Goal: Task Accomplishment & Management: Manage account settings

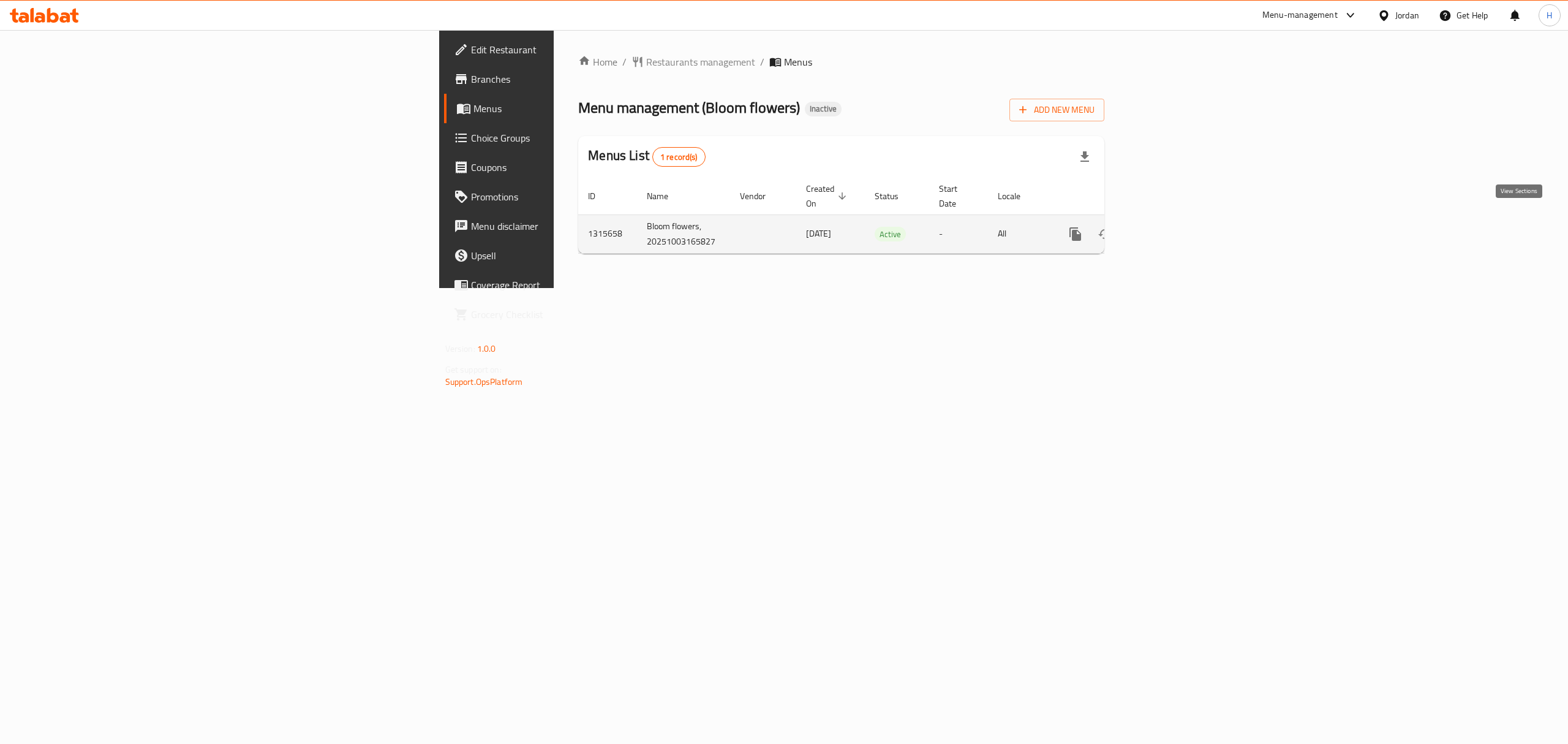
click at [1171, 227] on icon "enhanced table" at bounding box center [1163, 234] width 14 height 14
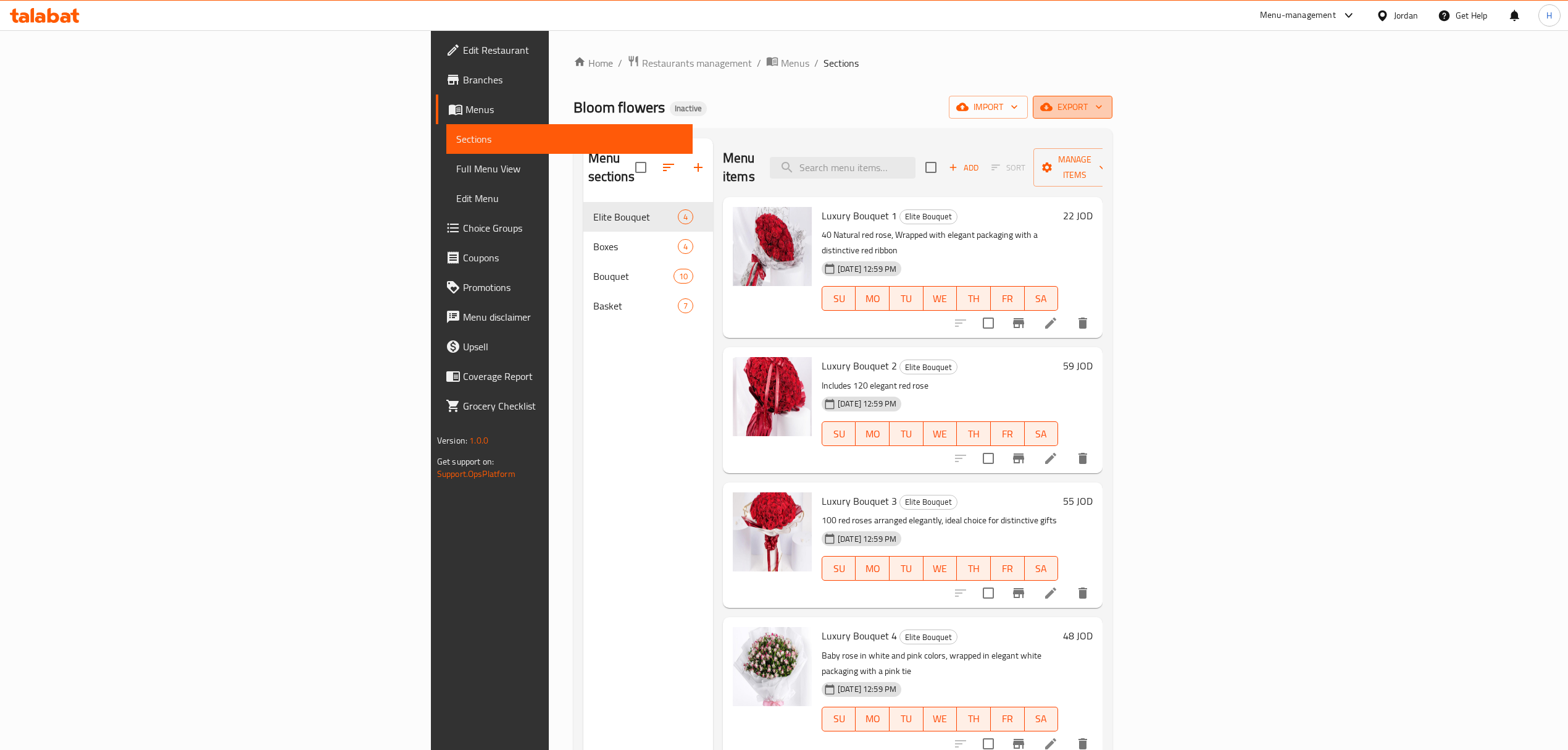
click at [1113, 116] on button "export" at bounding box center [1073, 107] width 79 height 22
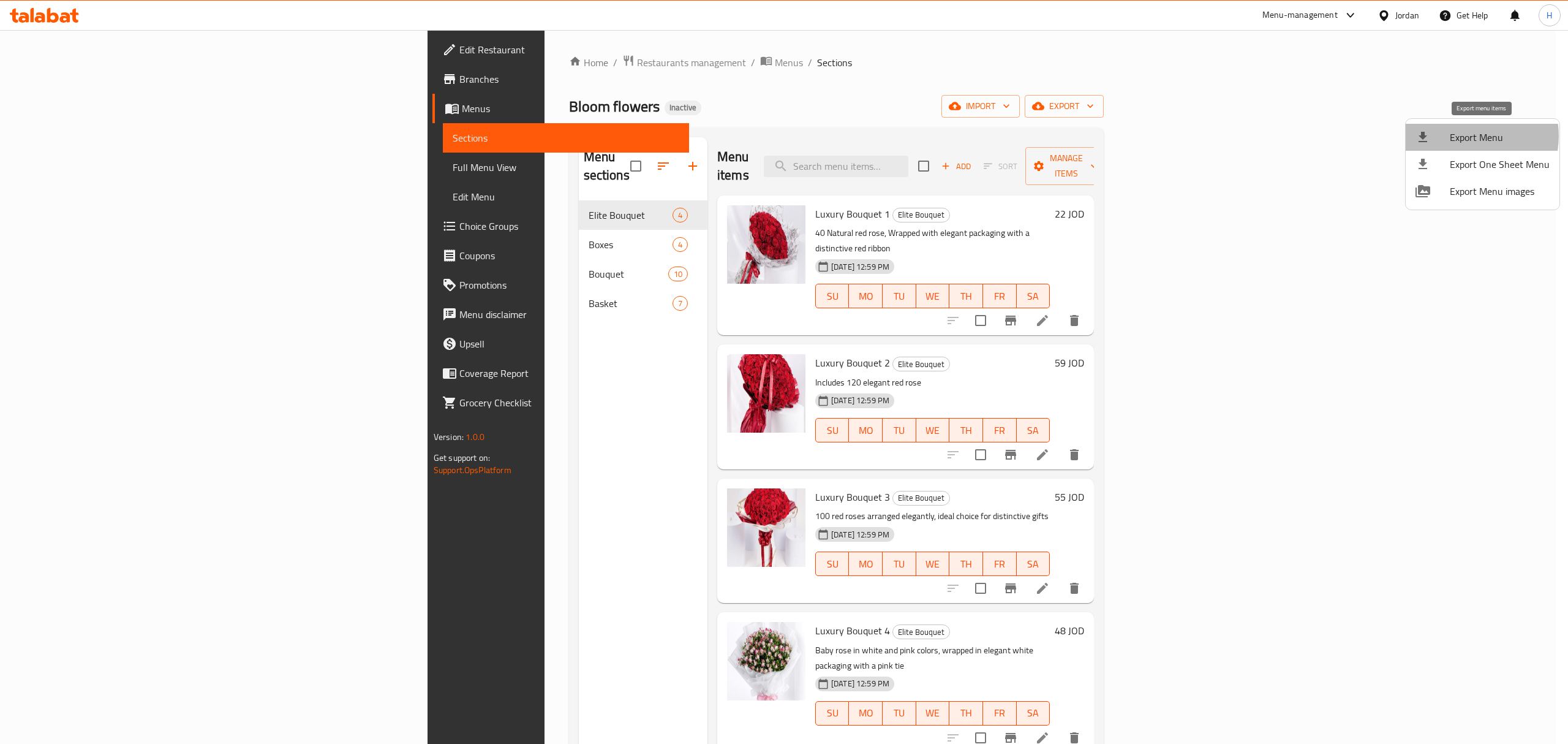
click at [1468, 136] on span "Export Menu" at bounding box center [1499, 137] width 100 height 14
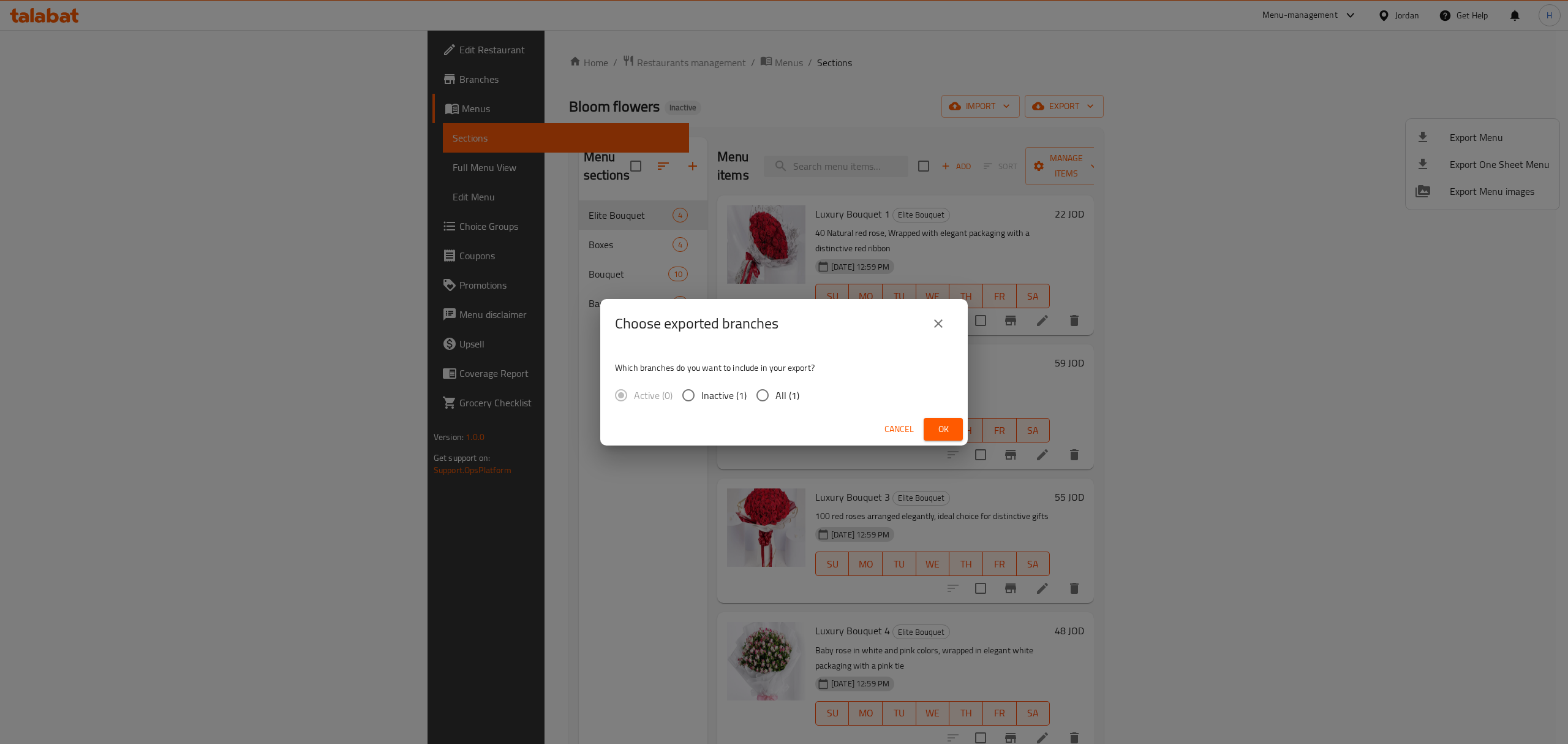
click at [762, 394] on input "All (1)" at bounding box center [762, 395] width 25 height 25
radio input "true"
drag, startPoint x: 932, startPoint y: 423, endPoint x: 604, endPoint y: 167, distance: 416.1
click at [932, 424] on button "Ok" at bounding box center [943, 429] width 39 height 22
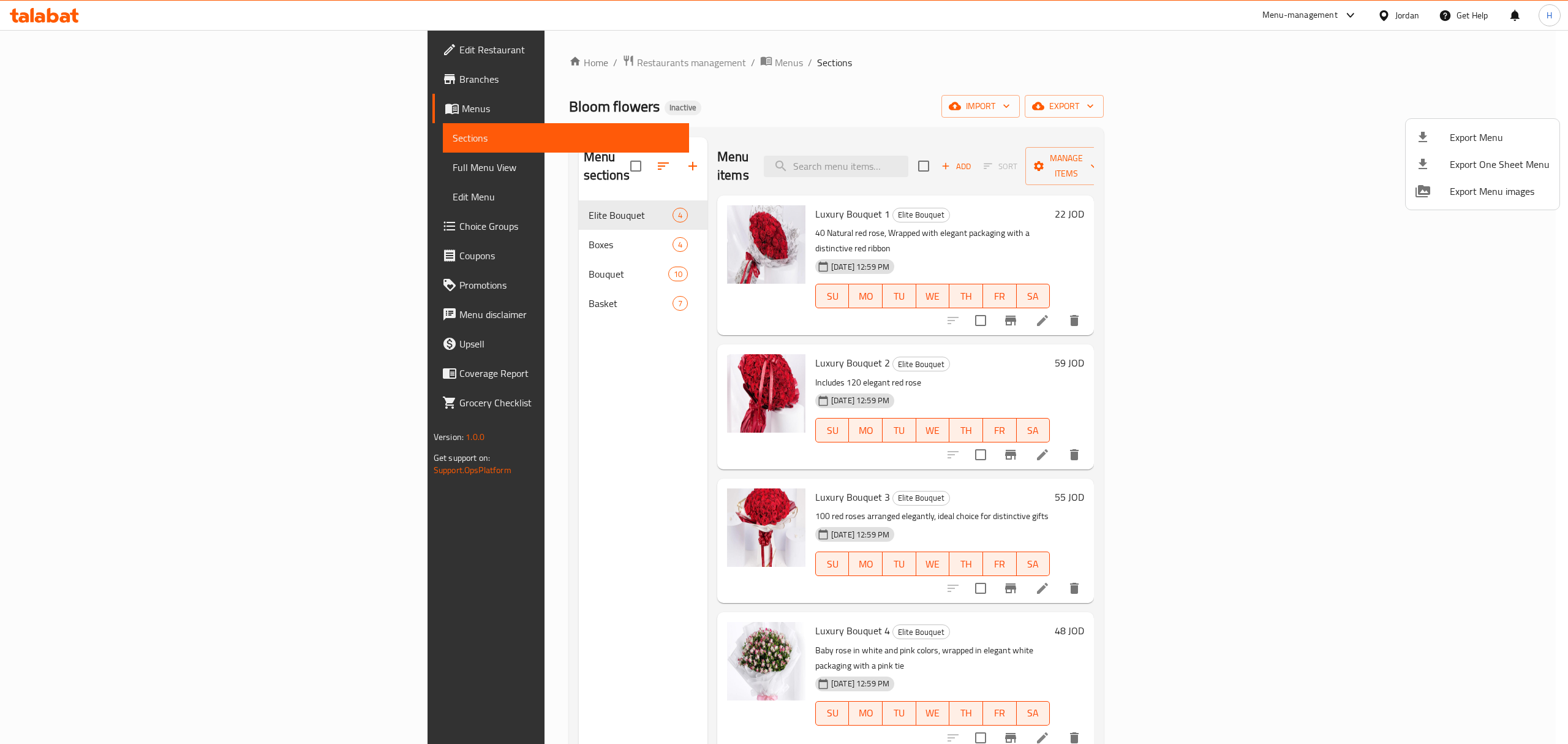
click at [60, 166] on div at bounding box center [784, 372] width 1568 height 744
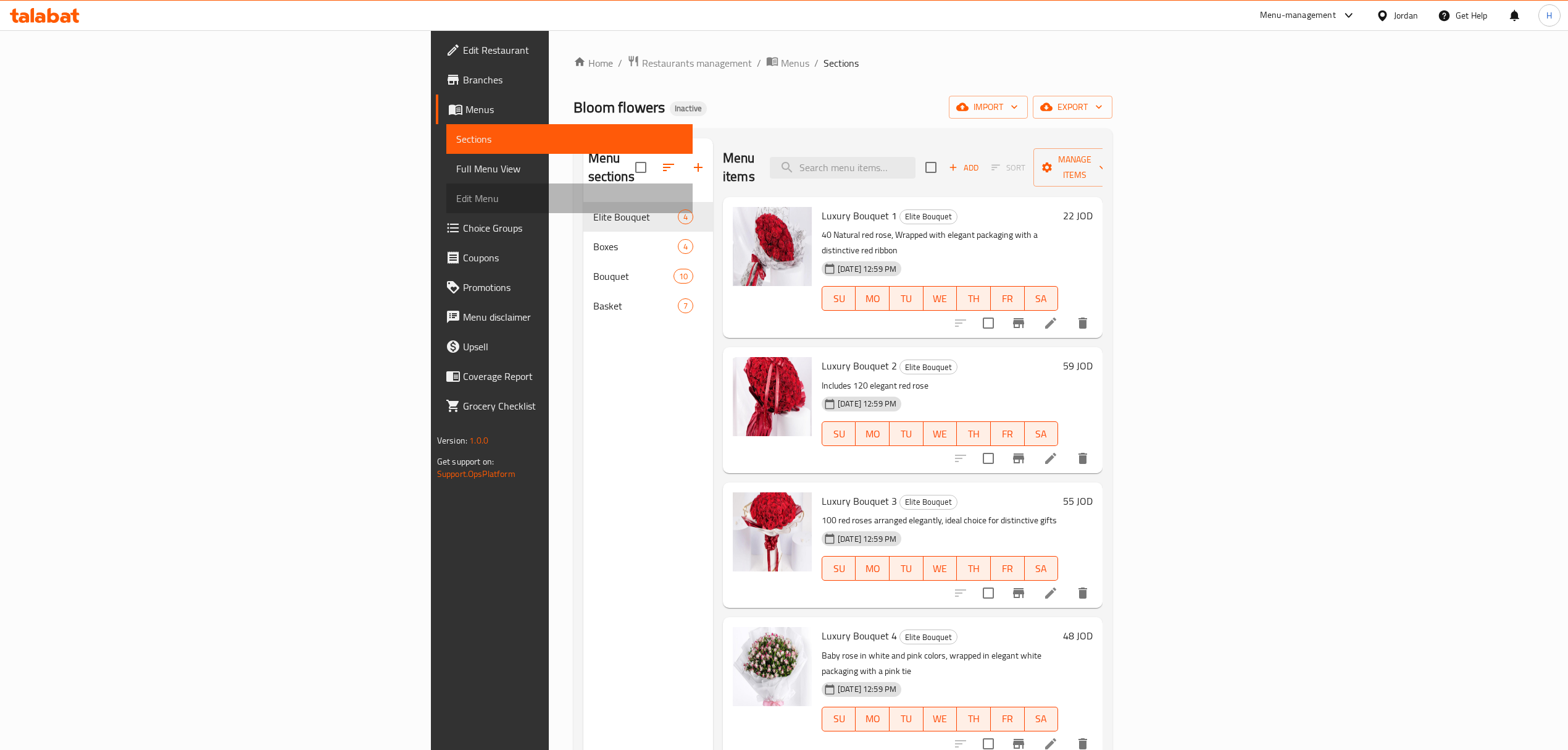
click at [446, 183] on link "Edit Menu" at bounding box center [569, 198] width 246 height 30
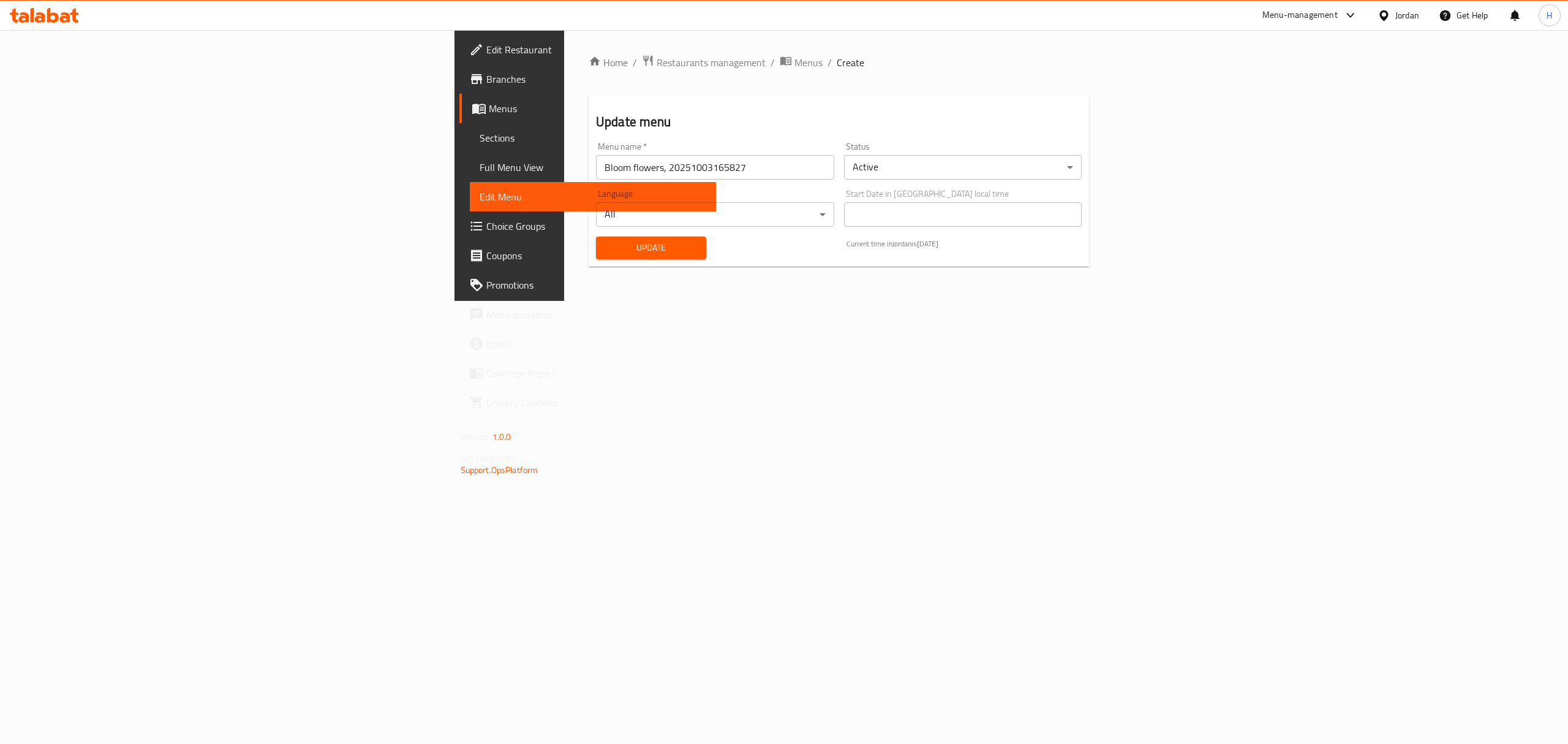
click at [479, 166] on span "Full Menu View" at bounding box center [592, 167] width 227 height 14
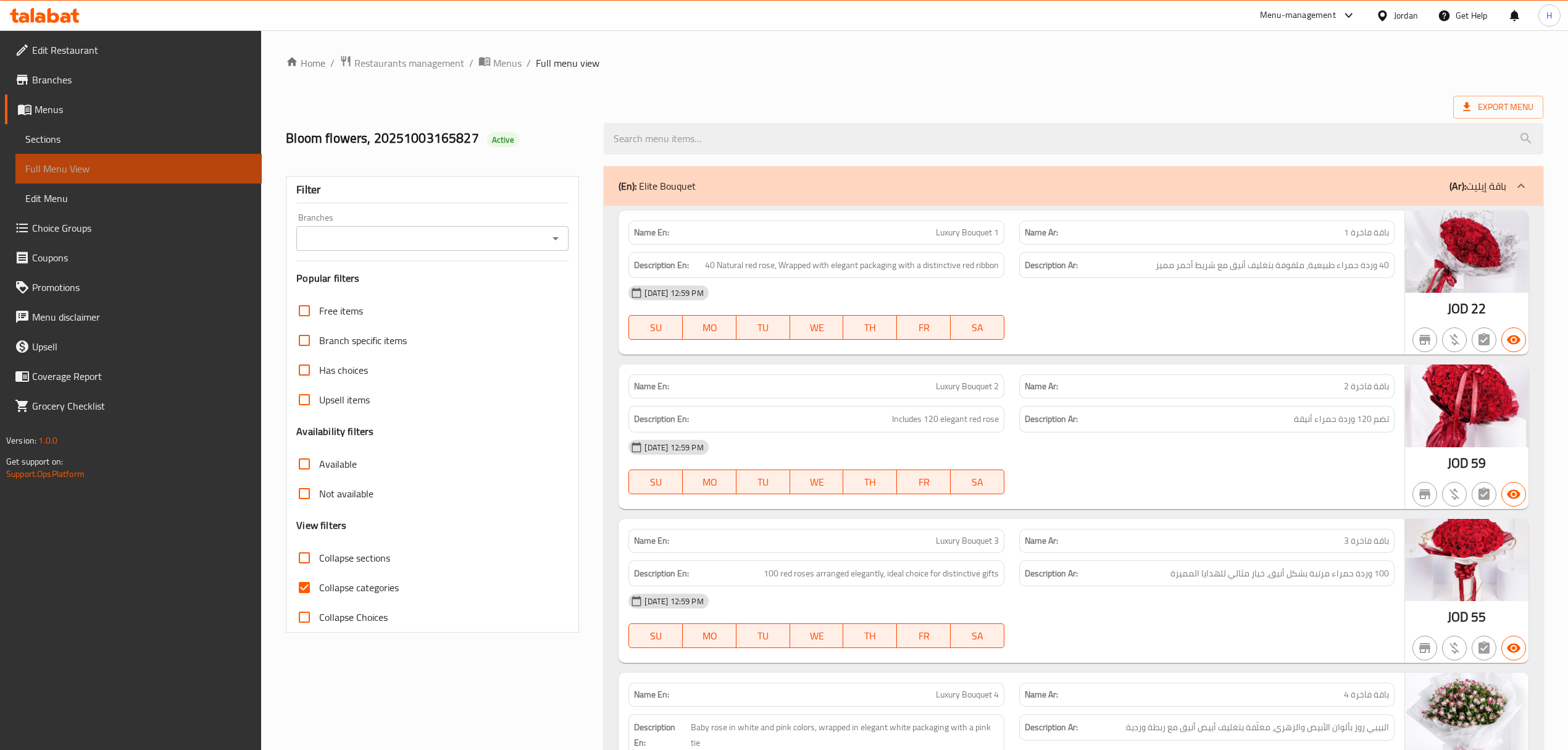
click at [137, 168] on span "Full Menu View" at bounding box center [139, 169] width 226 height 14
click at [504, 241] on input "Branches" at bounding box center [422, 238] width 245 height 18
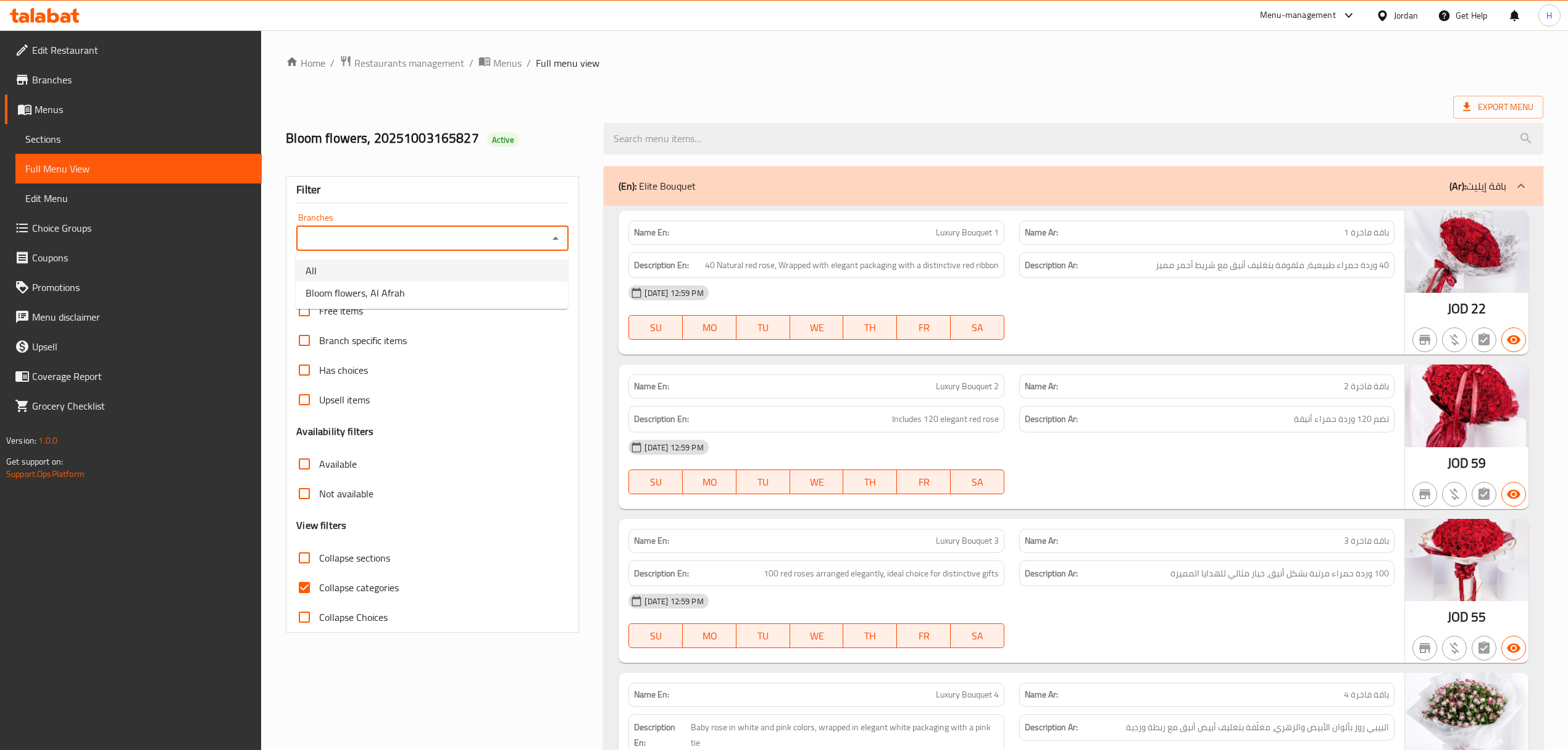
click at [512, 269] on li "All" at bounding box center [431, 271] width 272 height 22
click at [512, 250] on div "All Branches" at bounding box center [432, 238] width 272 height 25
click at [514, 243] on input "All" at bounding box center [422, 238] width 245 height 18
click at [559, 238] on icon "Open" at bounding box center [556, 238] width 14 height 14
click at [512, 296] on li "Bloom flowers, Al Afrah" at bounding box center [431, 293] width 272 height 22
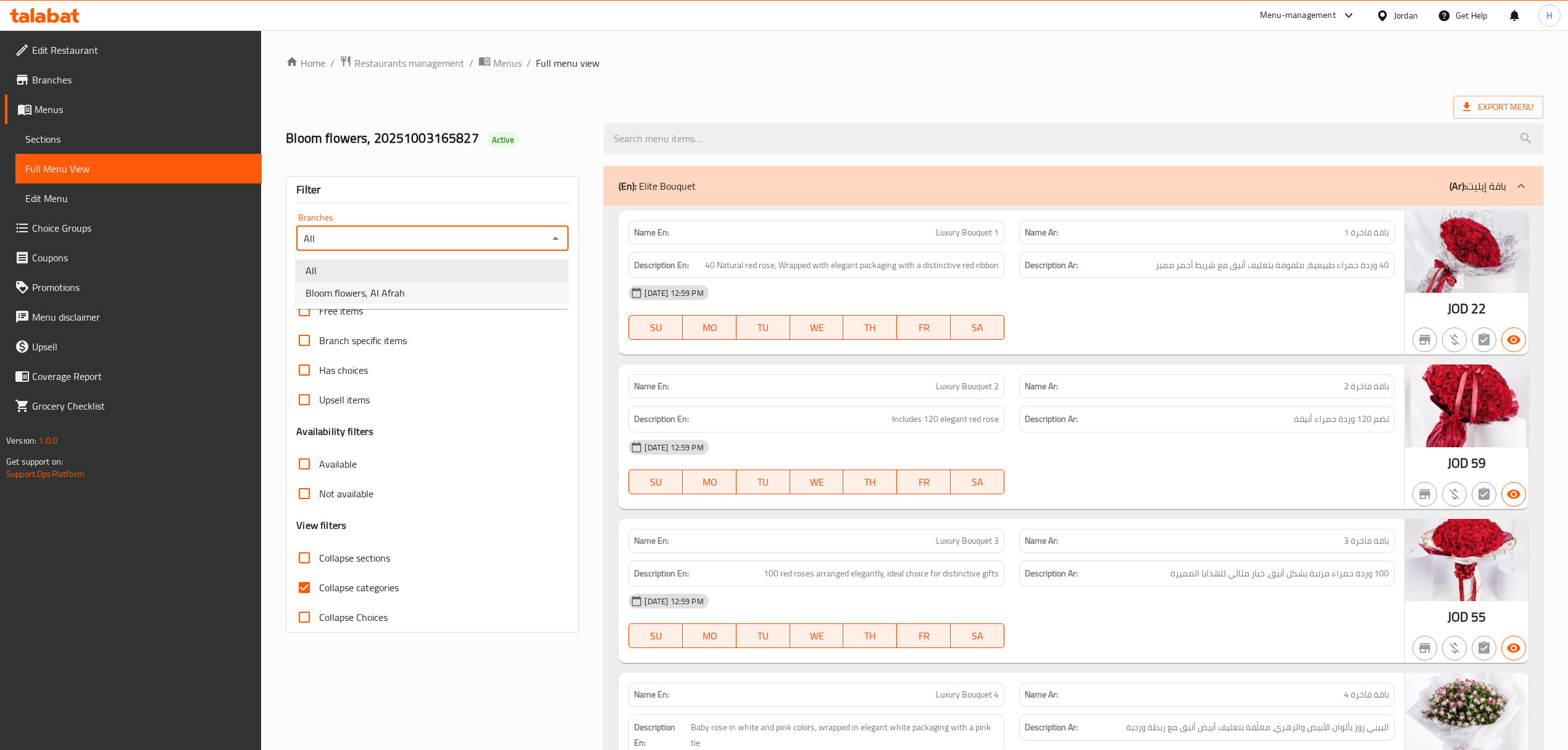
type input "Bloom flowers, Al Afrah"
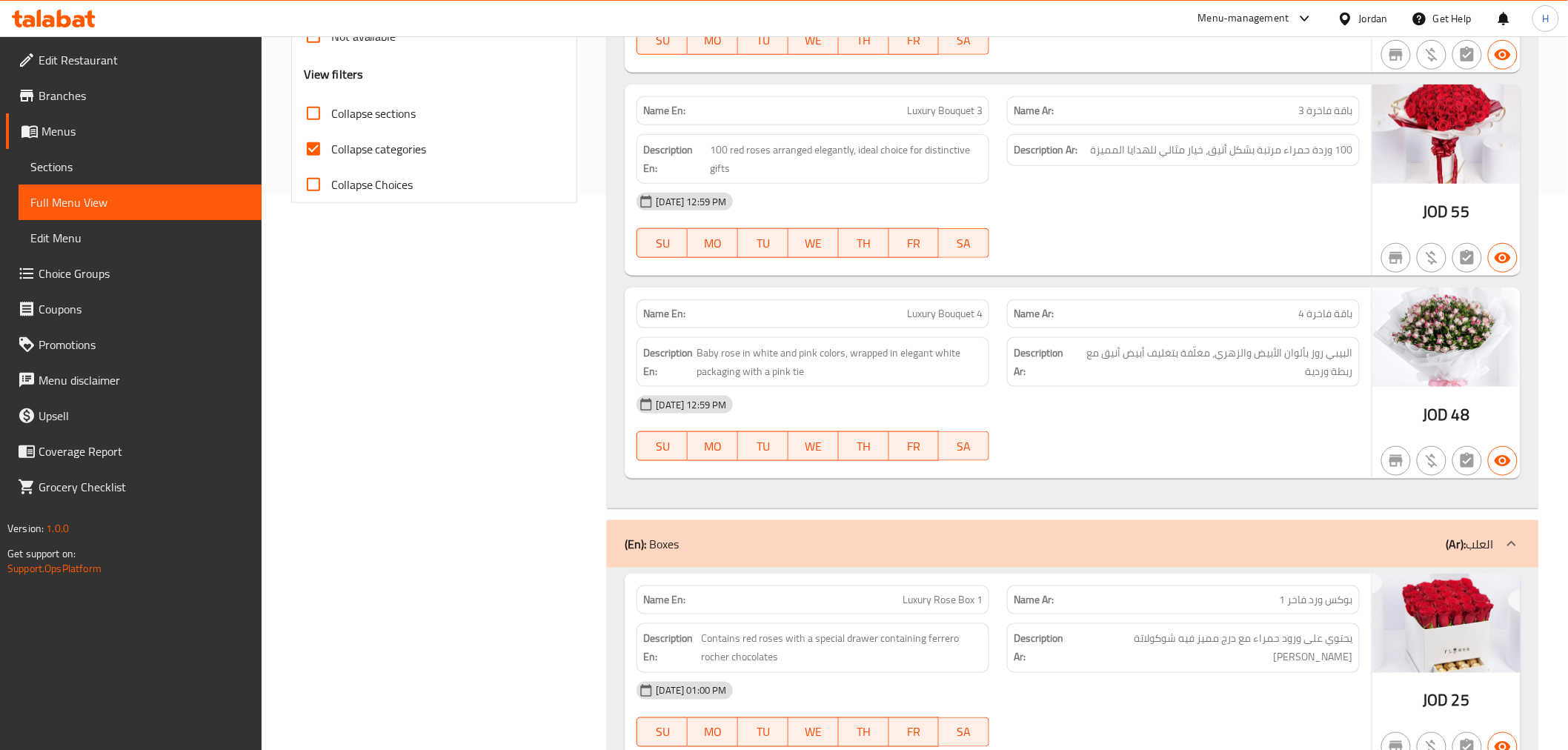
scroll to position [576, 0]
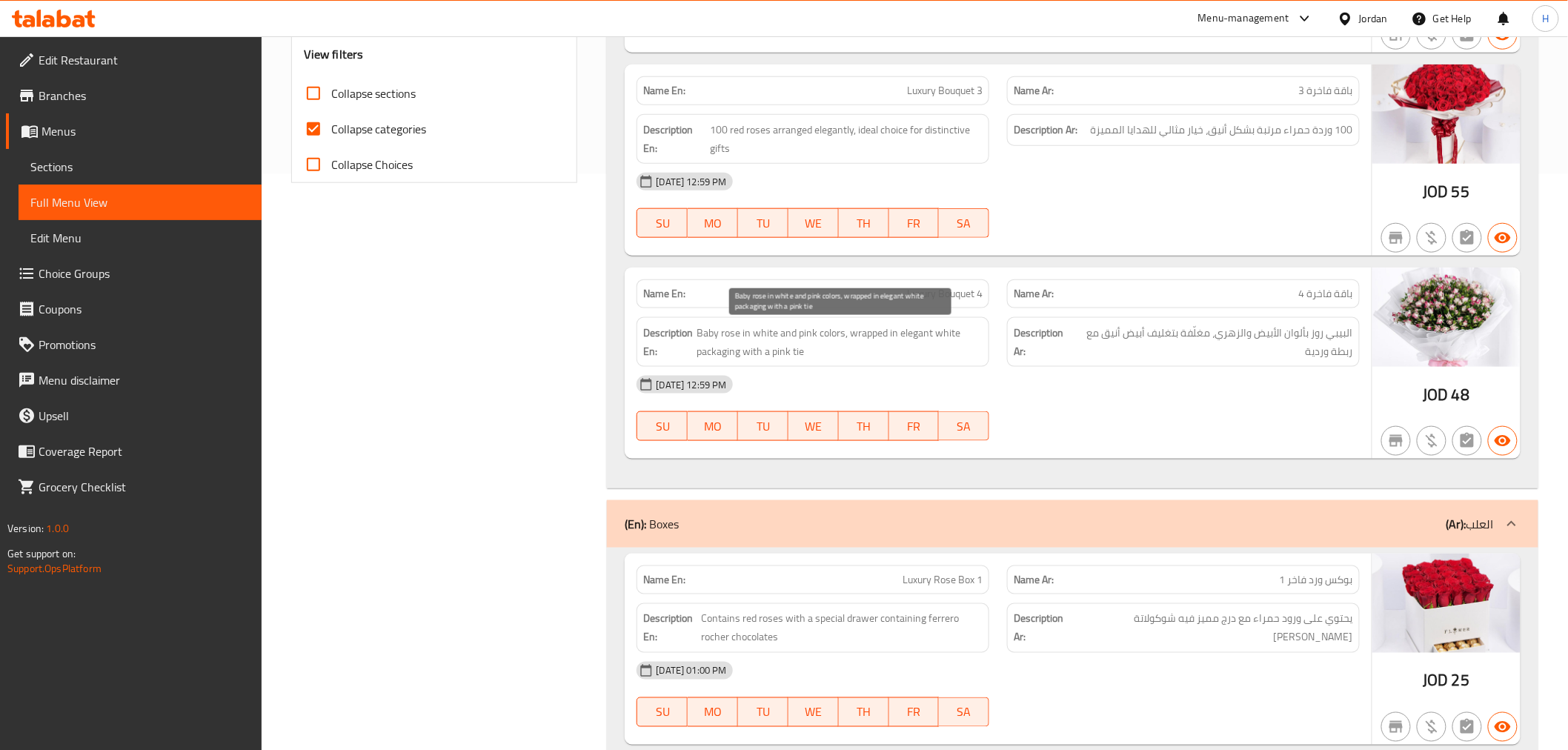
click at [863, 341] on span "Baby rose in white and pink colors, wrapped in elegant white packaging with a p…" at bounding box center [840, 342] width 286 height 37
drag, startPoint x: 863, startPoint y: 341, endPoint x: 820, endPoint y: 346, distance: 43.3
click at [820, 346] on span "Baby rose in white and pink colors, wrapped in elegant white packaging with a p…" at bounding box center [840, 342] width 286 height 37
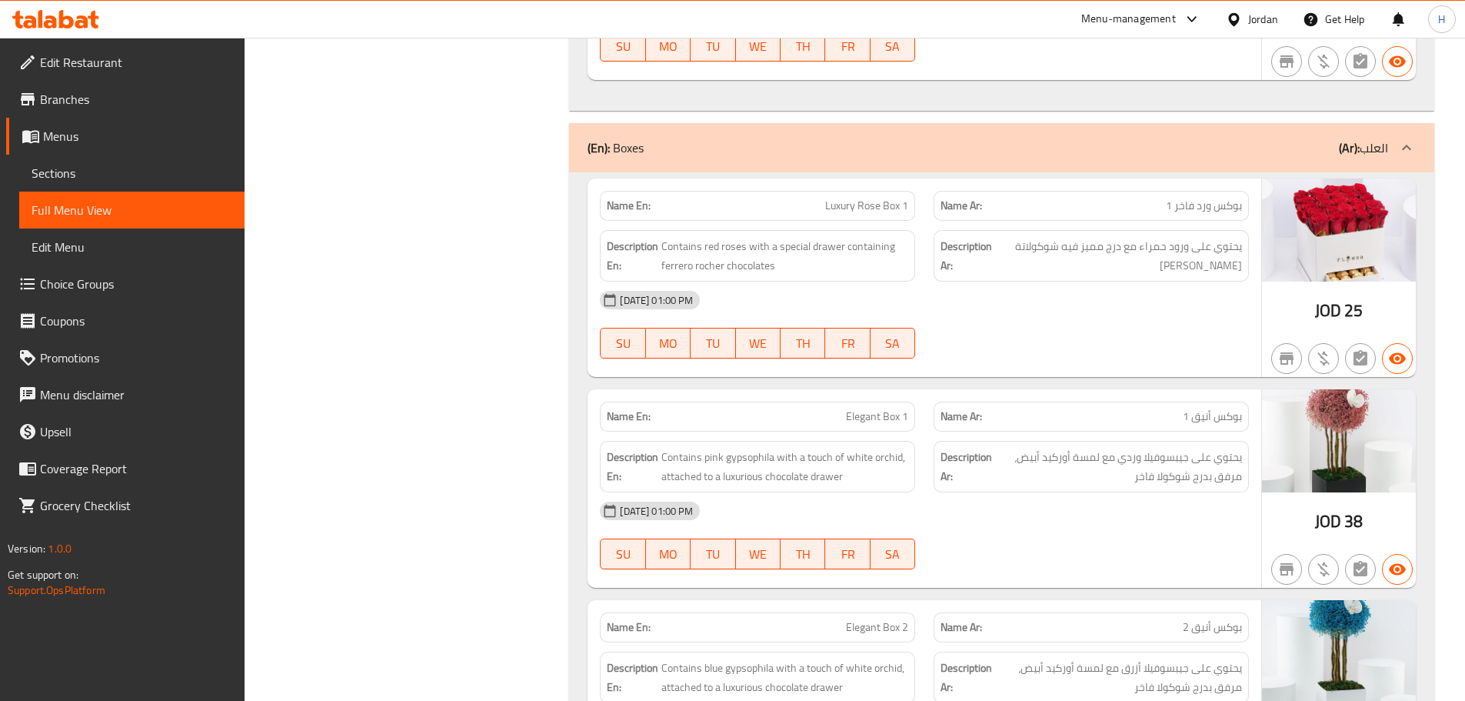
scroll to position [1094, 0]
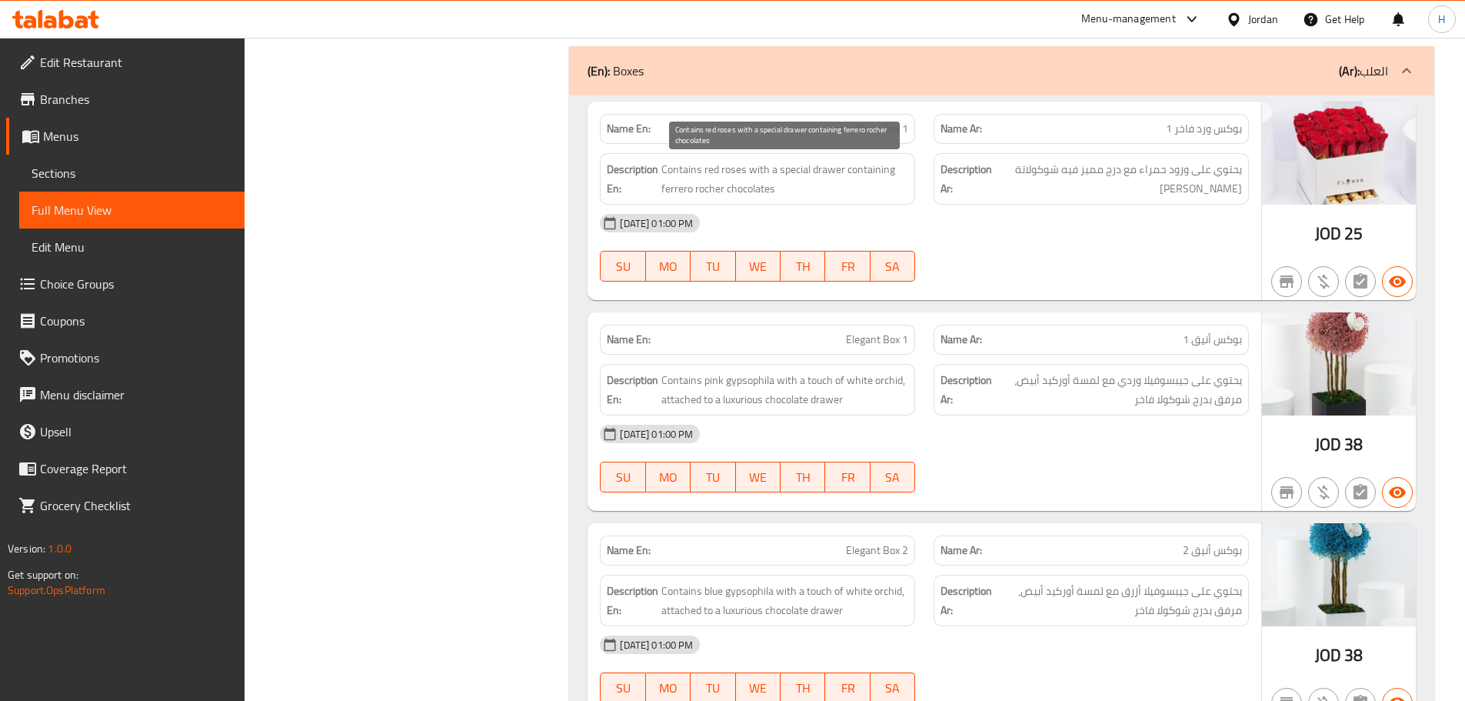
click at [820, 175] on span "Contains red roses with a special drawer containing ferrero rocher chocolates" at bounding box center [784, 179] width 247 height 38
click at [821, 175] on span "Contains red roses with a special drawer containing ferrero rocher chocolates" at bounding box center [784, 179] width 247 height 38
click at [821, 171] on span "Contains red roses with a special drawer containing ferrero rocher chocolates" at bounding box center [784, 179] width 247 height 38
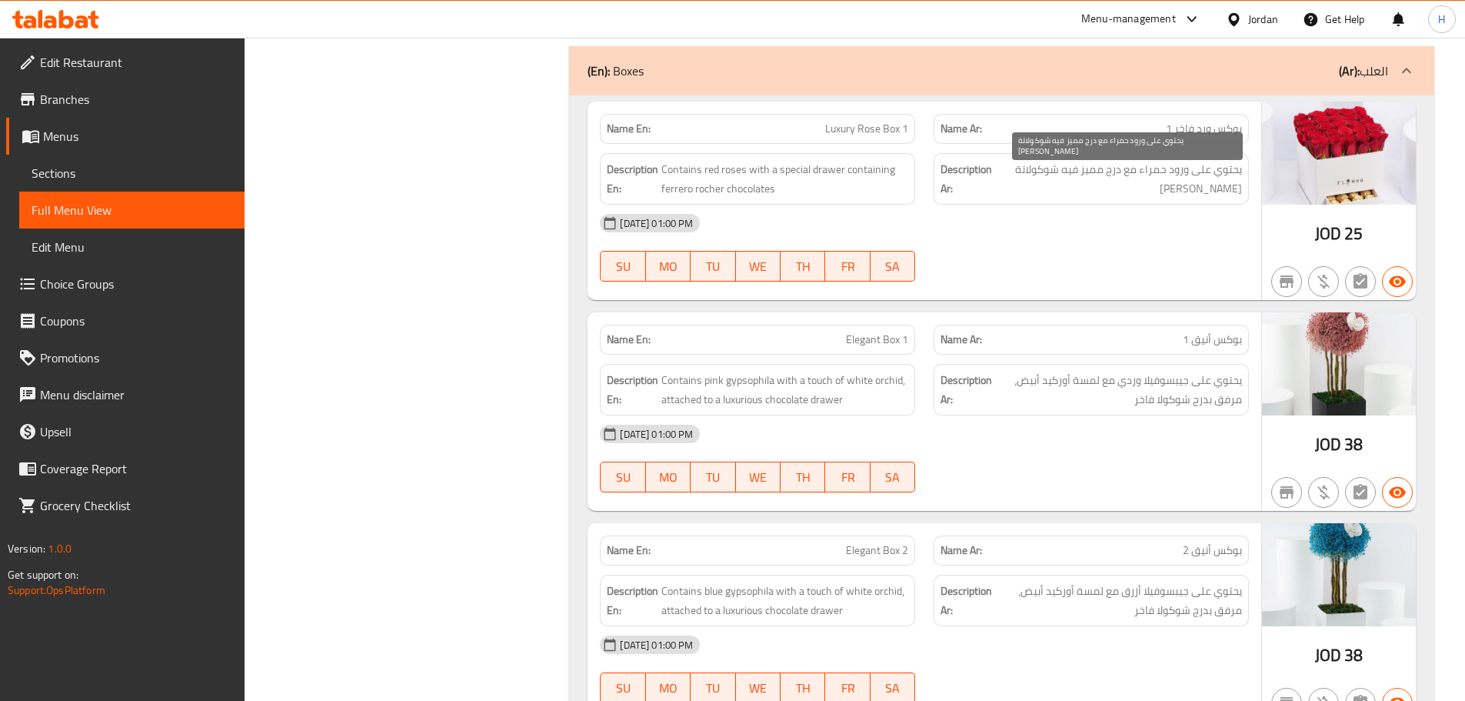
click at [1117, 177] on span "يحتوي على ورود حمراء مع درج مميز فيه شوكولاتة [PERSON_NAME]" at bounding box center [1119, 179] width 246 height 38
drag, startPoint x: 1117, startPoint y: 177, endPoint x: 1120, endPoint y: 106, distance: 70.9
click at [1094, 178] on span "يحتوي على ورود حمراء مع درج مميز فيه شوكولاتة [PERSON_NAME]" at bounding box center [1119, 179] width 246 height 38
copy span "درج مميز"
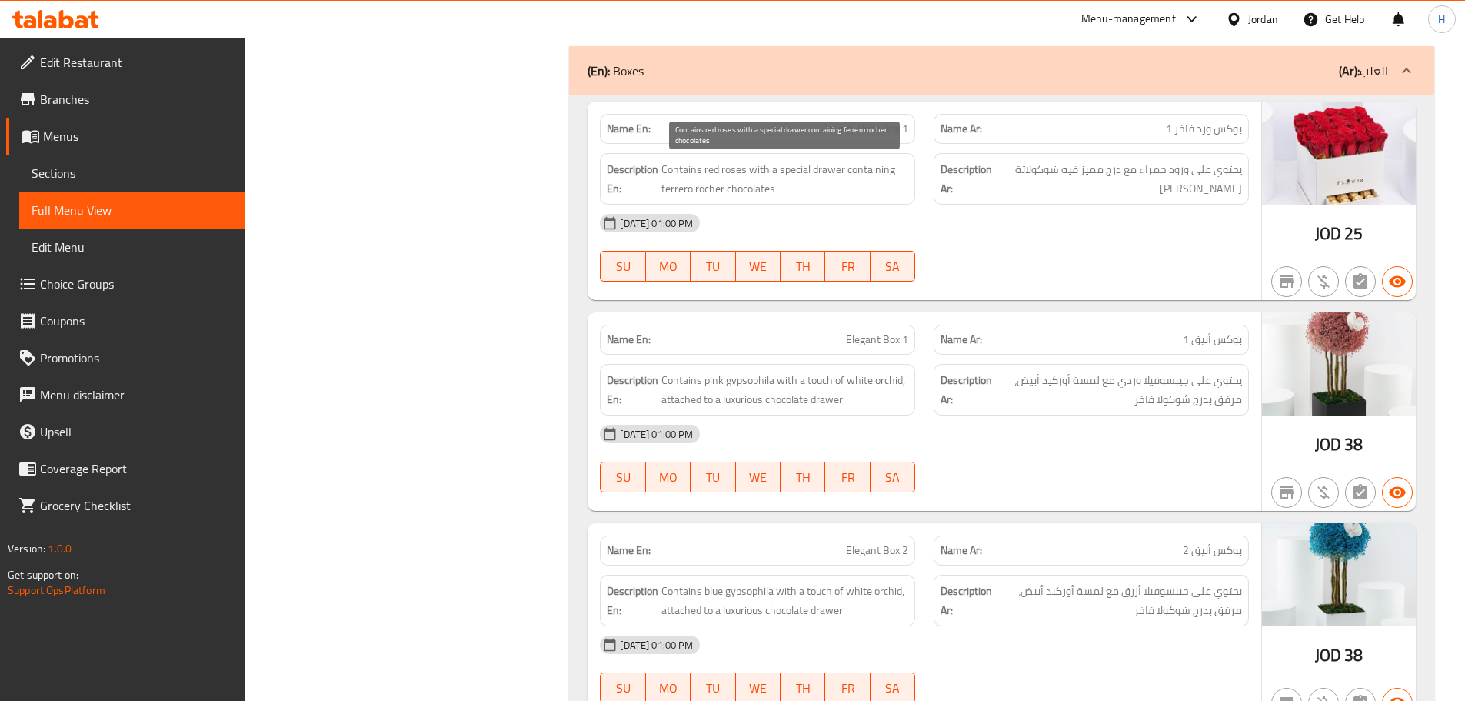
click at [671, 187] on span "Contains red roses with a special drawer containing ferrero rocher chocolates" at bounding box center [784, 179] width 247 height 38
drag, startPoint x: 671, startPoint y: 187, endPoint x: 761, endPoint y: 187, distance: 90.0
click at [761, 187] on span "Contains red roses with a special drawer containing ferrero rocher chocolates" at bounding box center [784, 179] width 247 height 38
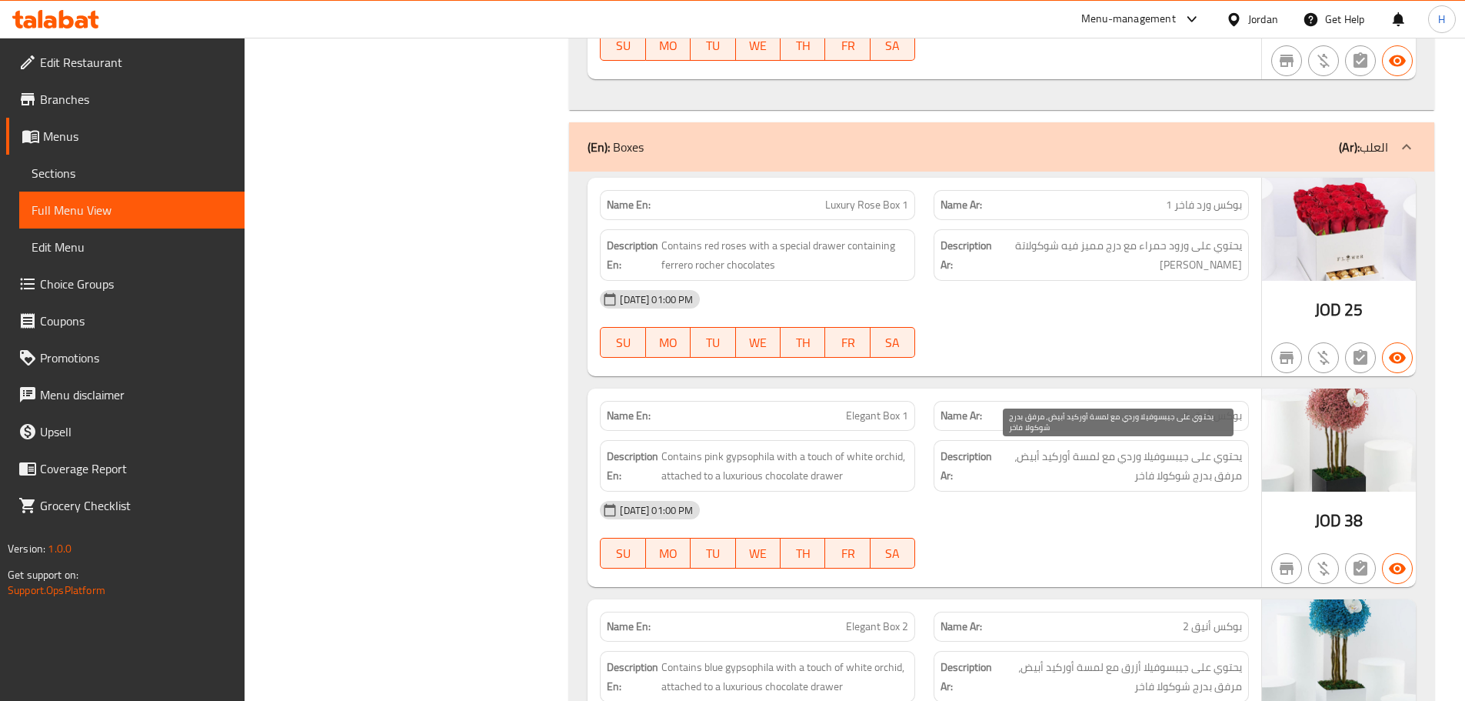
scroll to position [1017, 0]
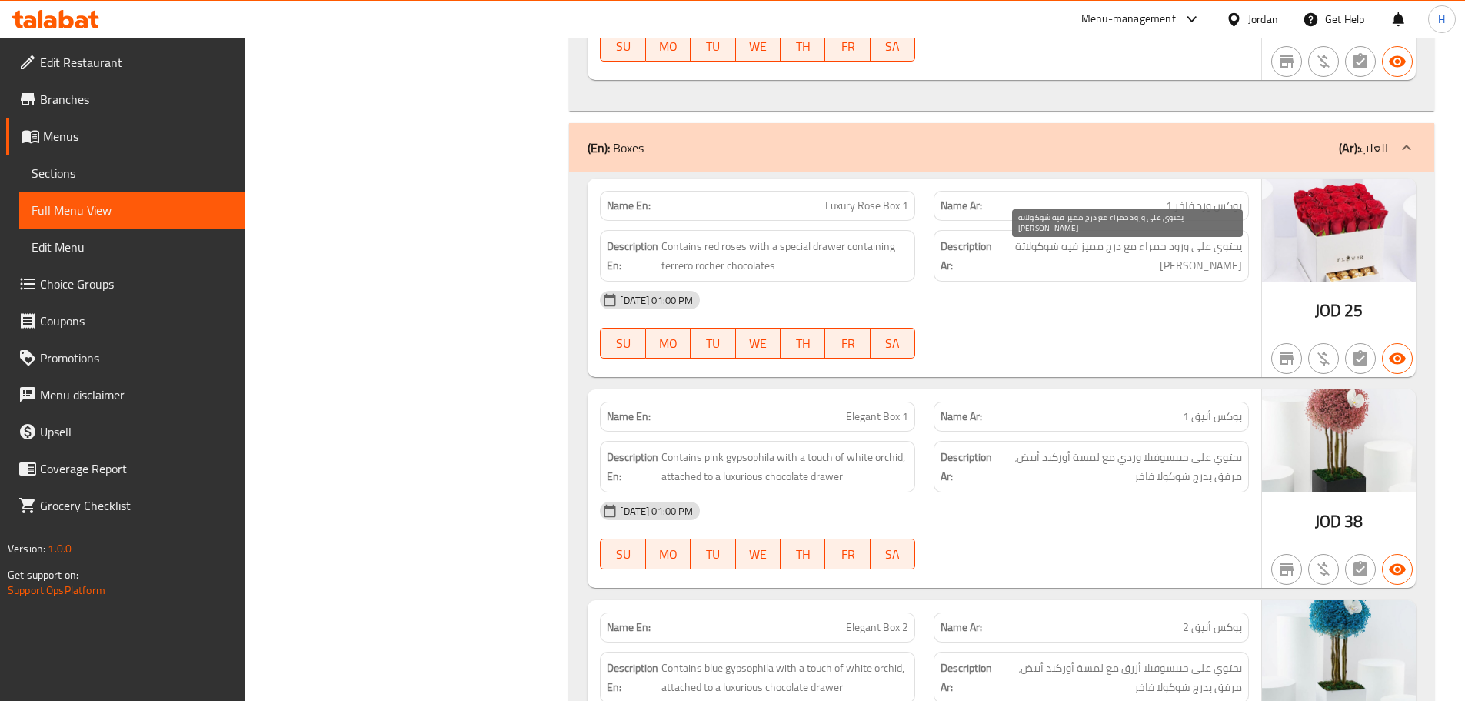
click at [1032, 241] on span "يحتوي على ورود حمراء مع درج مميز فيه شوكولاتة [PERSON_NAME]" at bounding box center [1119, 256] width 246 height 38
click at [1040, 241] on span "يحتوي على ورود حمراء مع درج مميز فيه شوكولاتة [PERSON_NAME]" at bounding box center [1119, 256] width 246 height 38
copy span "شوكولاتة"
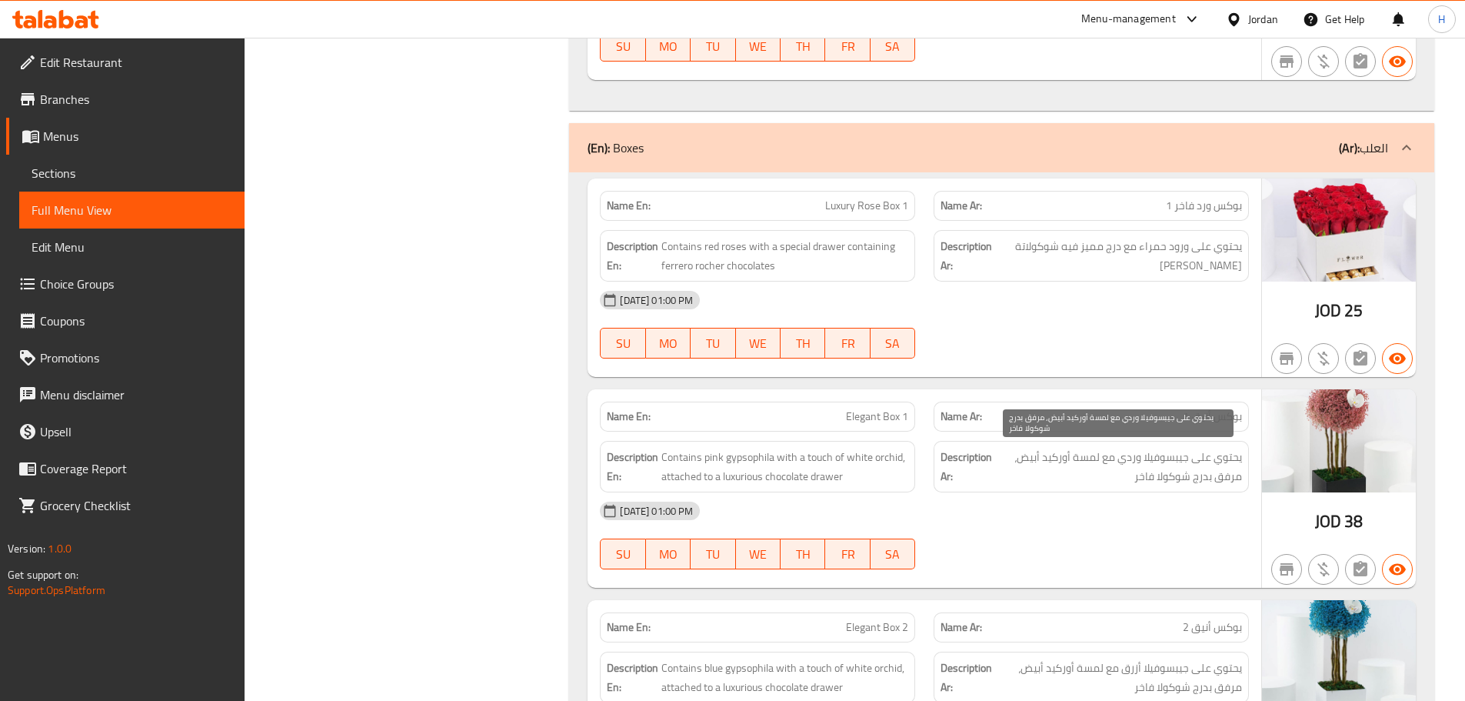
click at [1186, 480] on span "يحتوي على جيبسوفيلا وردي مع لمسة أوركيد أبيض، مرفق بدرج شوكولا فاخر" at bounding box center [1118, 467] width 247 height 38
drag, startPoint x: 1186, startPoint y: 480, endPoint x: 1130, endPoint y: 478, distance: 55.4
click at [1130, 478] on span "يحتوي على جيبسوفيلا وردي مع لمسة أوركيد أبيض، مرفق بدرج شوكولا فاخر" at bounding box center [1118, 467] width 247 height 38
click at [1217, 584] on div "Name En: Elegant Box 1 Name Ar: بوكس أنيق 1 Description En: Contains pink gypso…" at bounding box center [925, 488] width 674 height 198
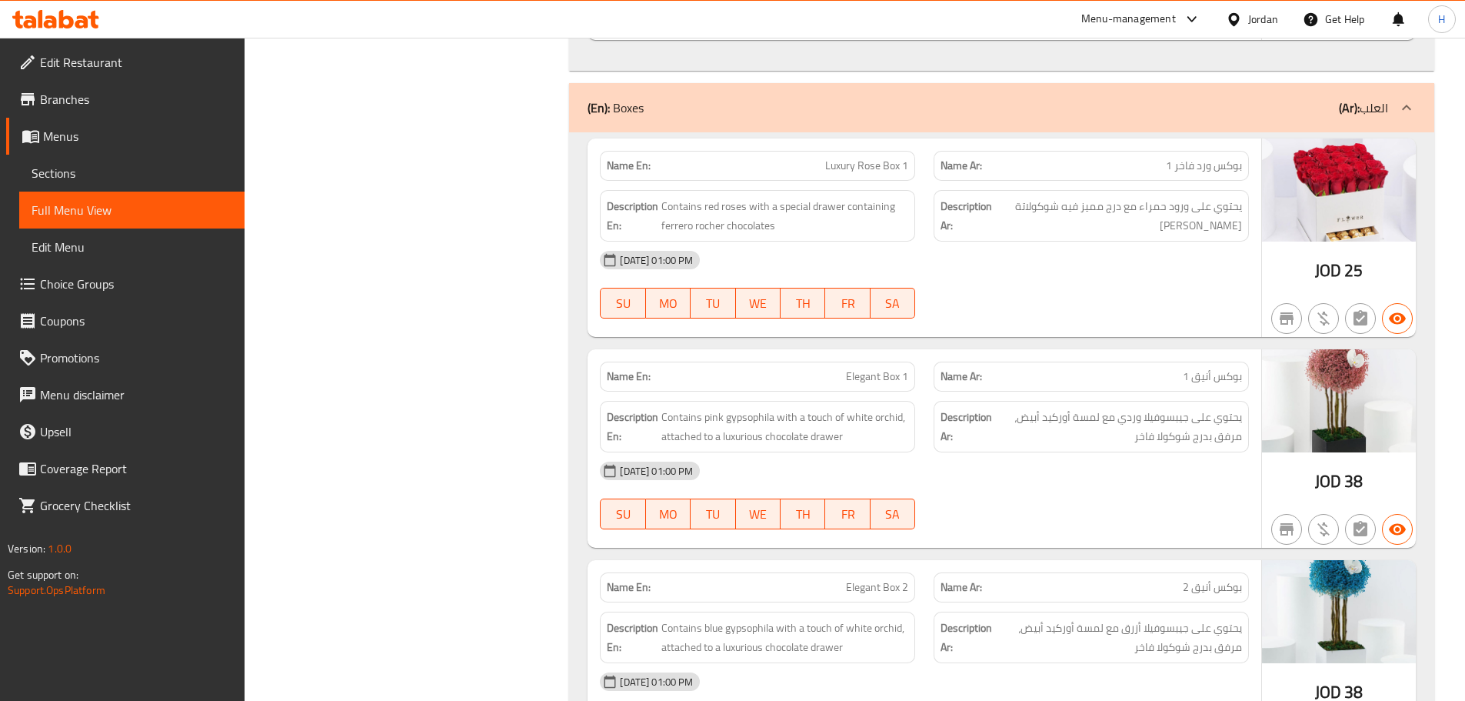
scroll to position [1094, 0]
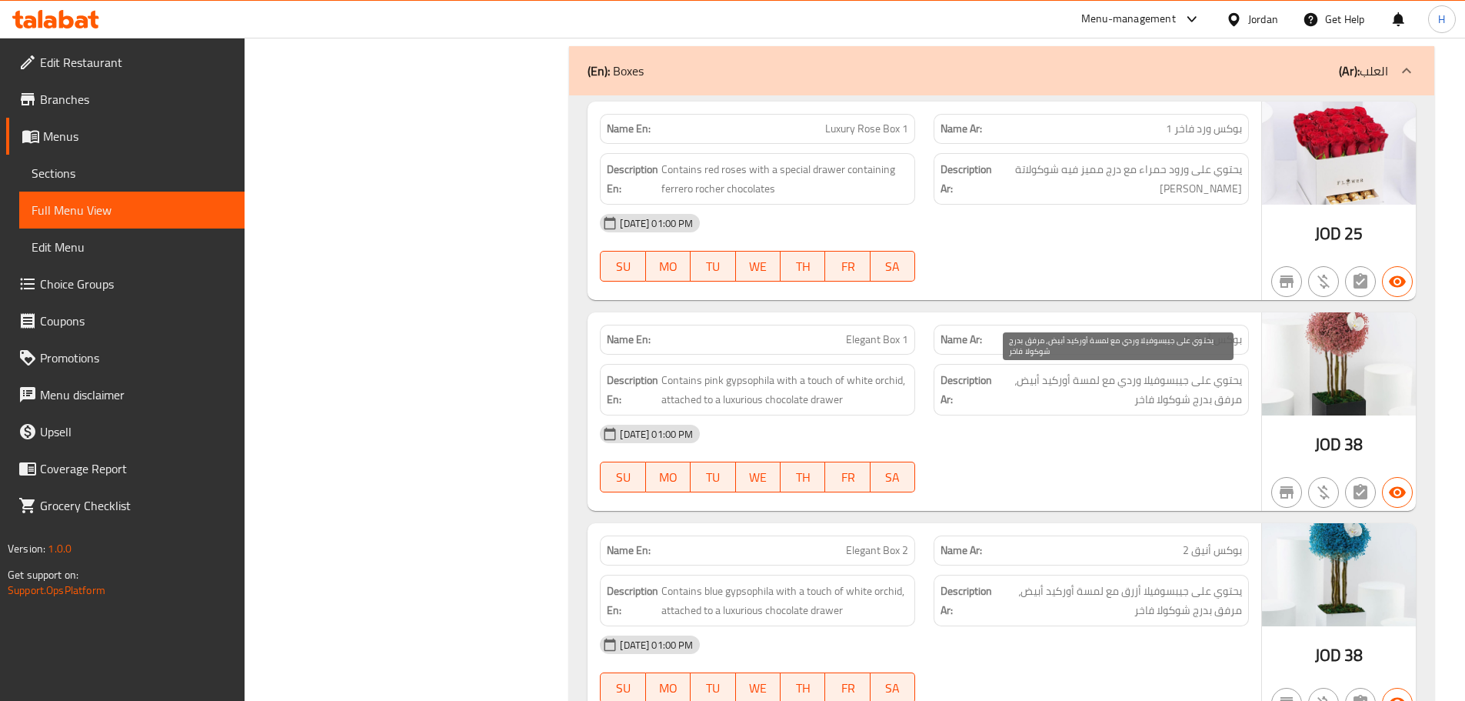
click at [1163, 408] on span "يحتوي على جيبسوفيلا وردي مع لمسة أوركيد أبيض، مرفق بدرج شوكولا فاخر" at bounding box center [1118, 390] width 247 height 38
click at [1168, 408] on span "يحتوي على جيبسوفيلا وردي مع لمسة أوركيد أبيض، مرفق بدرج شوكولا فاخر" at bounding box center [1118, 390] width 247 height 38
copy span "شوكولا"
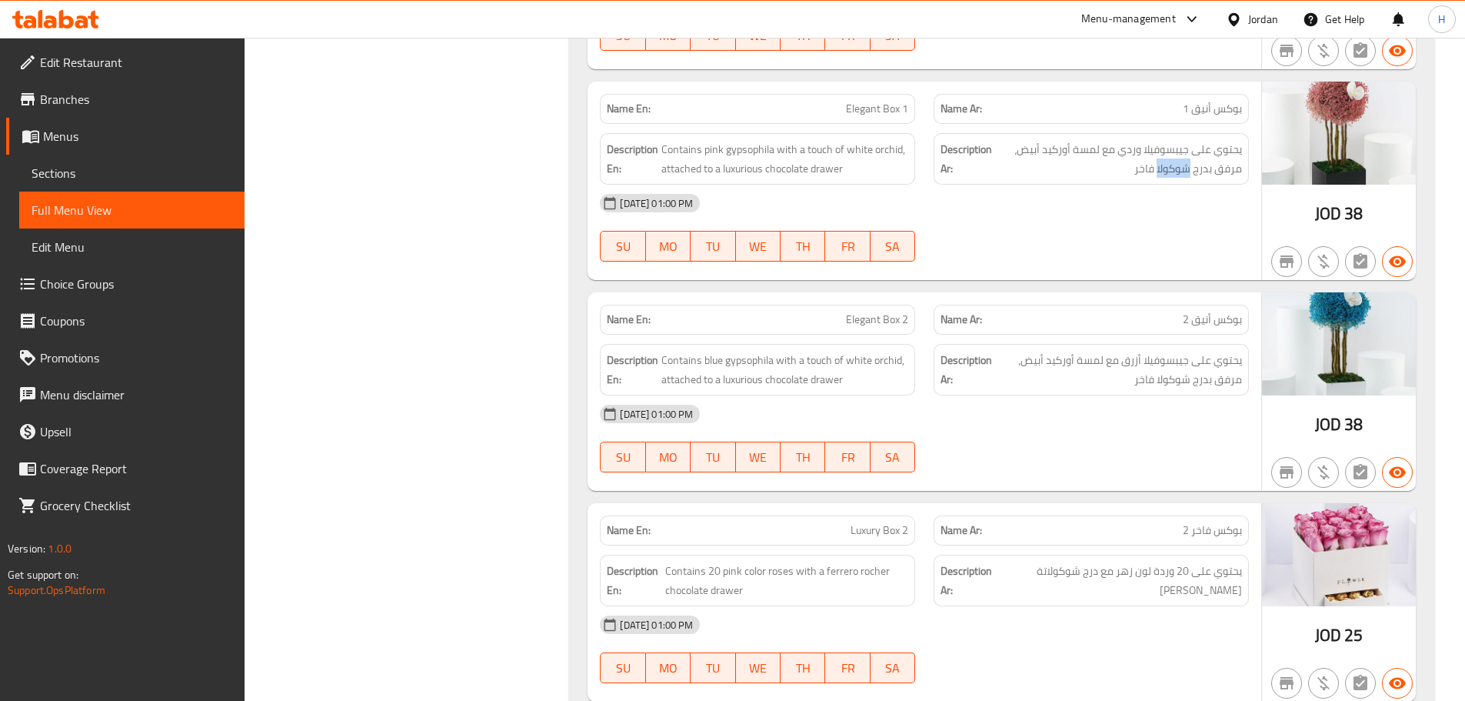
scroll to position [1401, 0]
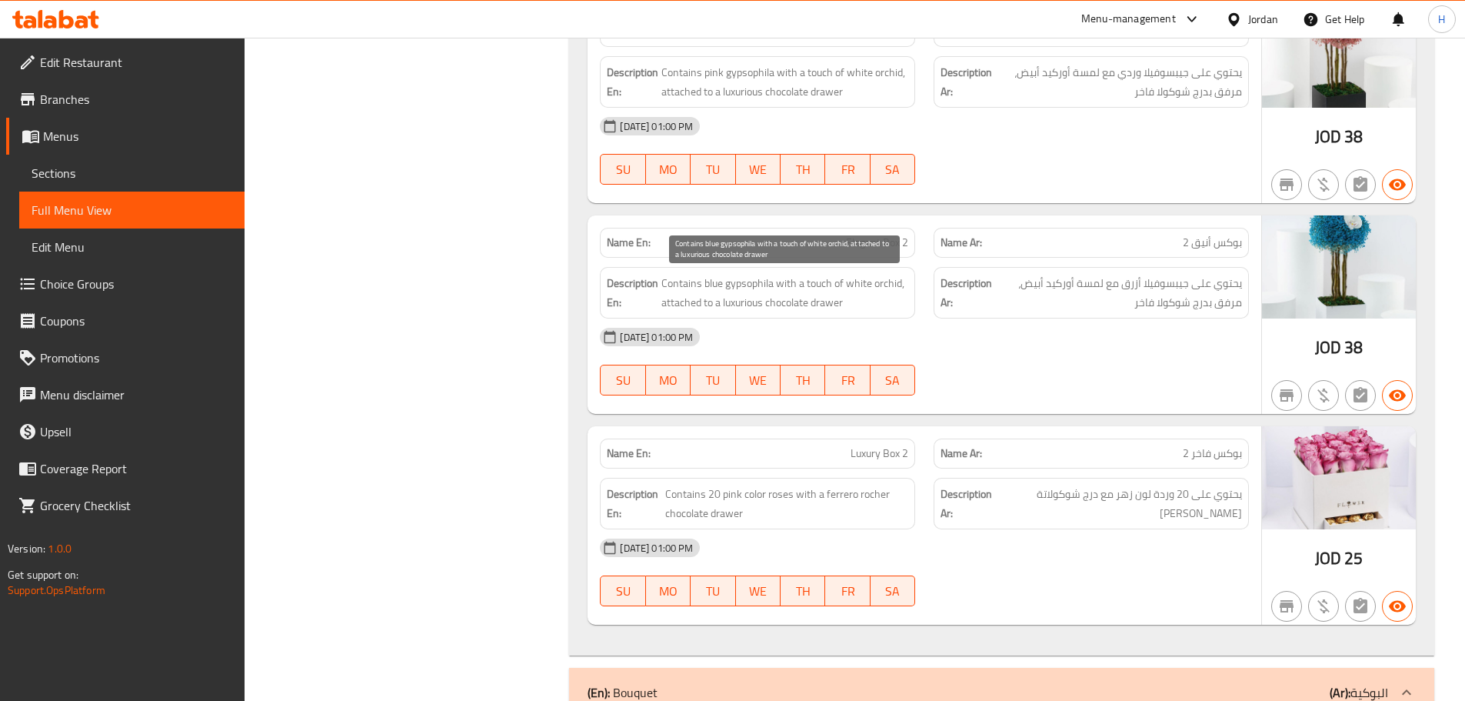
click at [802, 298] on span "Contains blue gypsophila with a touch of white orchid, attached to a luxurious …" at bounding box center [784, 293] width 247 height 38
click at [803, 298] on span "Contains blue gypsophila with a touch of white orchid, attached to a luxurious …" at bounding box center [784, 293] width 247 height 38
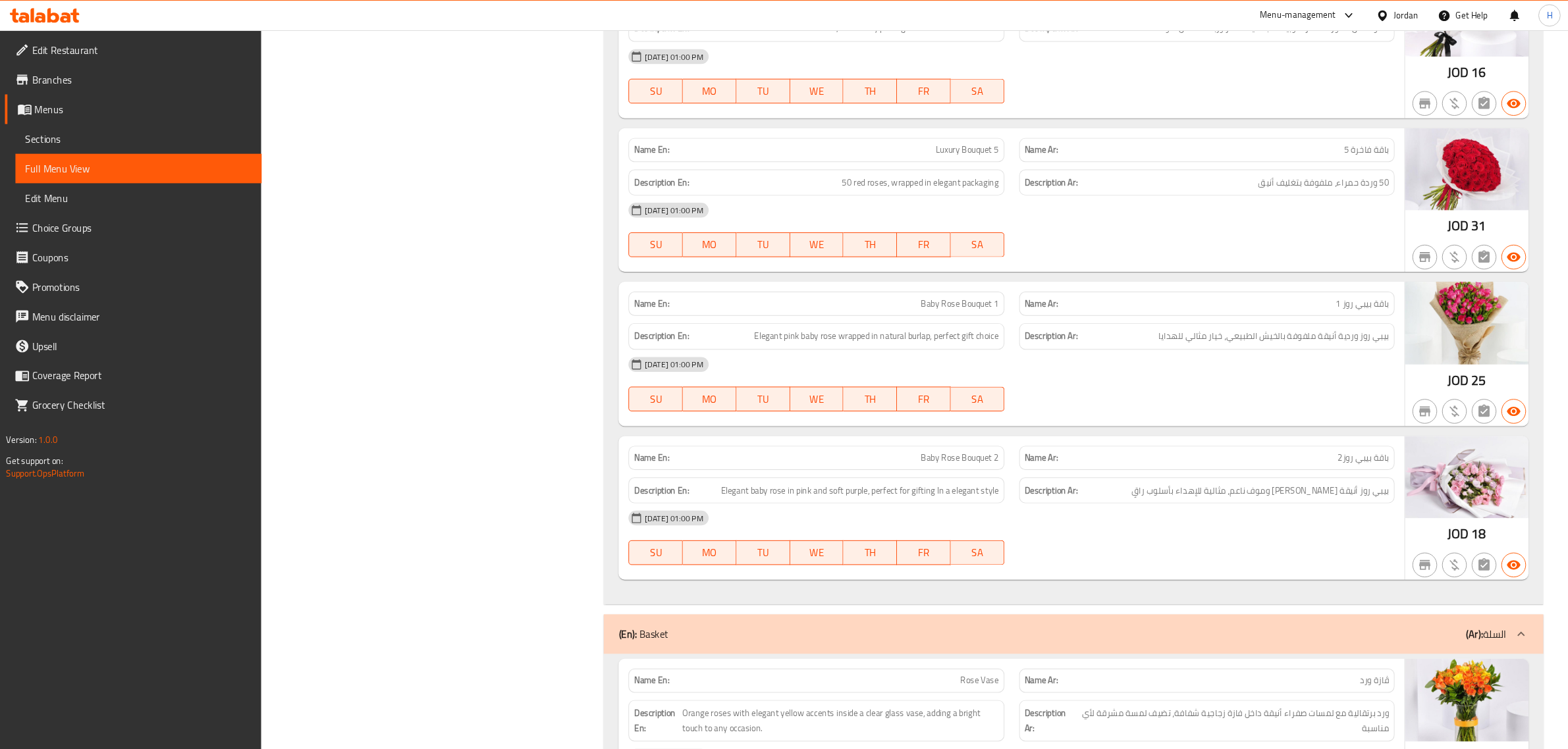
scroll to position [2779, 0]
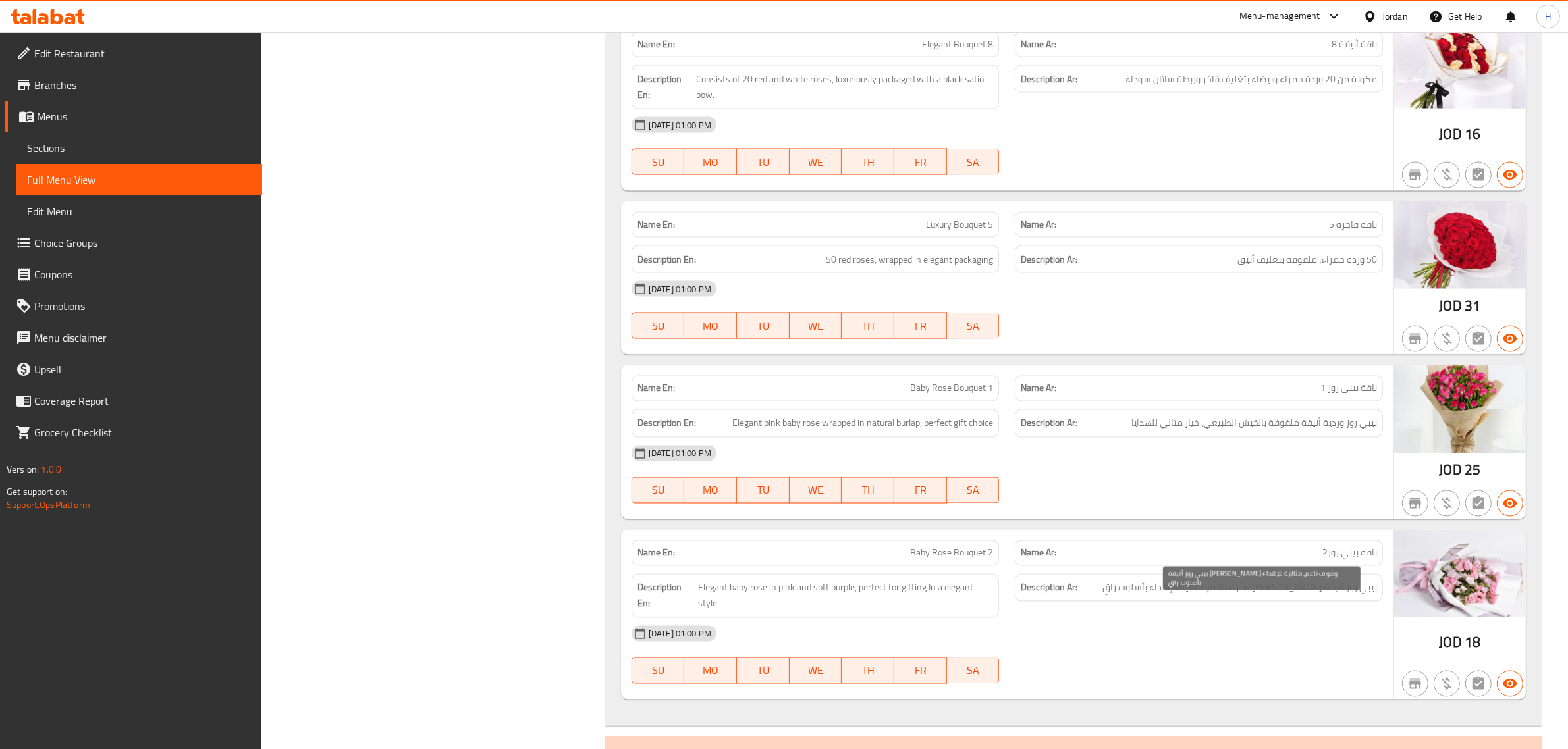
click at [1331, 597] on span "بيبي روز أنيقة [PERSON_NAME] وموف ناعم، مثالية للإهداء بأسلوب راقٍ" at bounding box center [1239, 588] width 275 height 16
click at [1183, 597] on span "بيبي روز أنيقة [PERSON_NAME] وموف ناعم، مثالية للإهداء بأسلوب راقٍ" at bounding box center [1239, 588] width 275 height 16
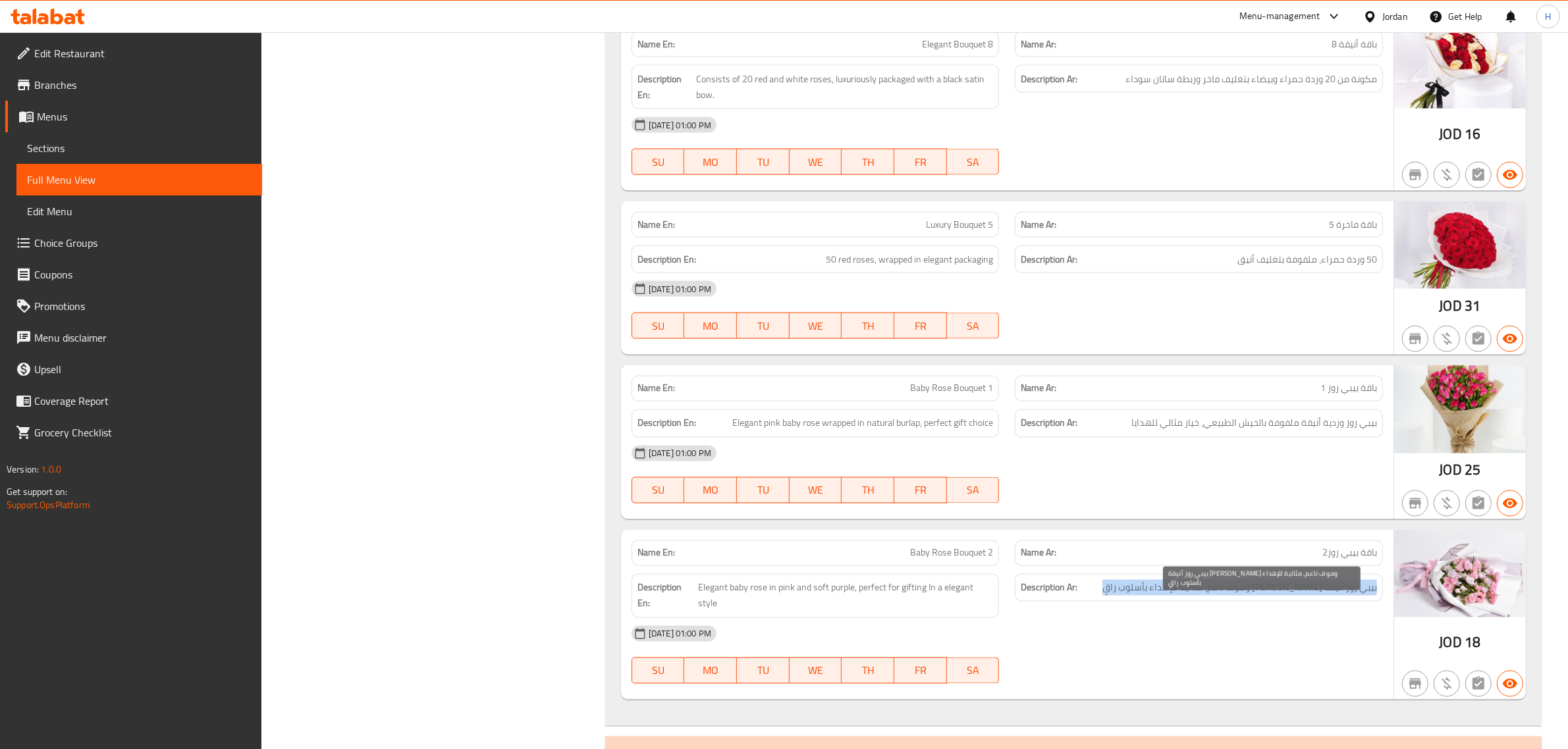
click at [1183, 597] on span "بيبي روز أنيقة [PERSON_NAME] وموف ناعم، مثالية للإهداء بأسلوب راقٍ" at bounding box center [1239, 588] width 275 height 16
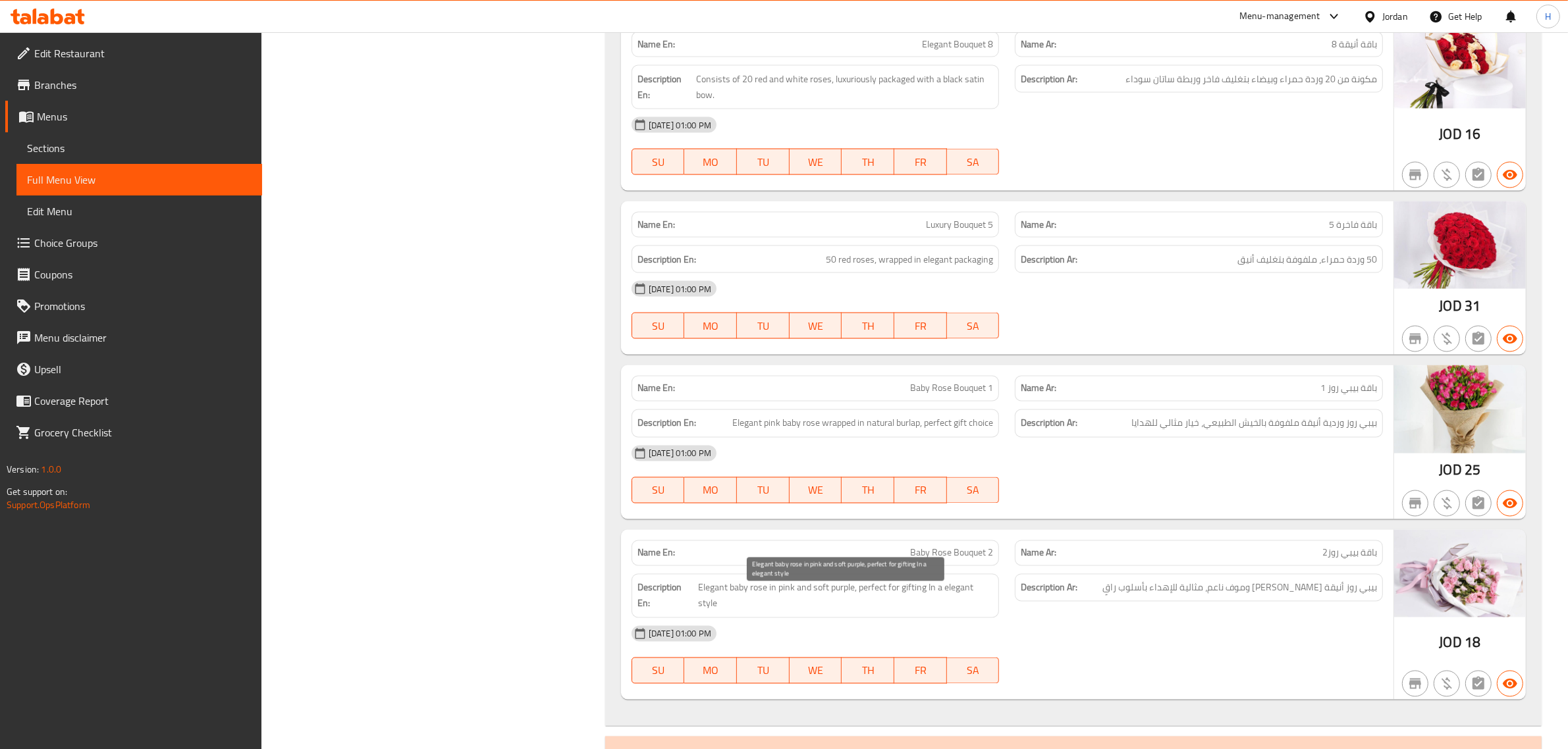
click at [874, 603] on span "Elegant baby rose in pink and soft purple, perfect for gifting In a elegant sty…" at bounding box center [845, 597] width 295 height 33
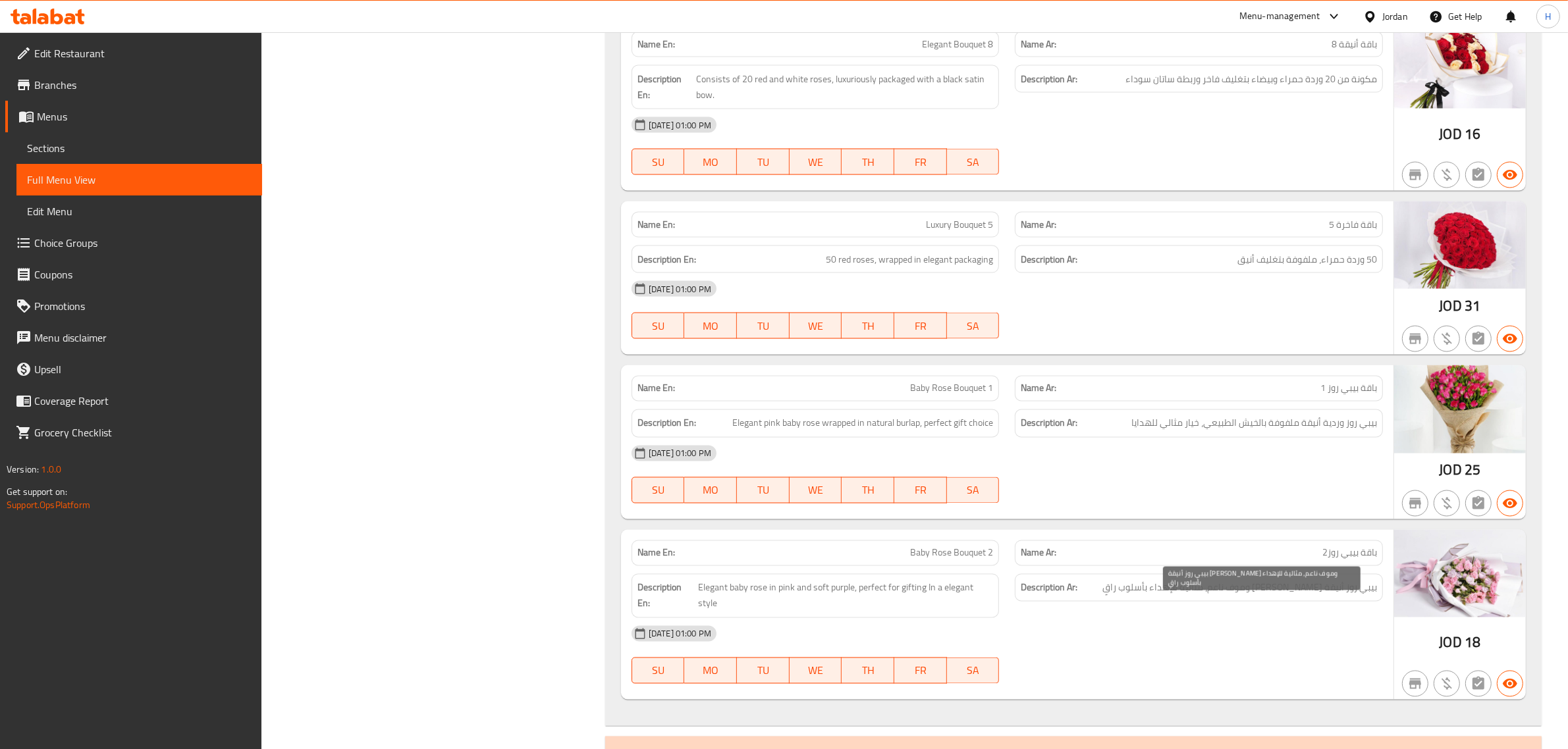
click at [1174, 597] on span "بيبي روز أنيقة [PERSON_NAME] وموف ناعم، مثالية للإهداء بأسلوب راقٍ" at bounding box center [1239, 588] width 275 height 16
copy div "بيبي روز أنيقة [PERSON_NAME] وموف ناعم، مثالية للإهداء بأسلوب راقٍ"
click at [1174, 597] on span "بيبي روز أنيقة [PERSON_NAME] وموف ناعم، مثالية للإهداء بأسلوب راقٍ" at bounding box center [1239, 588] width 275 height 16
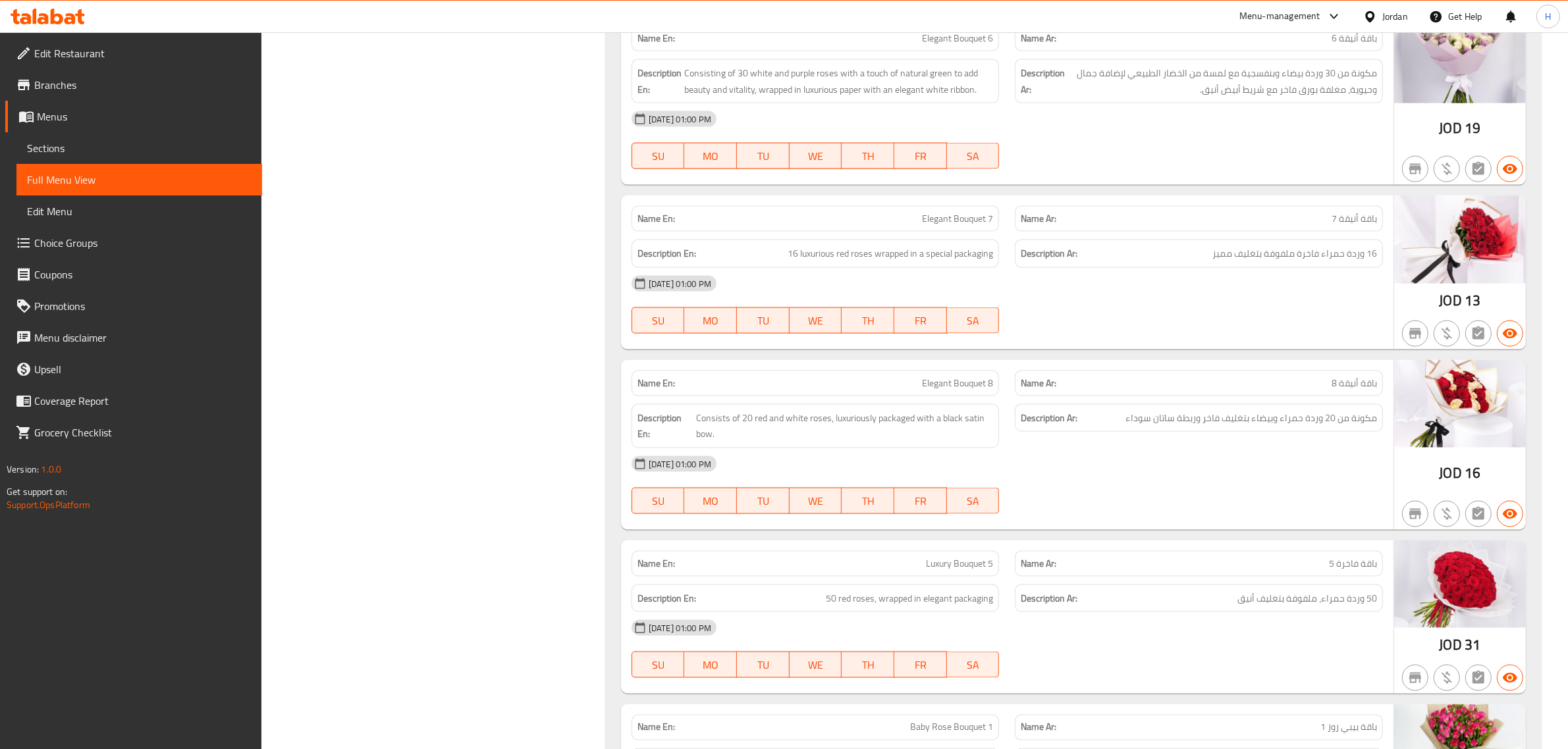
scroll to position [2533, 0]
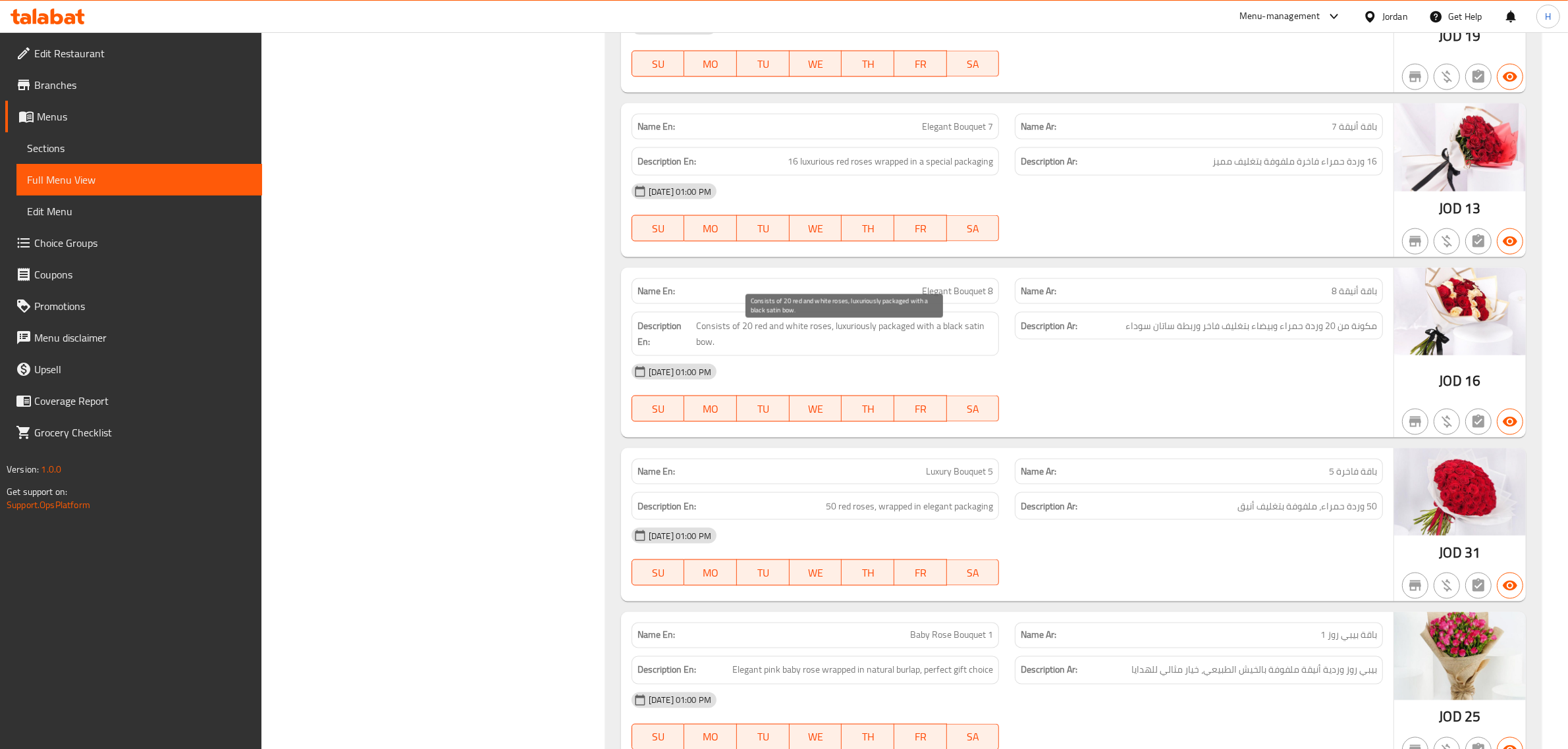
click at [947, 334] on span "Consists of 20 red and white roses, luxuriously packaged with a black satin bow." at bounding box center [844, 334] width 297 height 33
drag, startPoint x: 947, startPoint y: 334, endPoint x: 975, endPoint y: 349, distance: 31.8
click at [975, 349] on span "Consists of 20 red and white roses, luxuriously packaged with a black satin bow." at bounding box center [844, 334] width 297 height 33
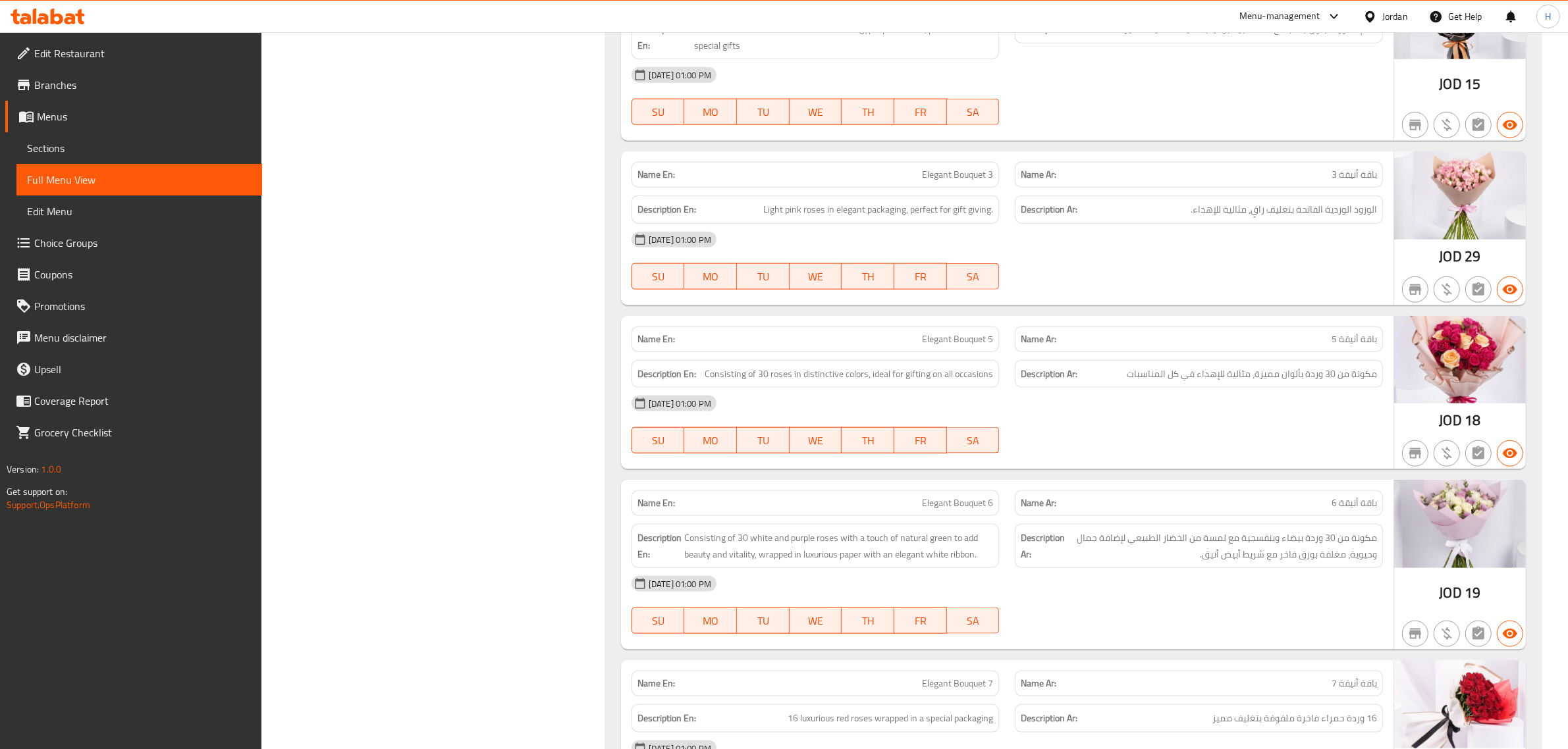
scroll to position [1957, 0]
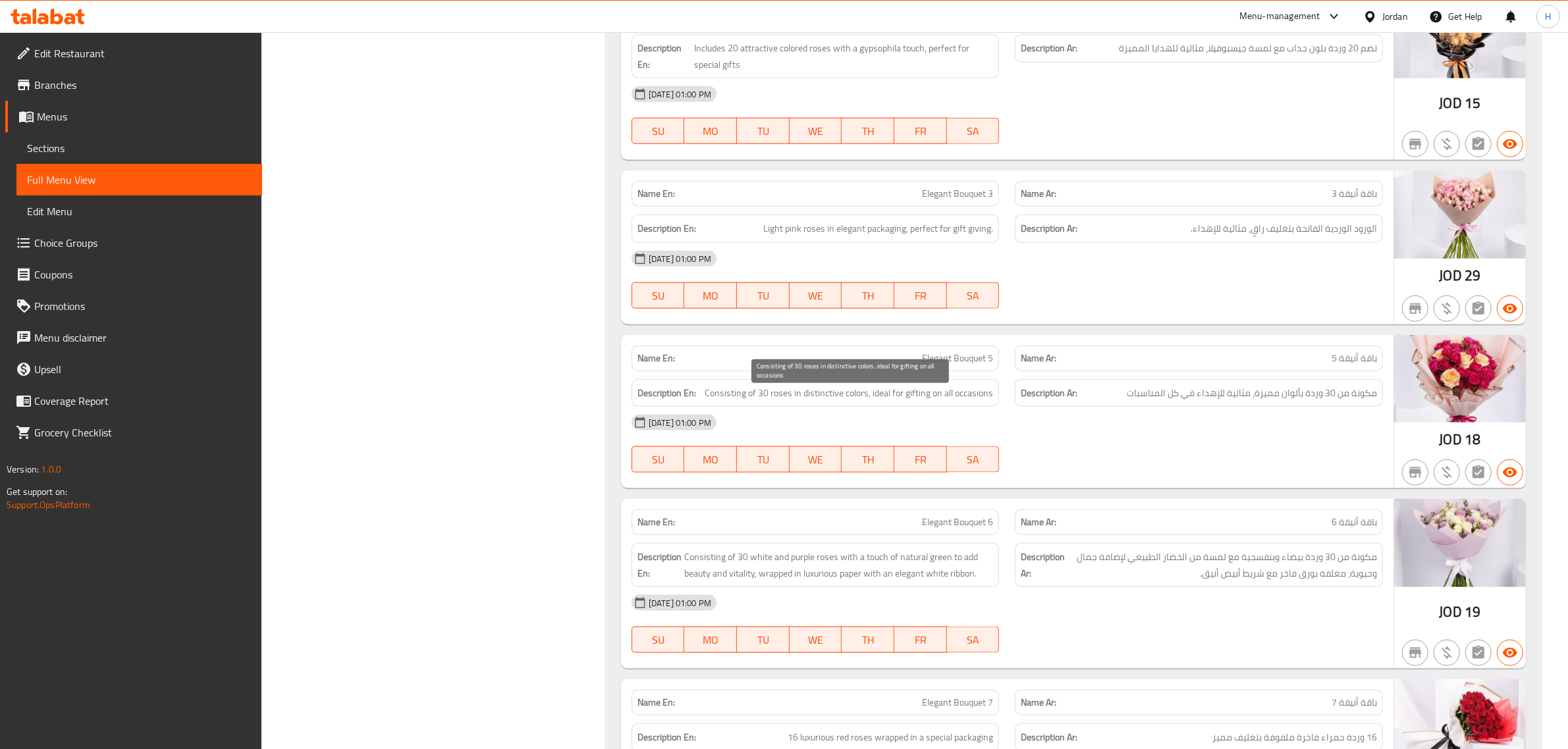
click at [753, 400] on span "Consisting of 30 roses in distinctive colors, ideal for gifting on all occasions" at bounding box center [849, 393] width 289 height 16
drag, startPoint x: 753, startPoint y: 400, endPoint x: 942, endPoint y: 412, distance: 189.4
click at [942, 407] on div "Description En: Consisting of 30 roses in distinctive colors, ideal for gifting…" at bounding box center [816, 393] width 368 height 28
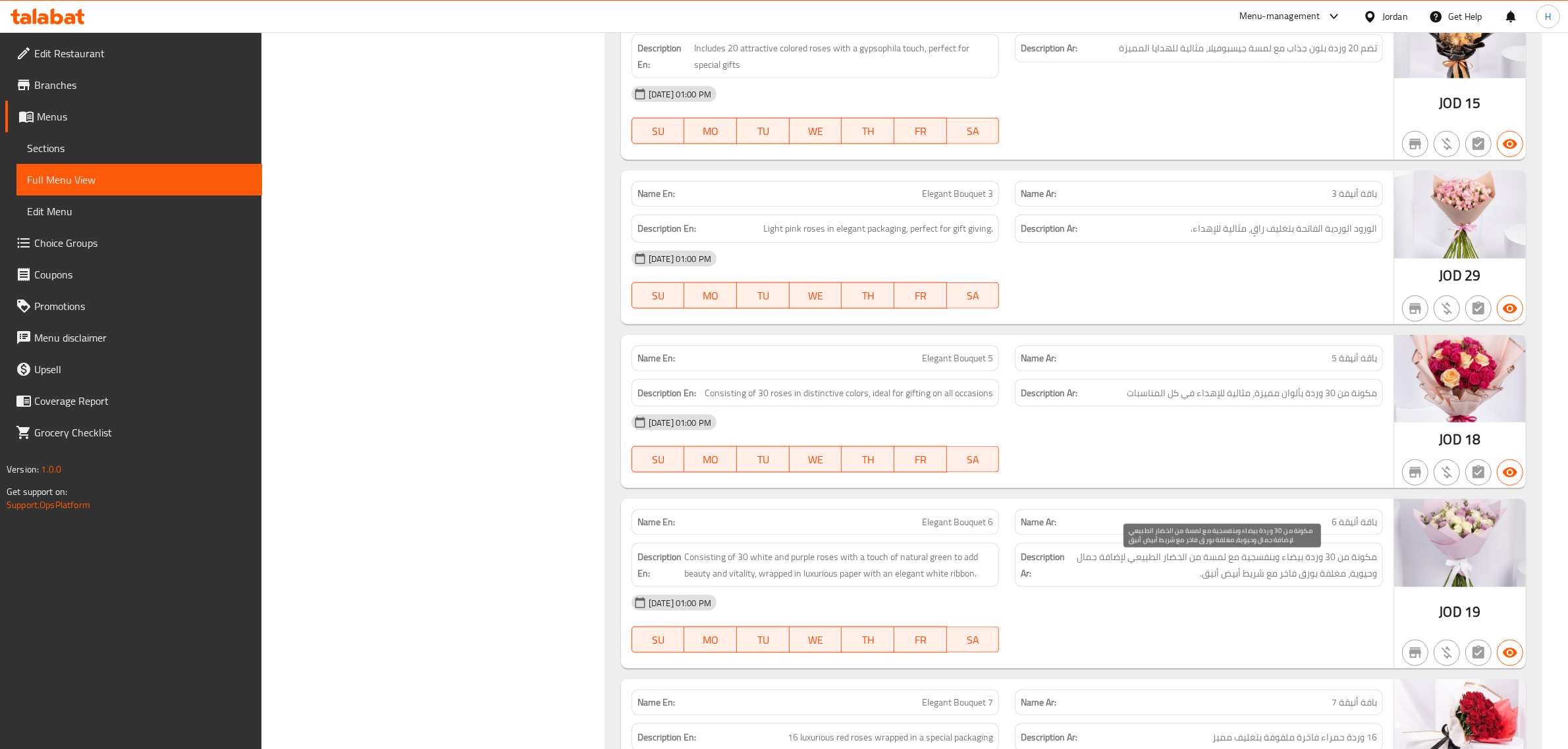
click at [1348, 569] on span "مكونة من 30 وردة بيضاء وبنفسجية مع لمسة من الخضار الطبيعي لإضافة جمال وحيوية، م…" at bounding box center [1222, 565] width 309 height 33
drag, startPoint x: 1348, startPoint y: 569, endPoint x: 1207, endPoint y: 580, distance: 141.4
click at [1207, 580] on span "مكونة من 30 وردة بيضاء وبنفسجية مع لمسة من الخضار الطبيعي لإضافة جمال وحيوية، م…" at bounding box center [1222, 565] width 309 height 33
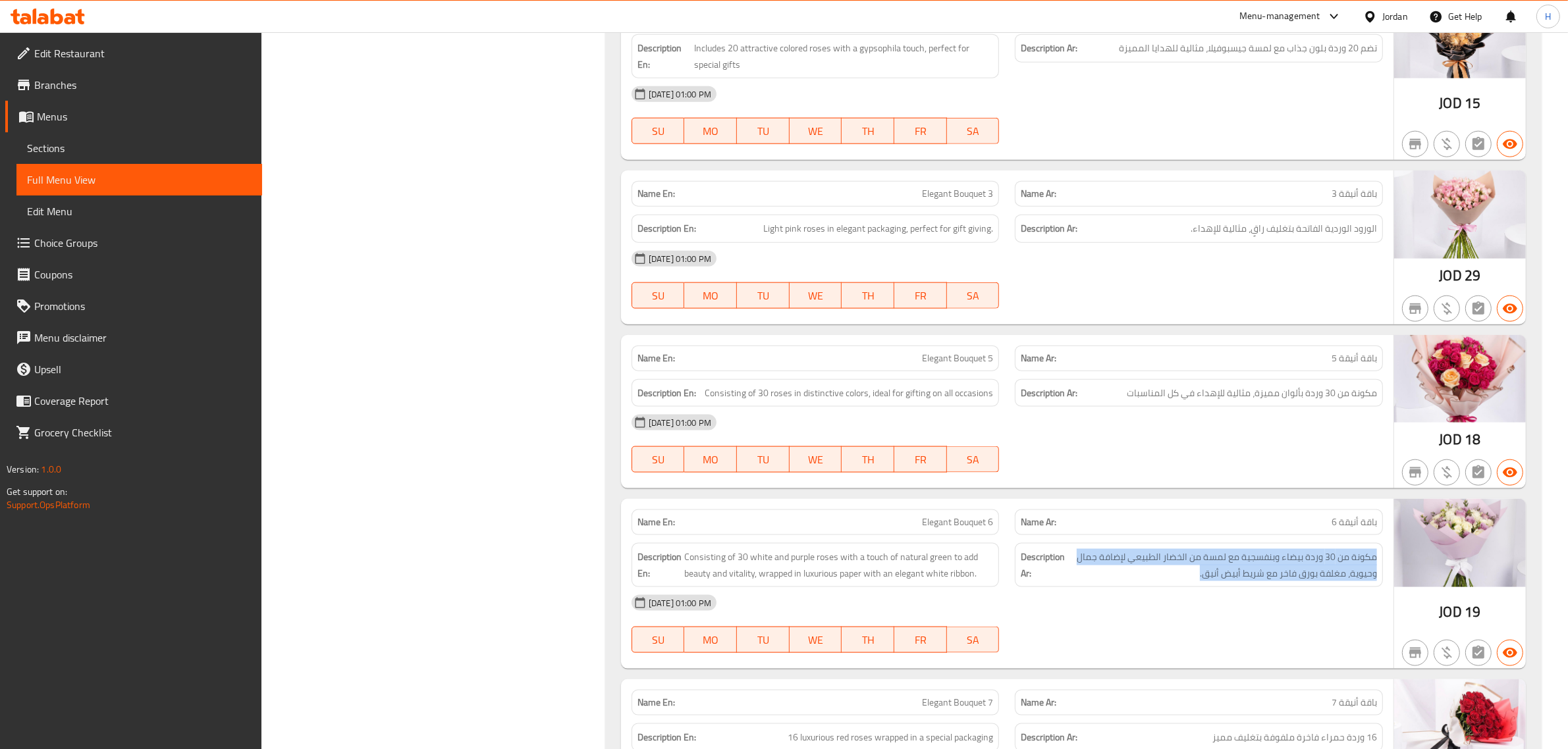
scroll to position [2203, 0]
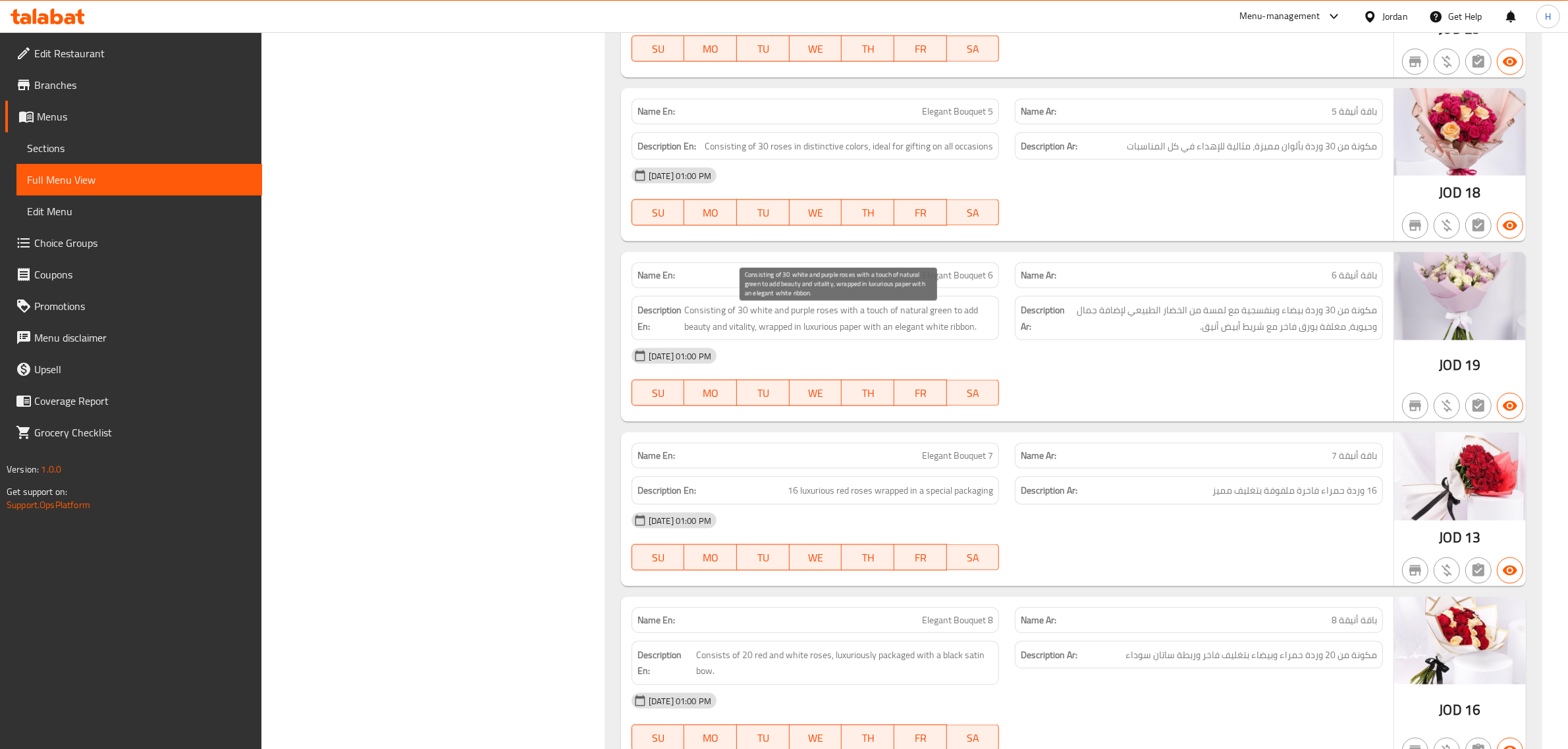
click at [877, 331] on span "Consisting of 30 white and purple roses with a touch of natural green to add be…" at bounding box center [838, 318] width 309 height 33
drag, startPoint x: 877, startPoint y: 331, endPoint x: 751, endPoint y: 330, distance: 126.0
click at [751, 330] on span "Consisting of 30 white and purple roses with a touch of natural green to add be…" at bounding box center [838, 318] width 309 height 33
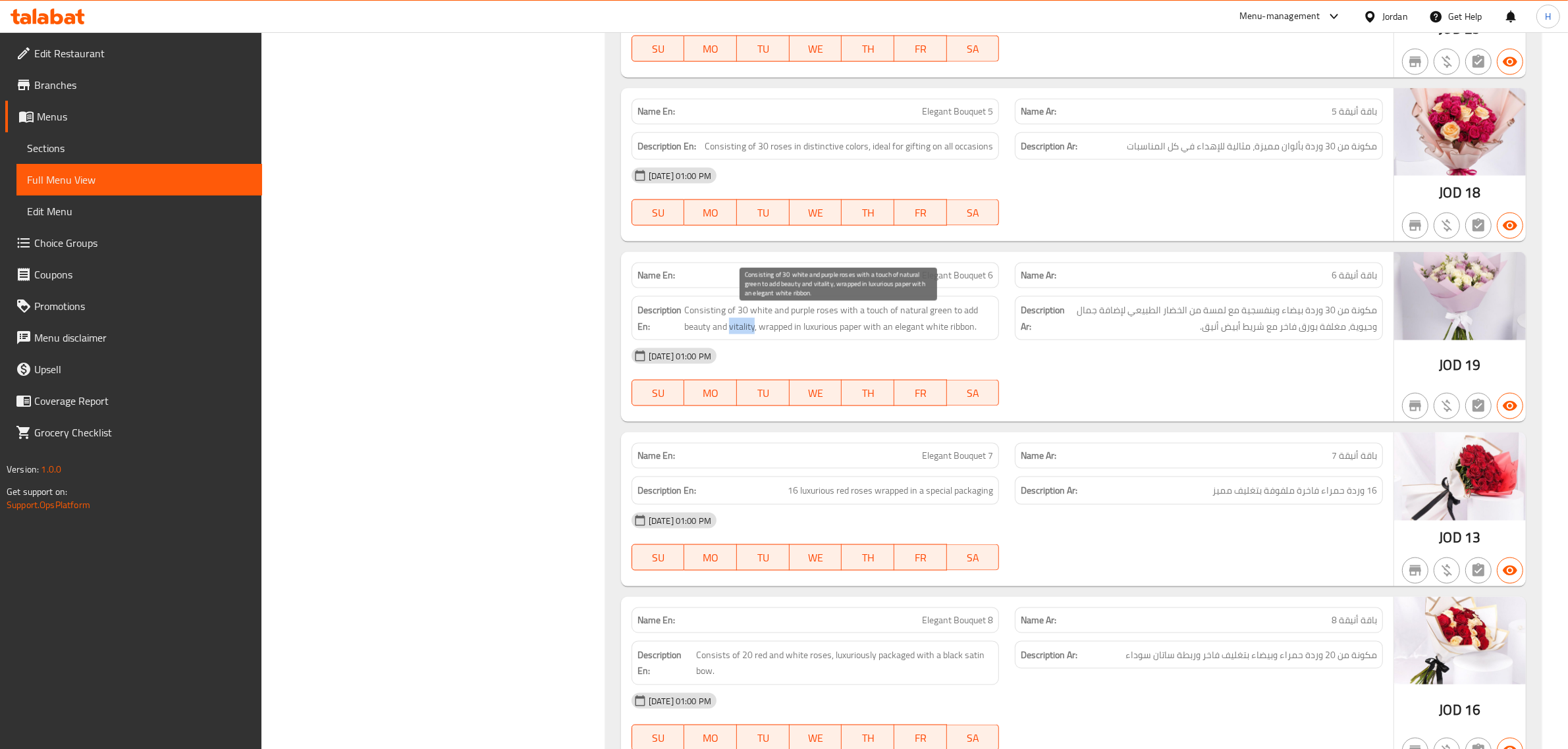
click at [751, 330] on span "Consisting of 30 white and purple roses with a touch of natural green to add be…" at bounding box center [838, 318] width 309 height 33
drag, startPoint x: 754, startPoint y: 330, endPoint x: 962, endPoint y: 338, distance: 208.2
click at [962, 335] on span "Consisting of 30 white and purple roses with a touch of natural green to add be…" at bounding box center [838, 318] width 309 height 33
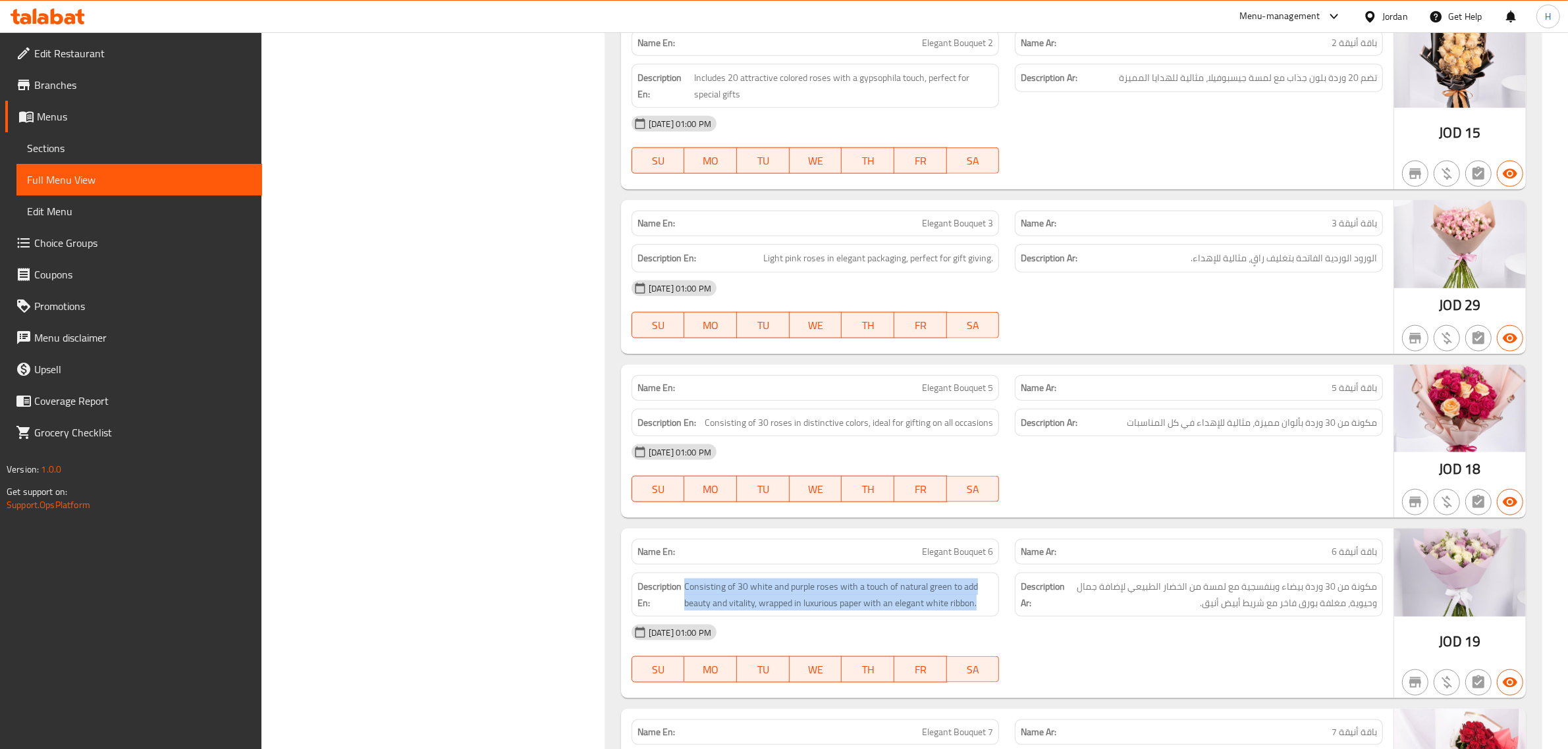
scroll to position [1874, 0]
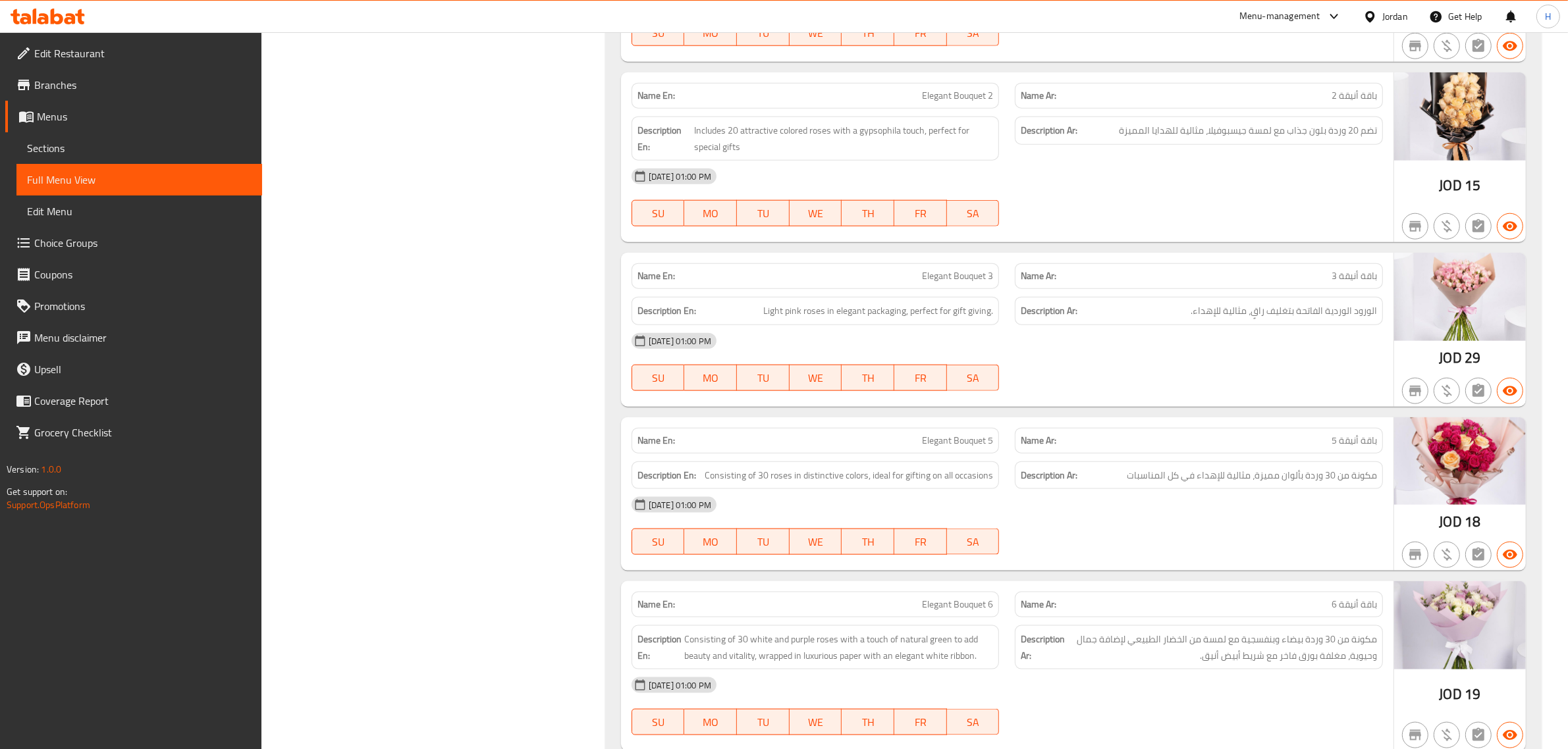
click at [926, 282] on span "Elegant Bouquet 3" at bounding box center [957, 276] width 71 height 14
drag, startPoint x: 926, startPoint y: 282, endPoint x: 993, endPoint y: 283, distance: 67.0
click at [993, 283] on span "Elegant Bouquet 3" at bounding box center [957, 276] width 71 height 14
click at [1368, 316] on span "الورود الوردية الفاتحة بتغليف راقٍ، مثالية للإهداء." at bounding box center [1284, 311] width 187 height 16
drag, startPoint x: 1368, startPoint y: 316, endPoint x: 1204, endPoint y: 324, distance: 164.2
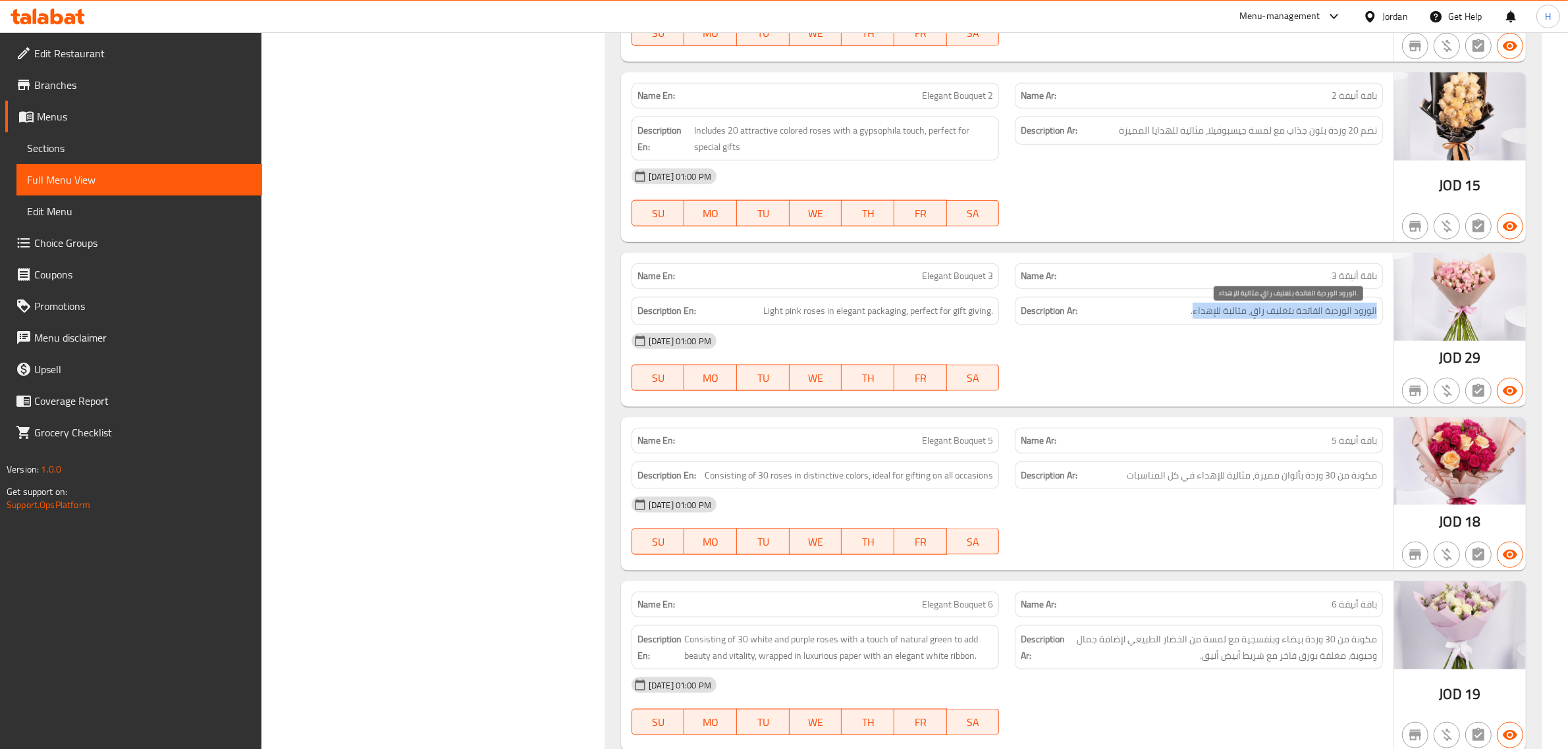
click at [1204, 319] on span "الورود الوردية الفاتحة بتغليف راقٍ، مثالية للإهداء." at bounding box center [1284, 311] width 187 height 16
click at [759, 310] on h6 "Description En: Light pink roses in elegant packaging, perfect for gift giving." at bounding box center [815, 311] width 356 height 16
drag, startPoint x: 768, startPoint y: 310, endPoint x: 982, endPoint y: 326, distance: 214.6
click at [982, 325] on div "Description En: Light pink roses in elegant packaging, perfect for gift giving." at bounding box center [816, 311] width 368 height 28
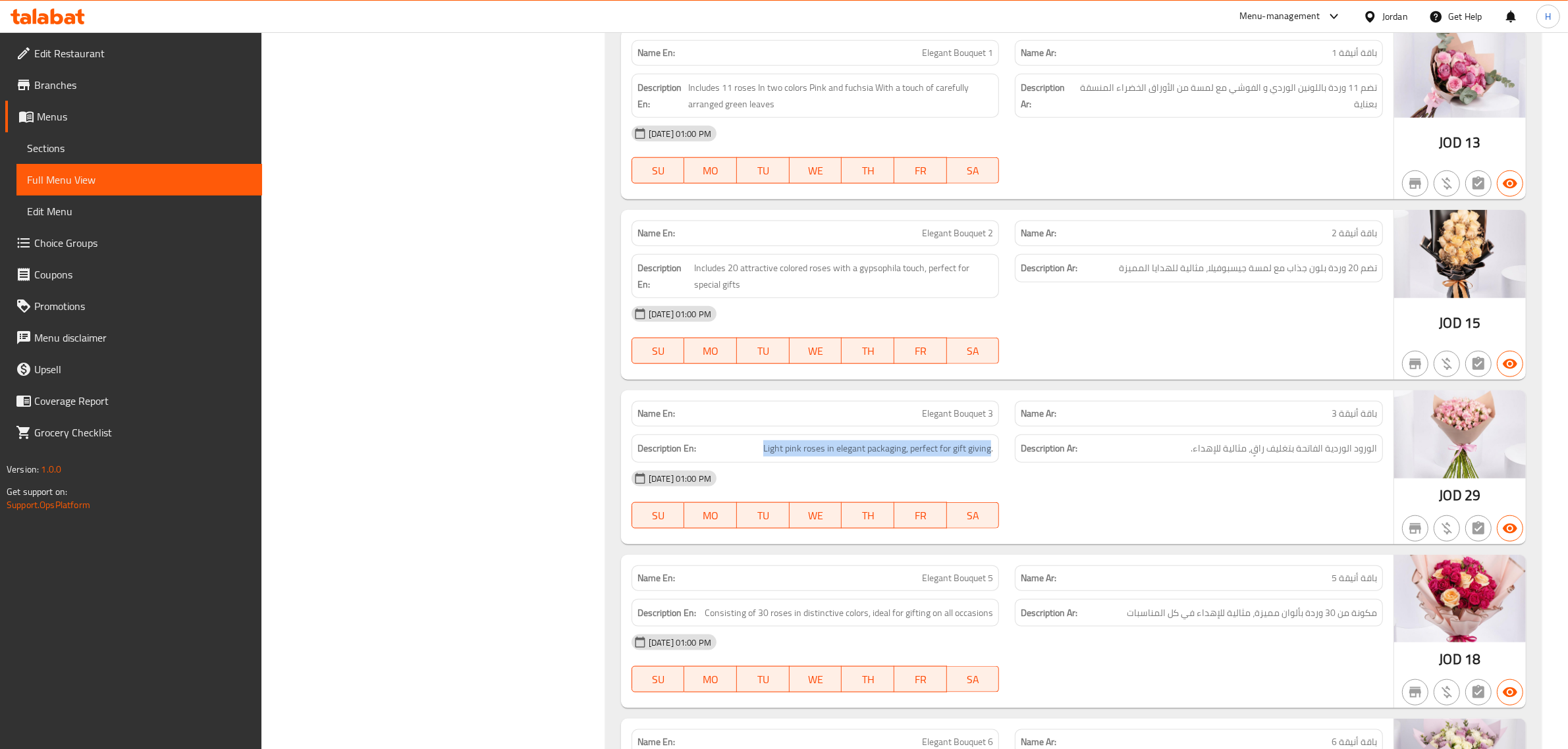
scroll to position [1709, 0]
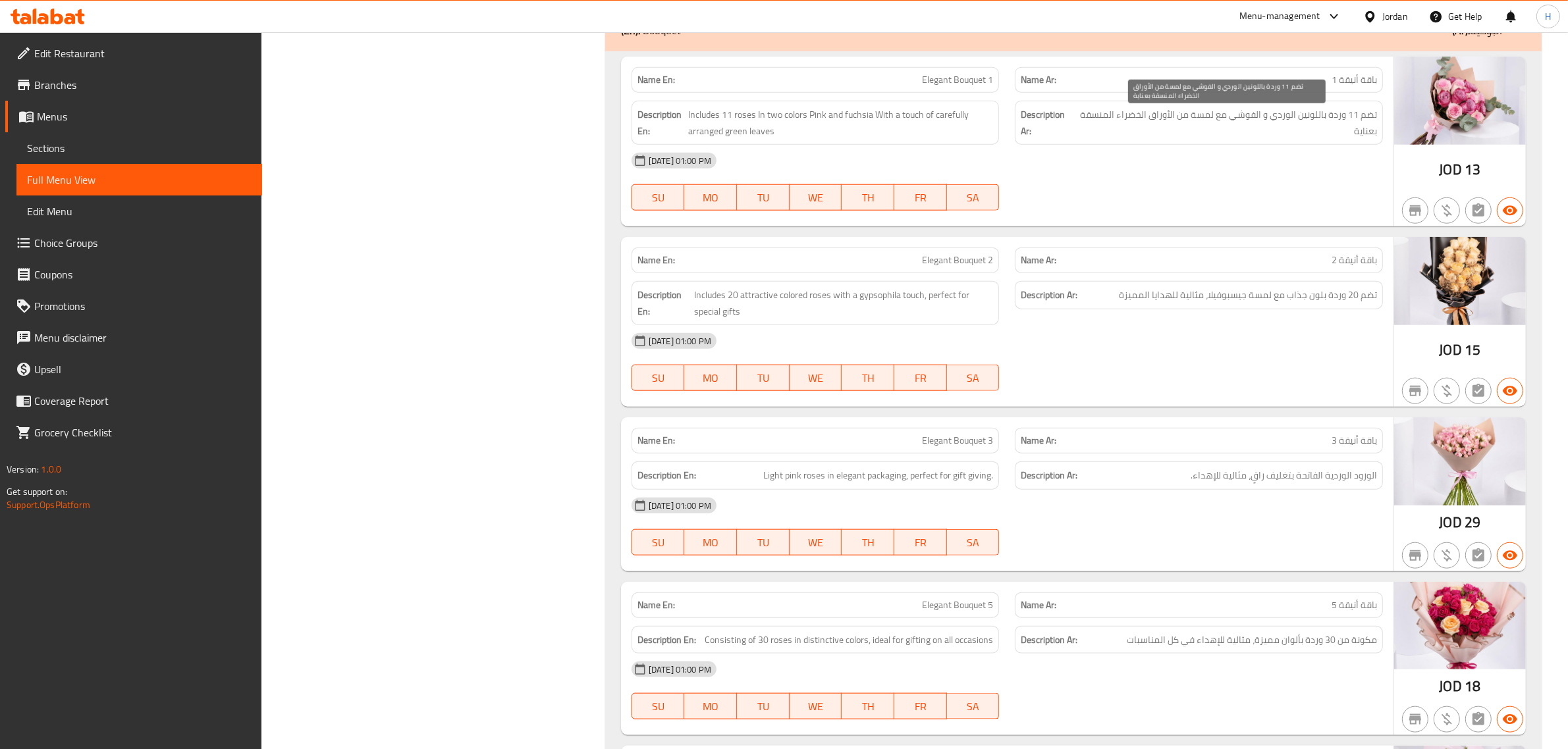
click at [1237, 114] on span "تضم 11 وردة باللونين الوردي و الفوشي مع لمسة من الأوراق الخضراء المنسقة بعناية" at bounding box center [1226, 123] width 301 height 33
drag, startPoint x: 1237, startPoint y: 114, endPoint x: 1230, endPoint y: 116, distance: 7.3
click at [1230, 116] on span "تضم 11 وردة باللونين الوردي و الفوشي مع لمسة من الأوراق الخضراء المنسقة بعناية" at bounding box center [1226, 123] width 301 height 33
copy span "الفوشي"
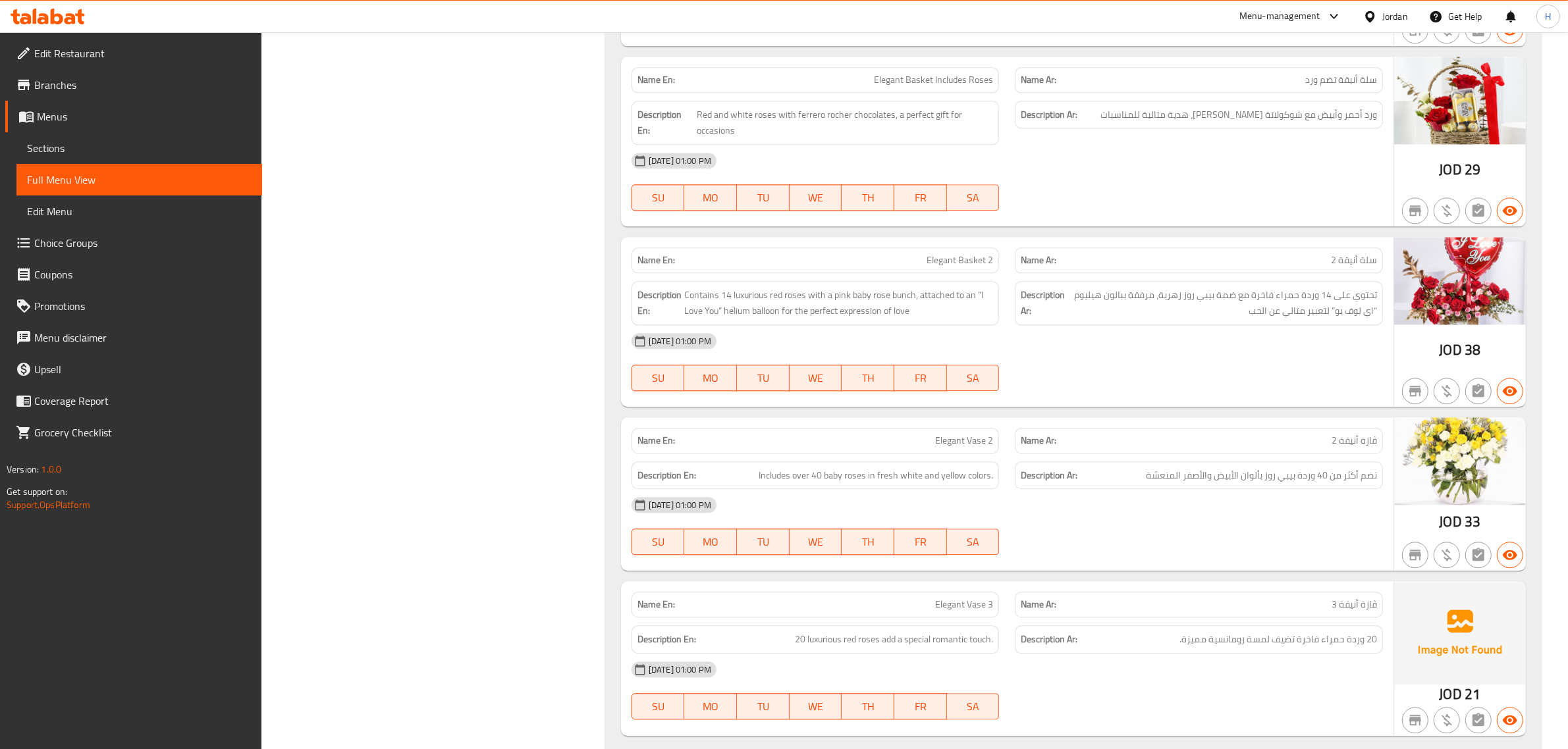
scroll to position [4069, 0]
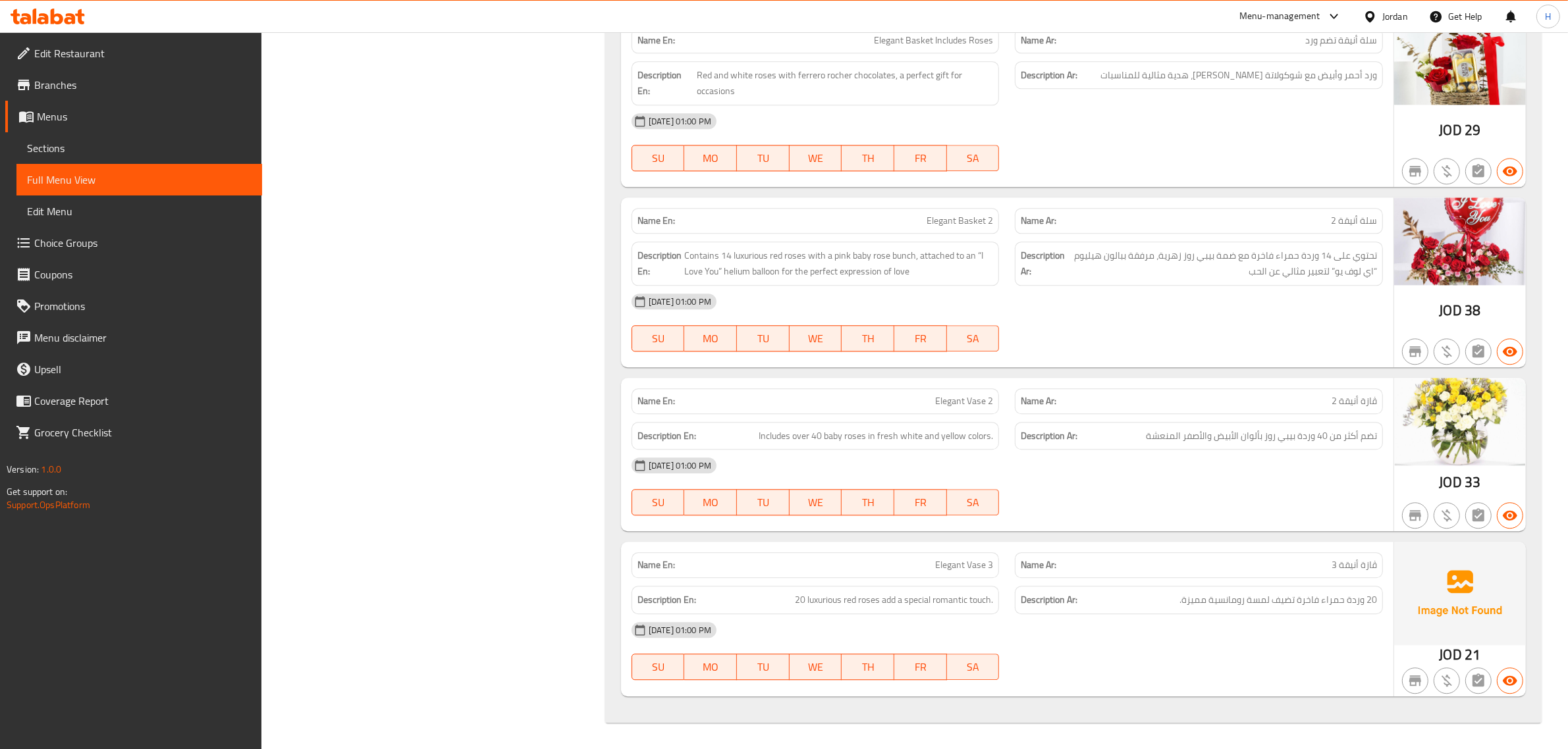
click at [988, 570] on span "Elegant Vase 3" at bounding box center [964, 565] width 58 height 14
copy span "Elegant Vase 3"
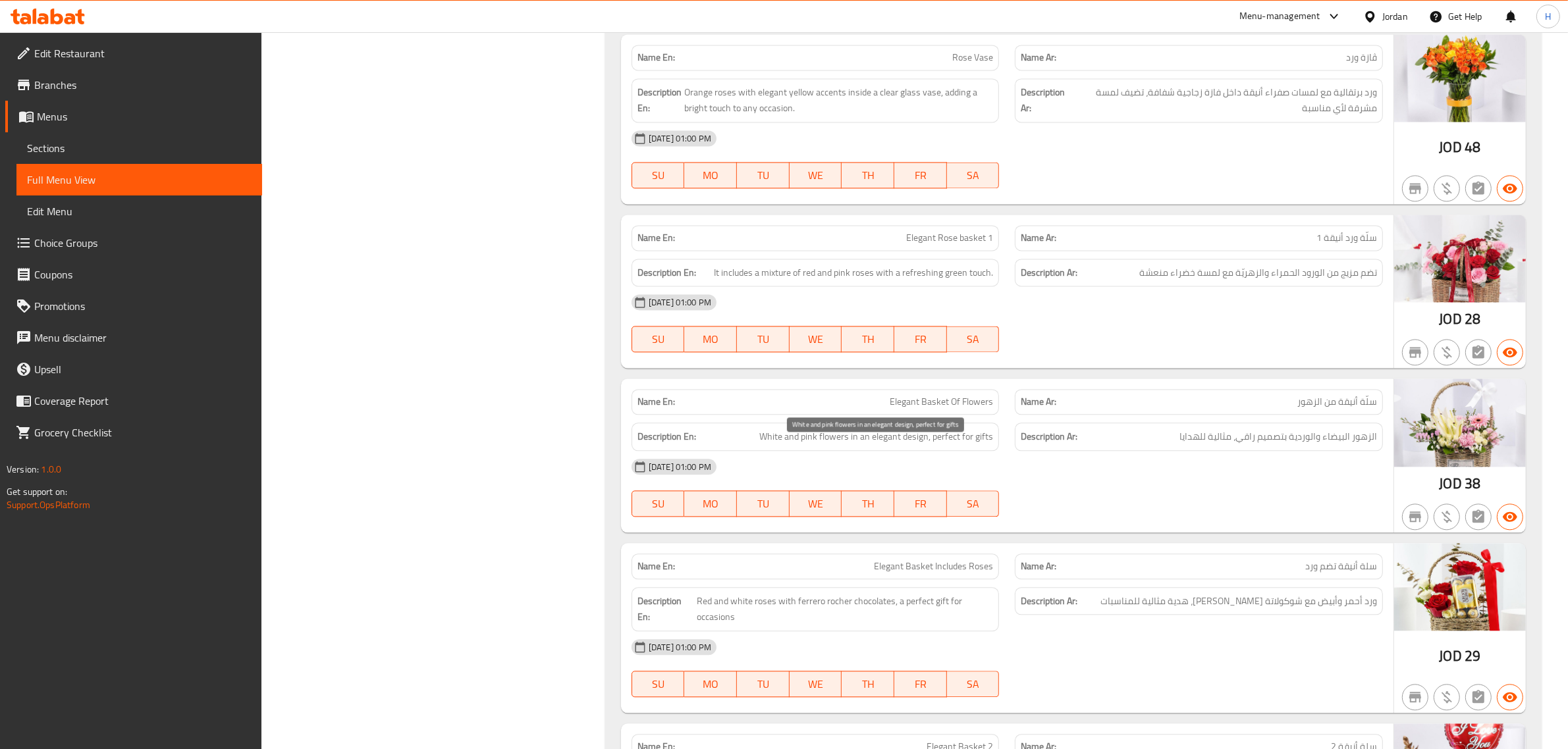
scroll to position [3410, 0]
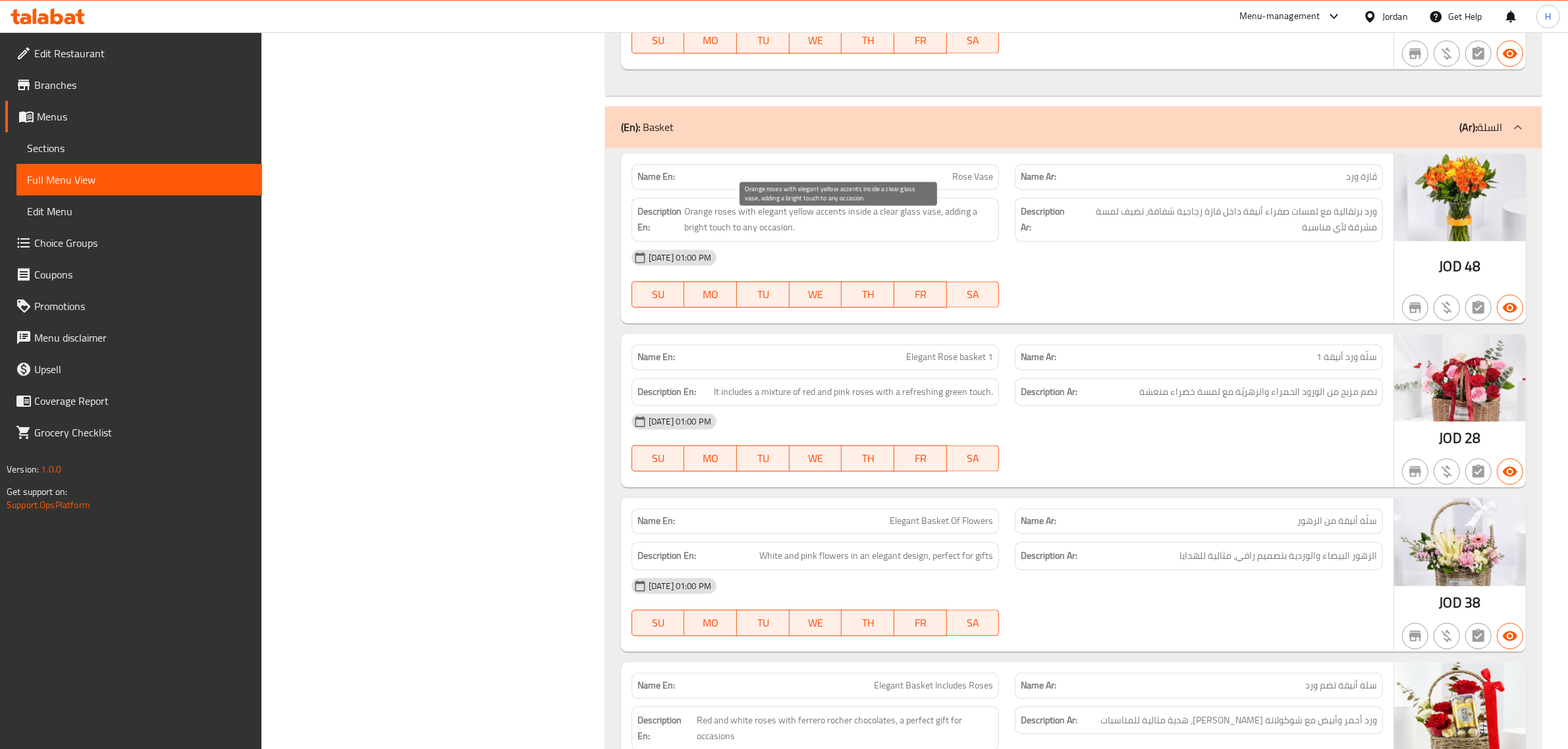
click at [826, 230] on span "Orange roses with elegant yellow accents inside a clear glass vase, adding a br…" at bounding box center [839, 220] width 309 height 33
copy span "Orange roses with elegant yellow accents inside a clear glass vase, adding a br…"
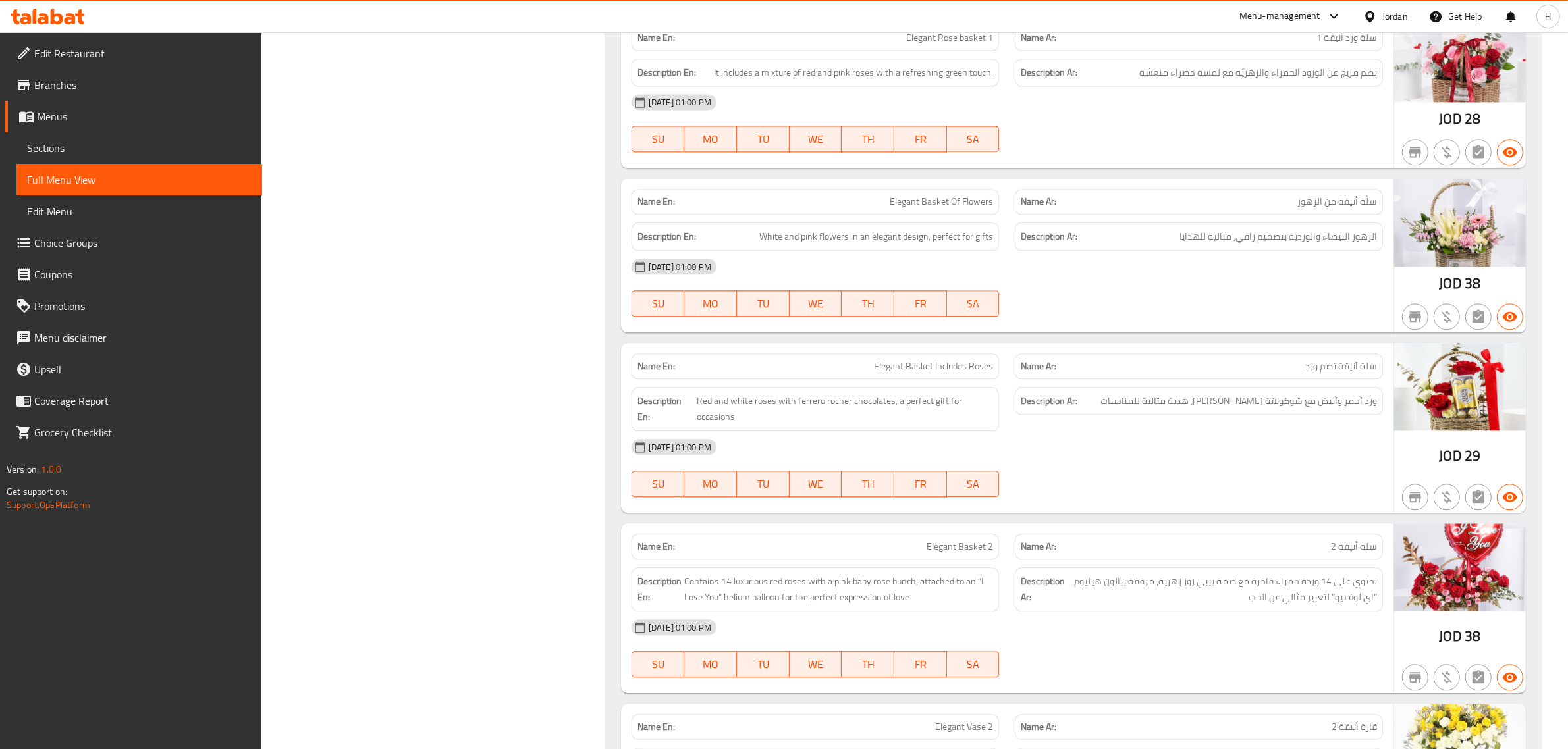
scroll to position [3739, 0]
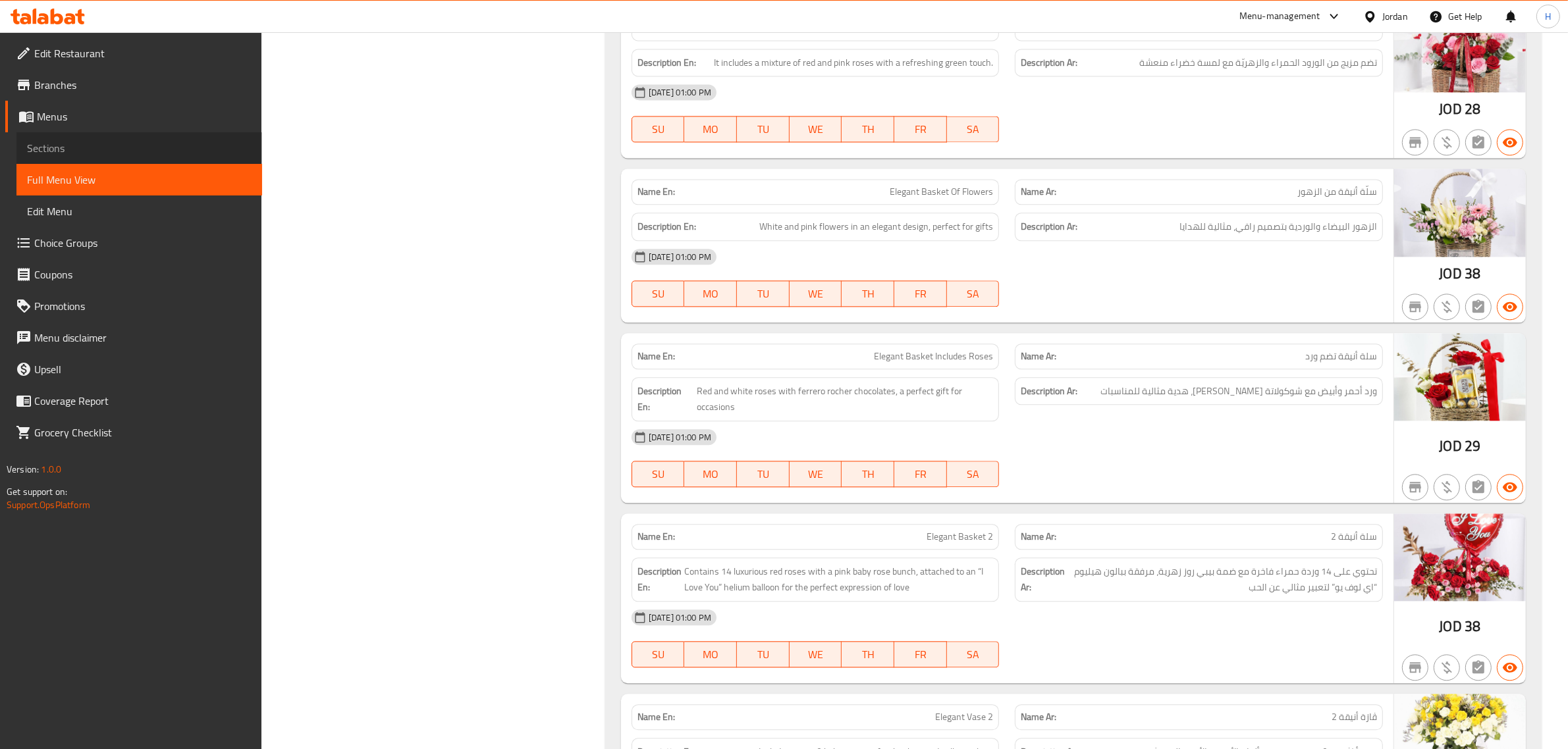
click at [71, 136] on link "Sections" at bounding box center [139, 148] width 246 height 32
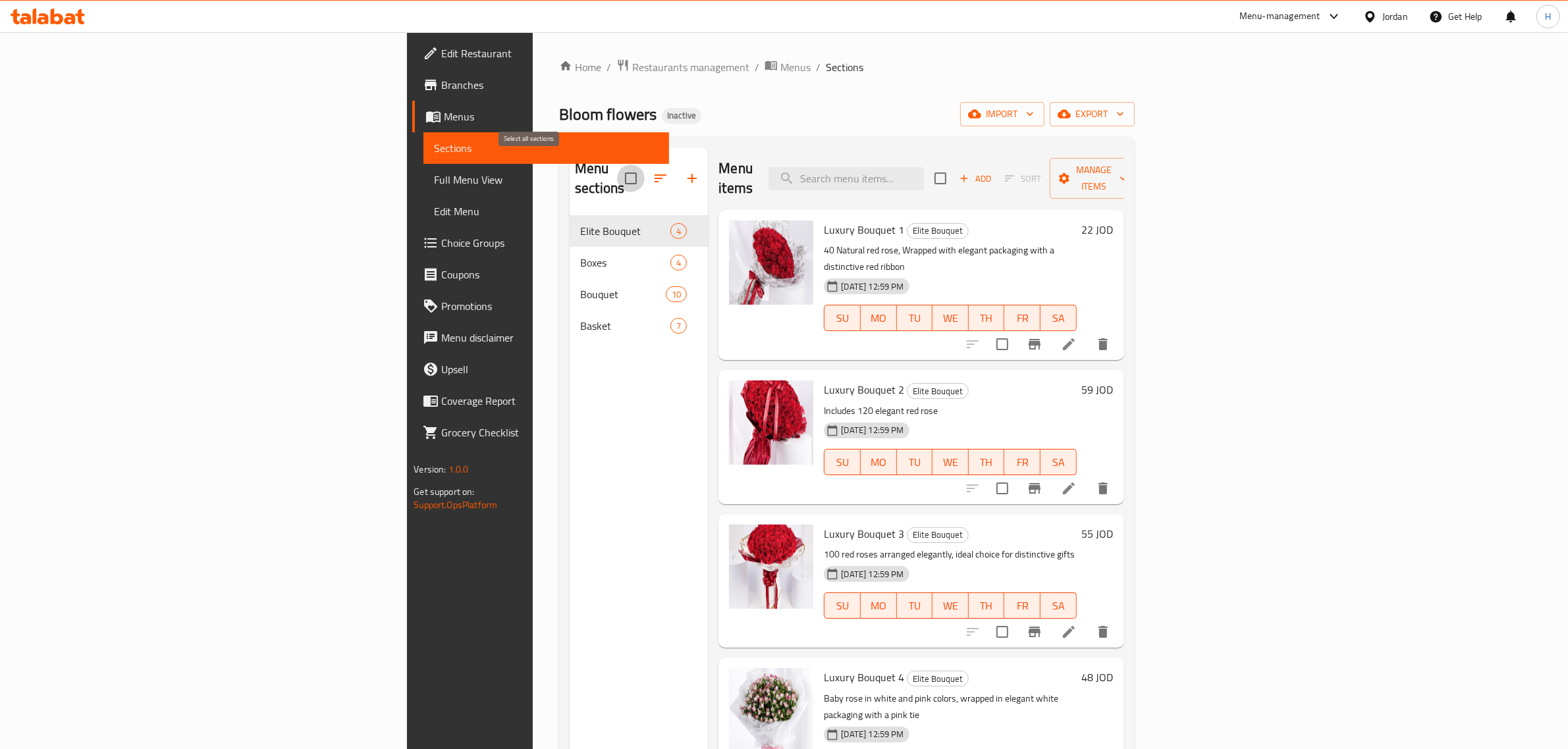
click at [617, 164] on input "checkbox" at bounding box center [631, 178] width 27 height 27
checkbox input "true"
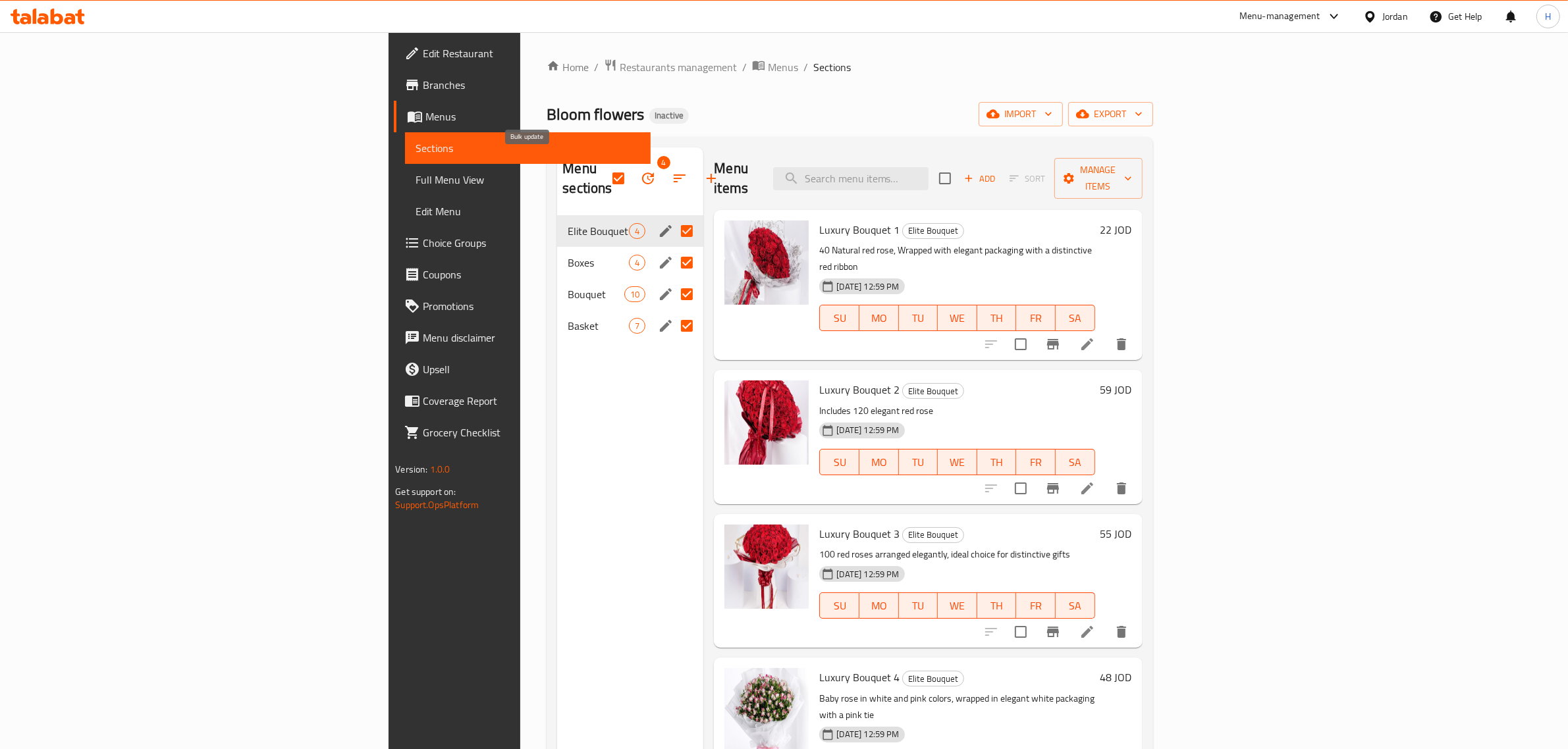
click at [641, 171] on icon "button" at bounding box center [648, 178] width 15 height 15
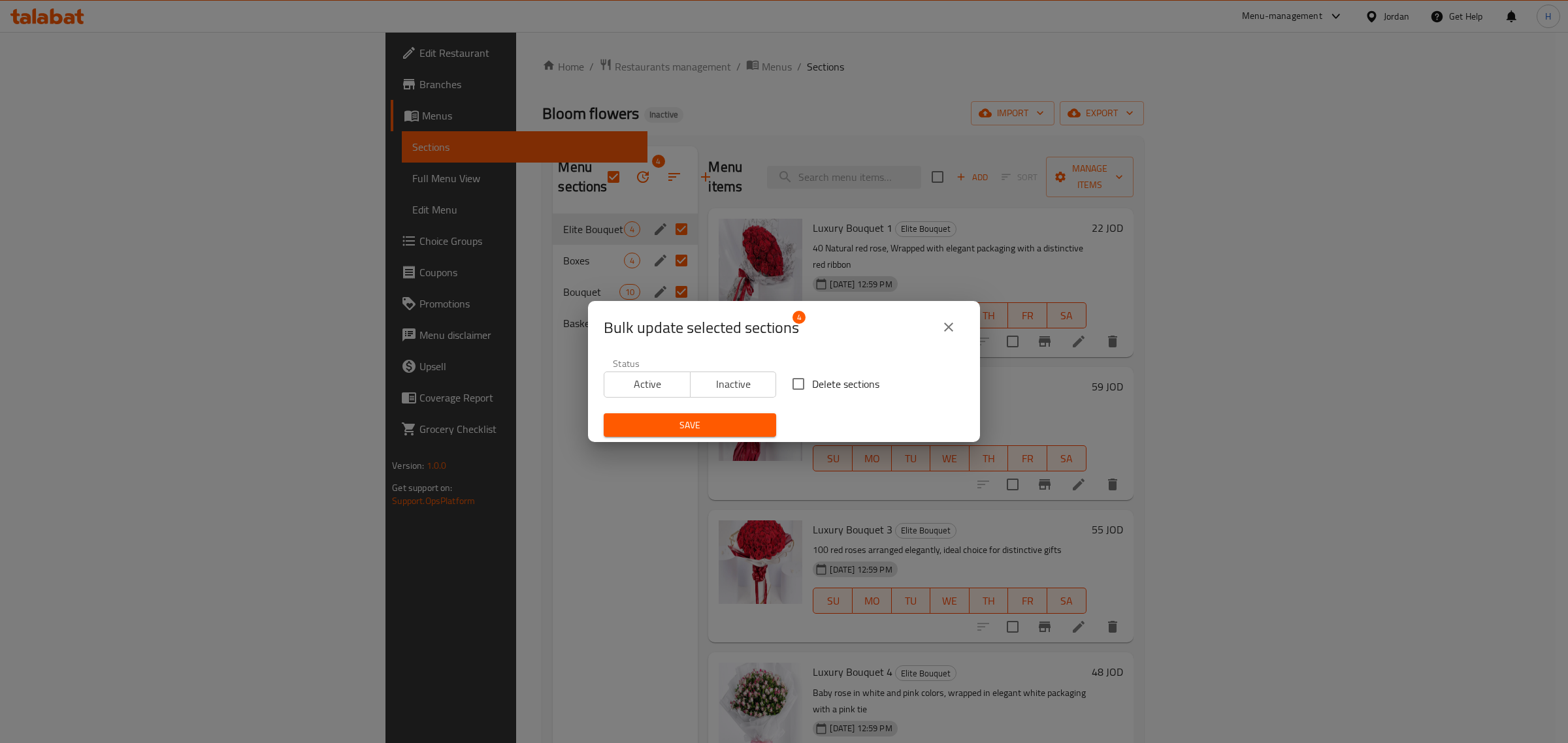
click at [797, 392] on input "Delete sections" at bounding box center [798, 384] width 27 height 27
checkbox input "true"
click at [759, 417] on span "Save" at bounding box center [690, 425] width 151 height 16
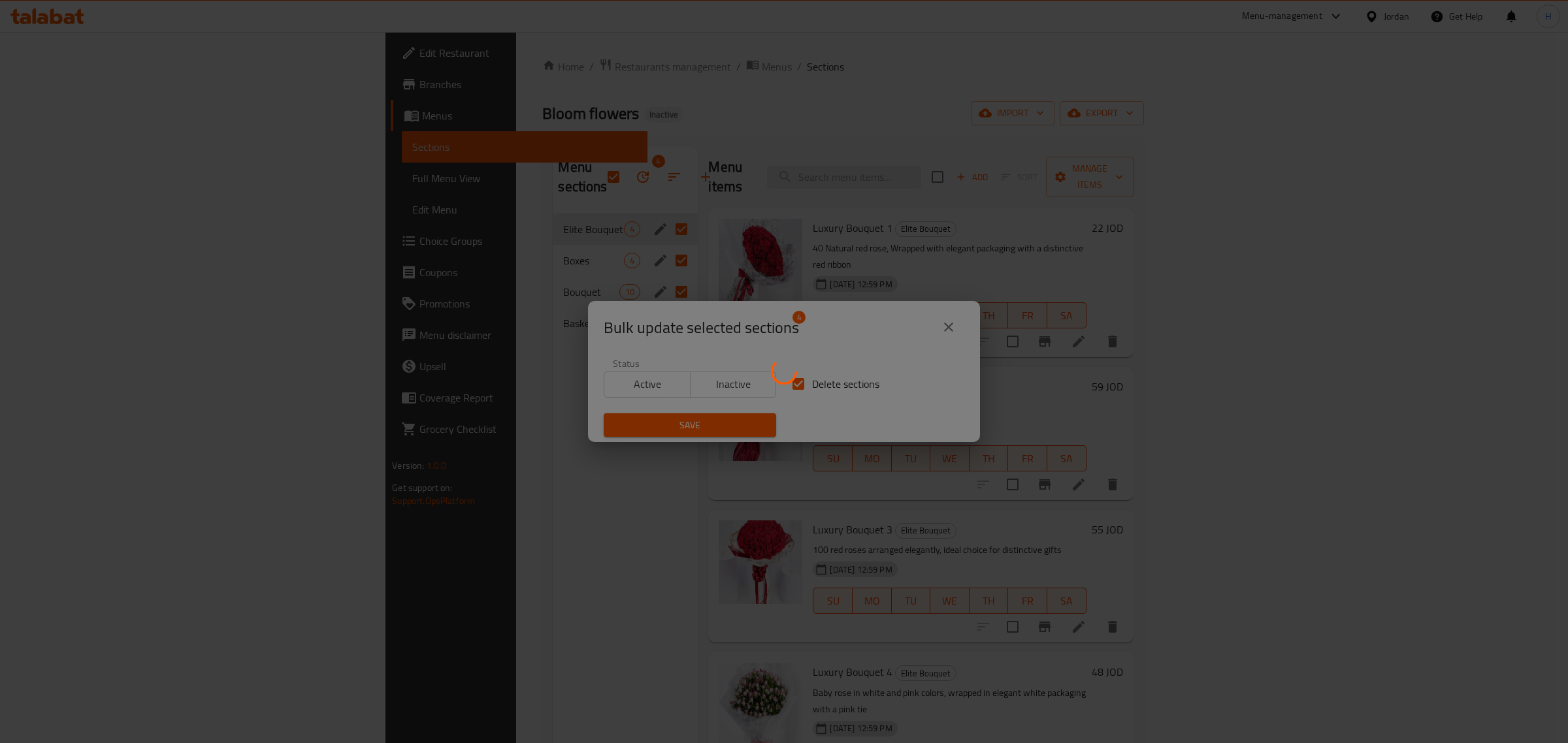
checkbox input "false"
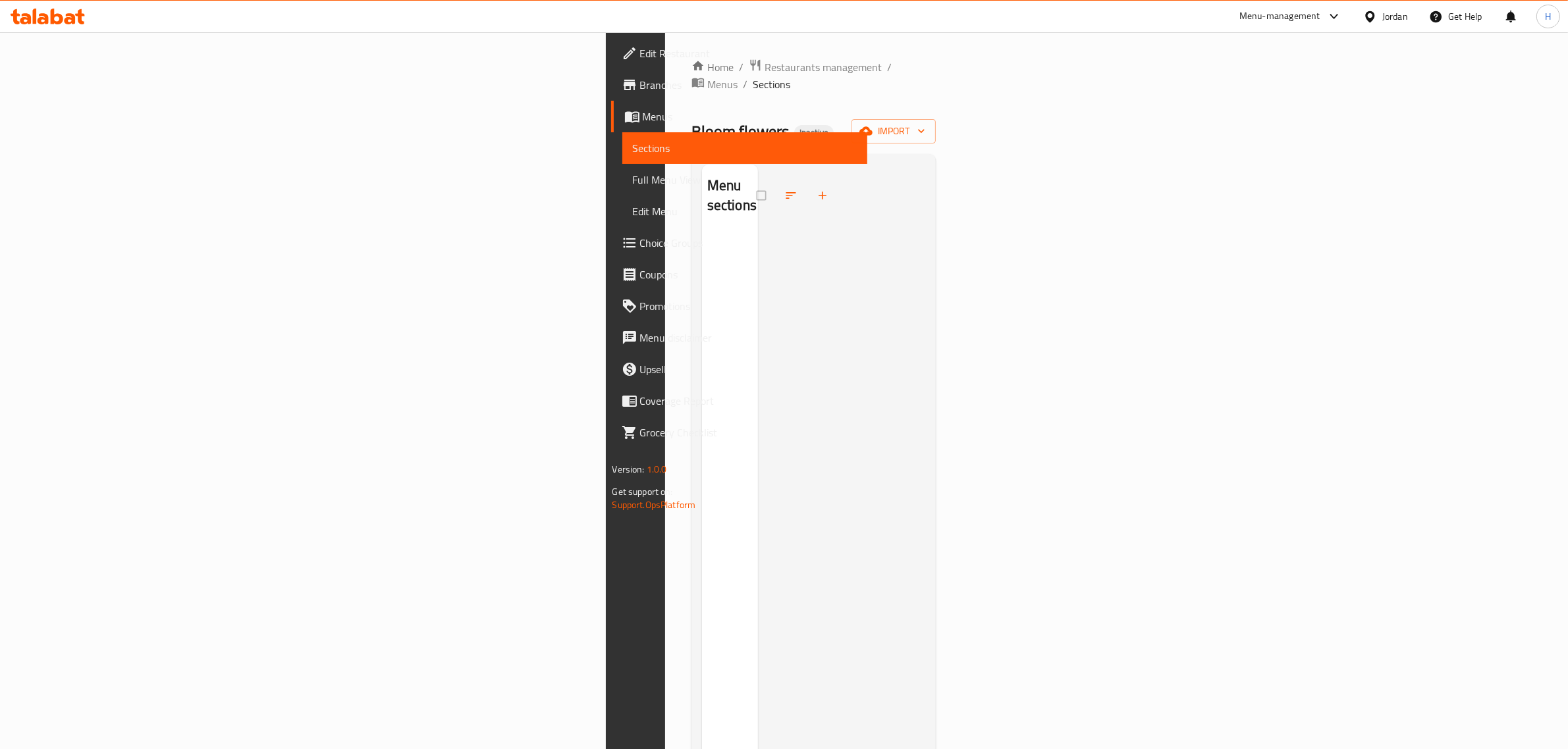
click at [917, 274] on div at bounding box center [842, 538] width 168 height 749
click at [963, 110] on div "Home / Restaurants management / Menus / Sections Bloom flowers Inactive import …" at bounding box center [814, 491] width 298 height 918
click at [926, 123] on span "import" at bounding box center [894, 131] width 63 height 16
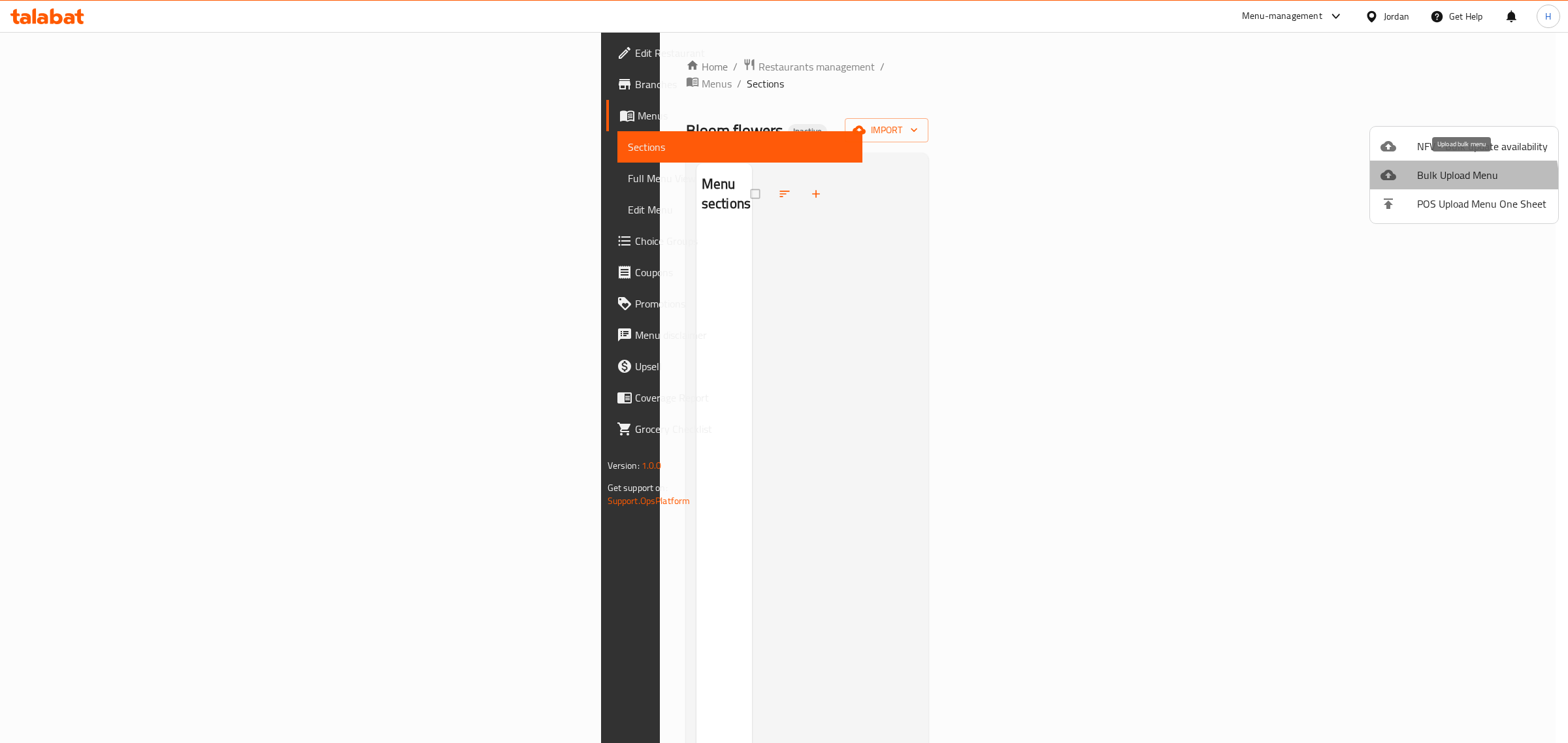
click at [1453, 180] on span "Bulk Upload Menu" at bounding box center [1482, 175] width 131 height 15
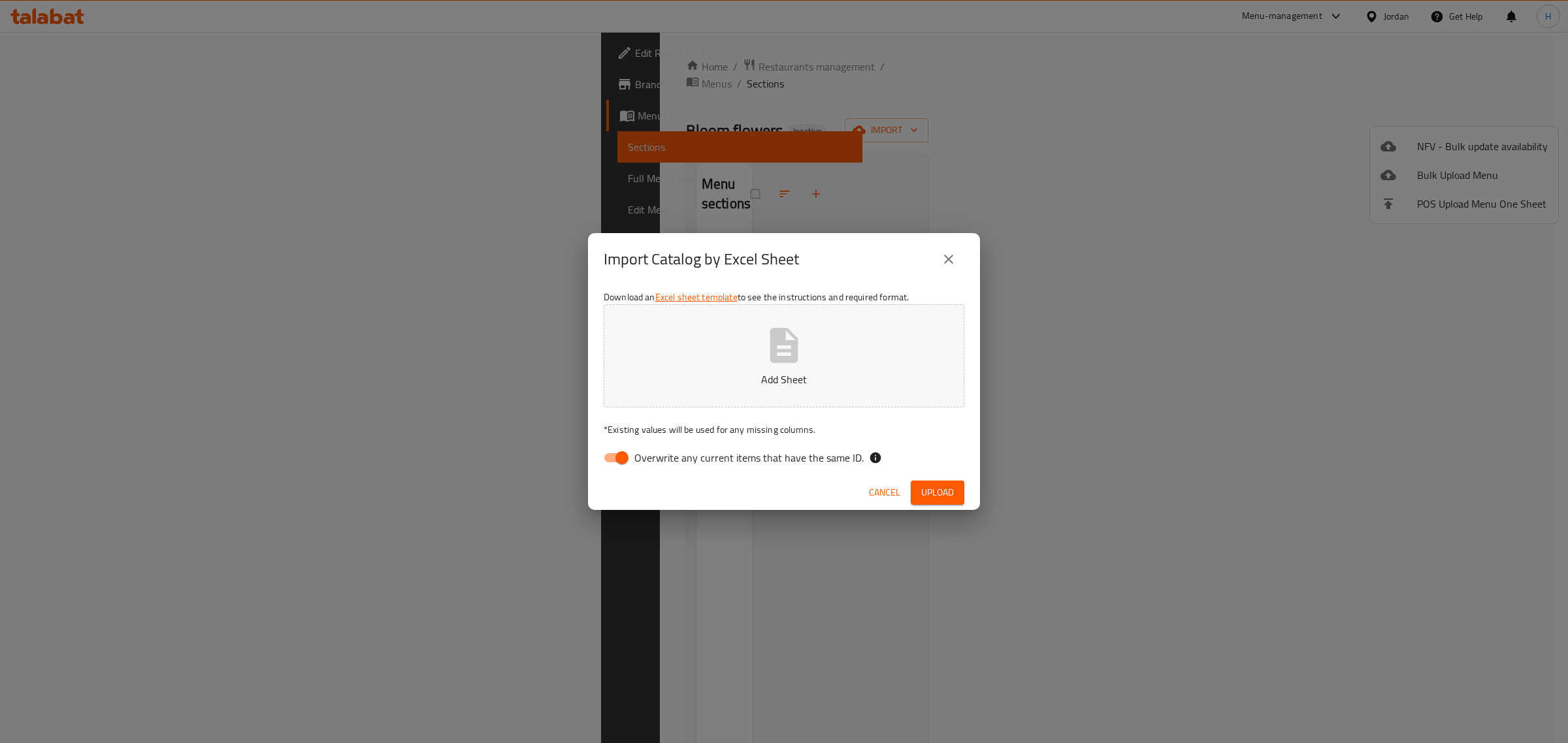
click at [618, 462] on input "Overwrite any current items that have the same ID." at bounding box center [622, 457] width 75 height 25
checkbox input "false"
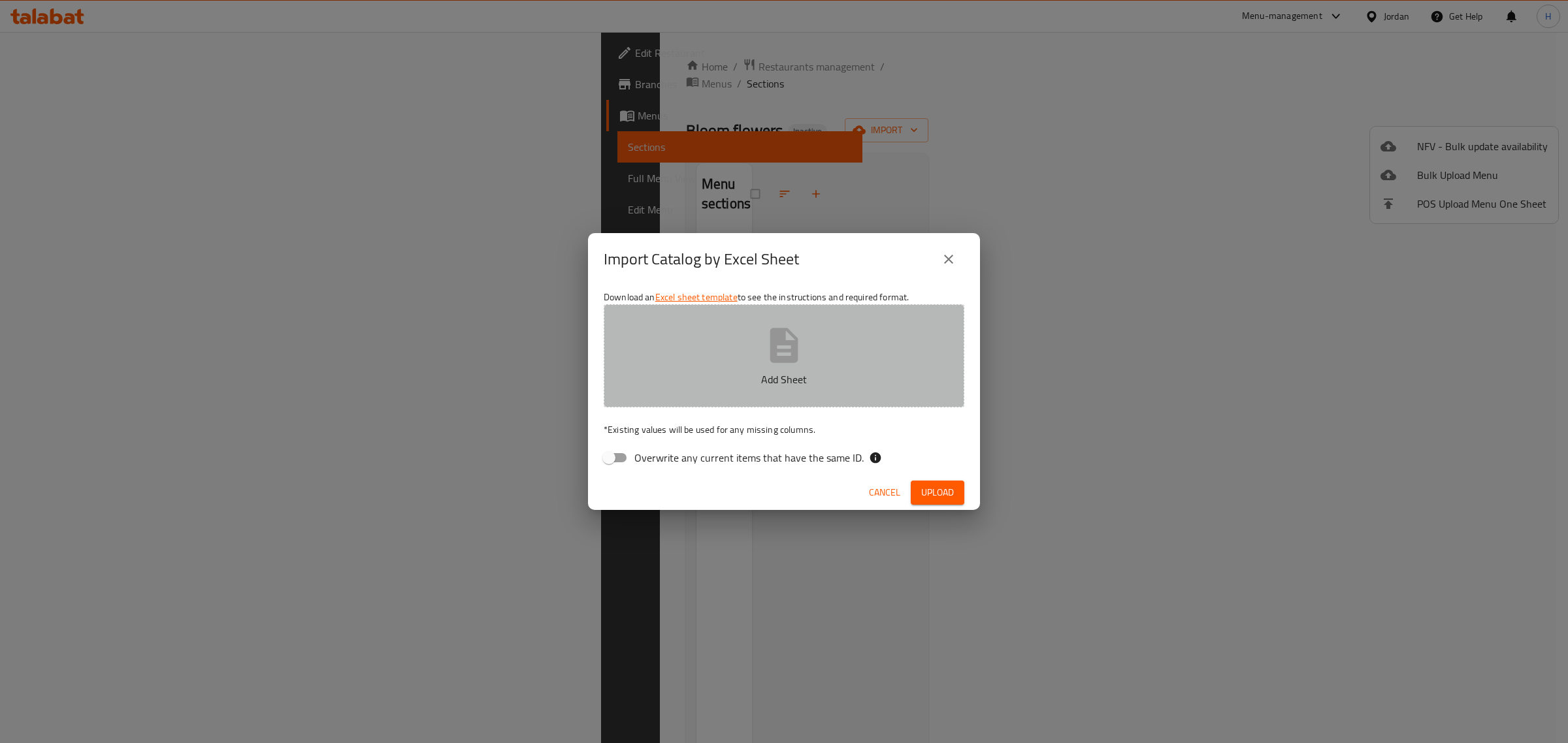
click at [765, 372] on p "Add Sheet" at bounding box center [783, 380] width 320 height 15
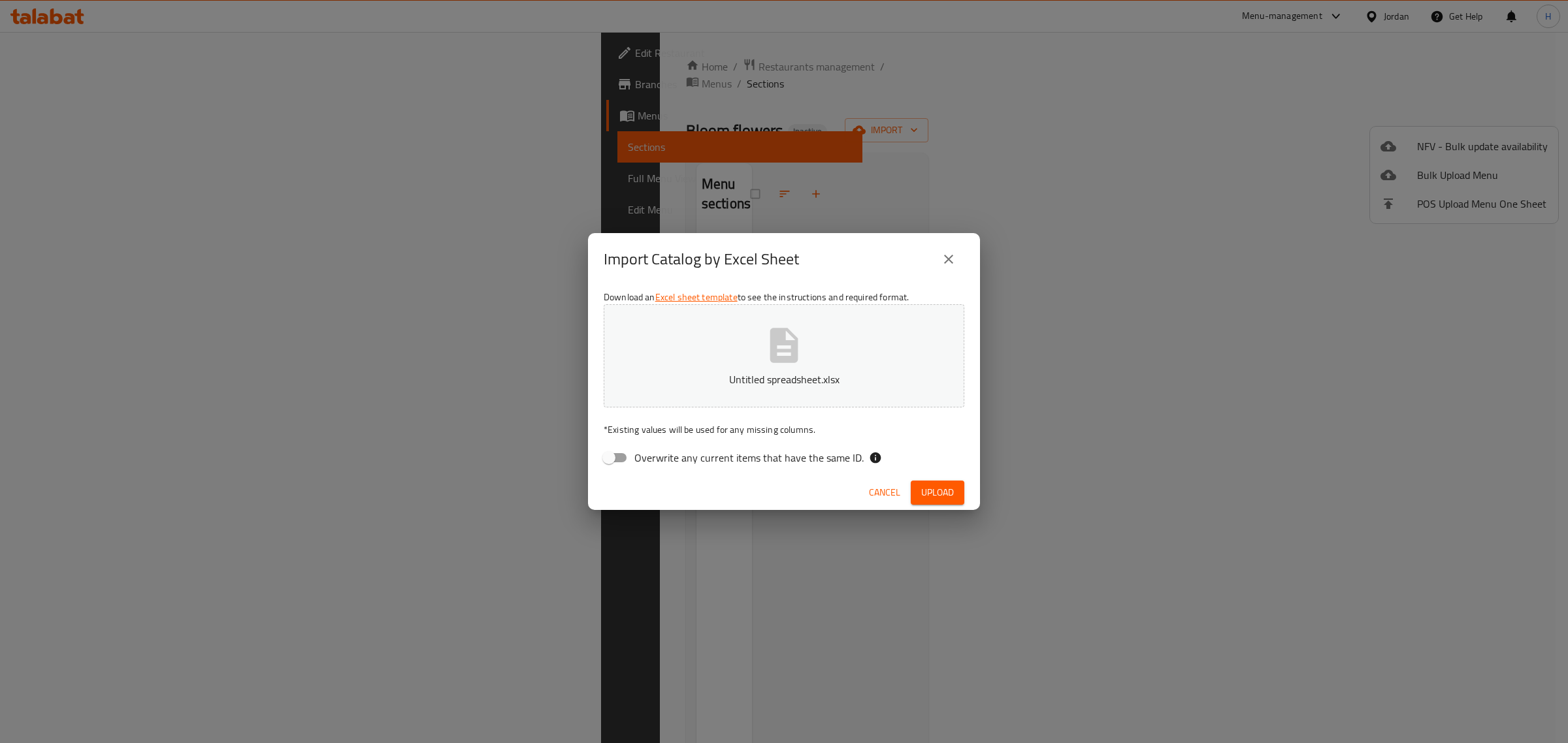
click at [948, 488] on span "Upload" at bounding box center [937, 493] width 32 height 16
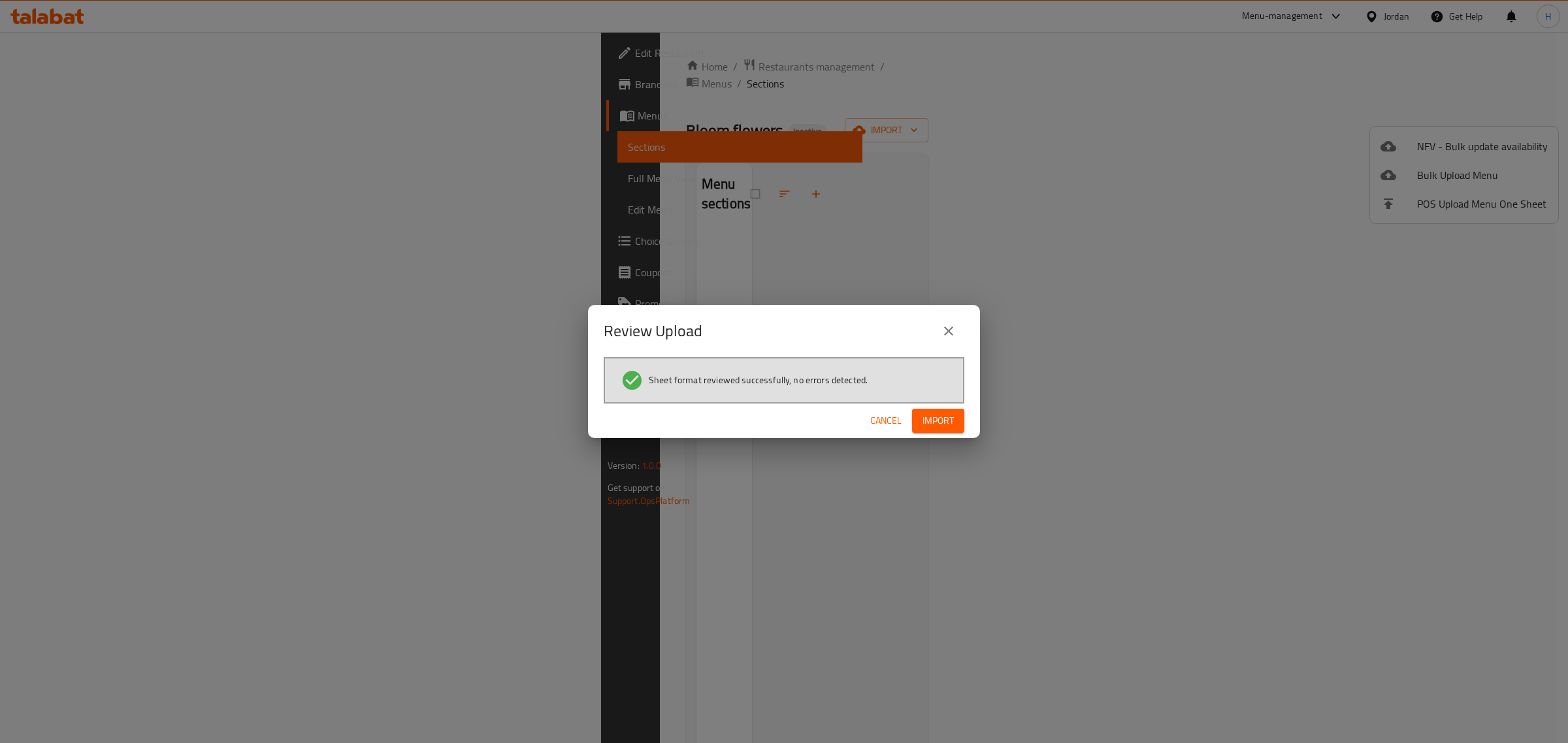
click at [928, 414] on span "Import" at bounding box center [938, 420] width 31 height 16
click at [168, 191] on div "Review Upload Sheet format reviewed successfully, no errors detected. Cancel" at bounding box center [784, 371] width 1568 height 743
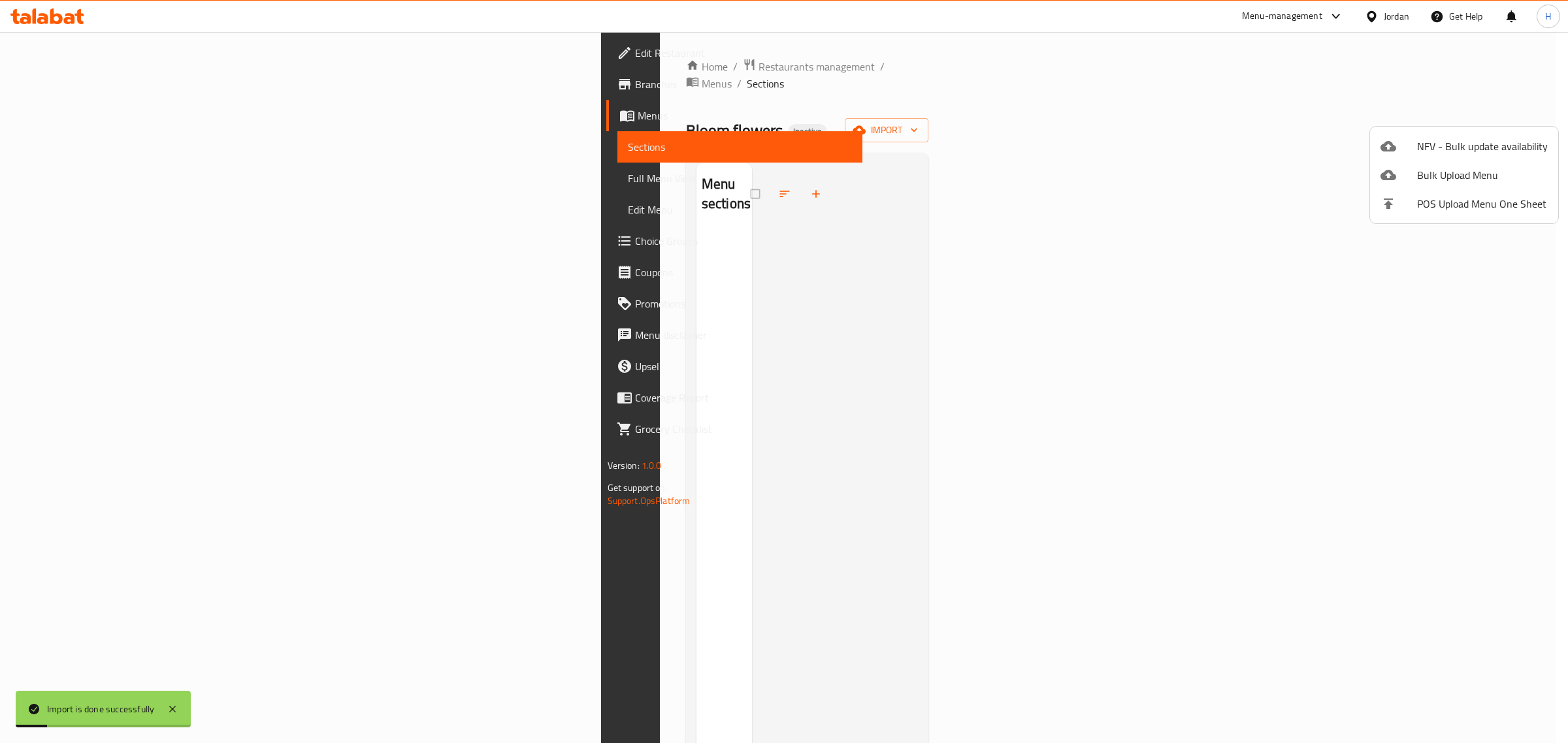
click at [171, 181] on div at bounding box center [784, 371] width 1568 height 743
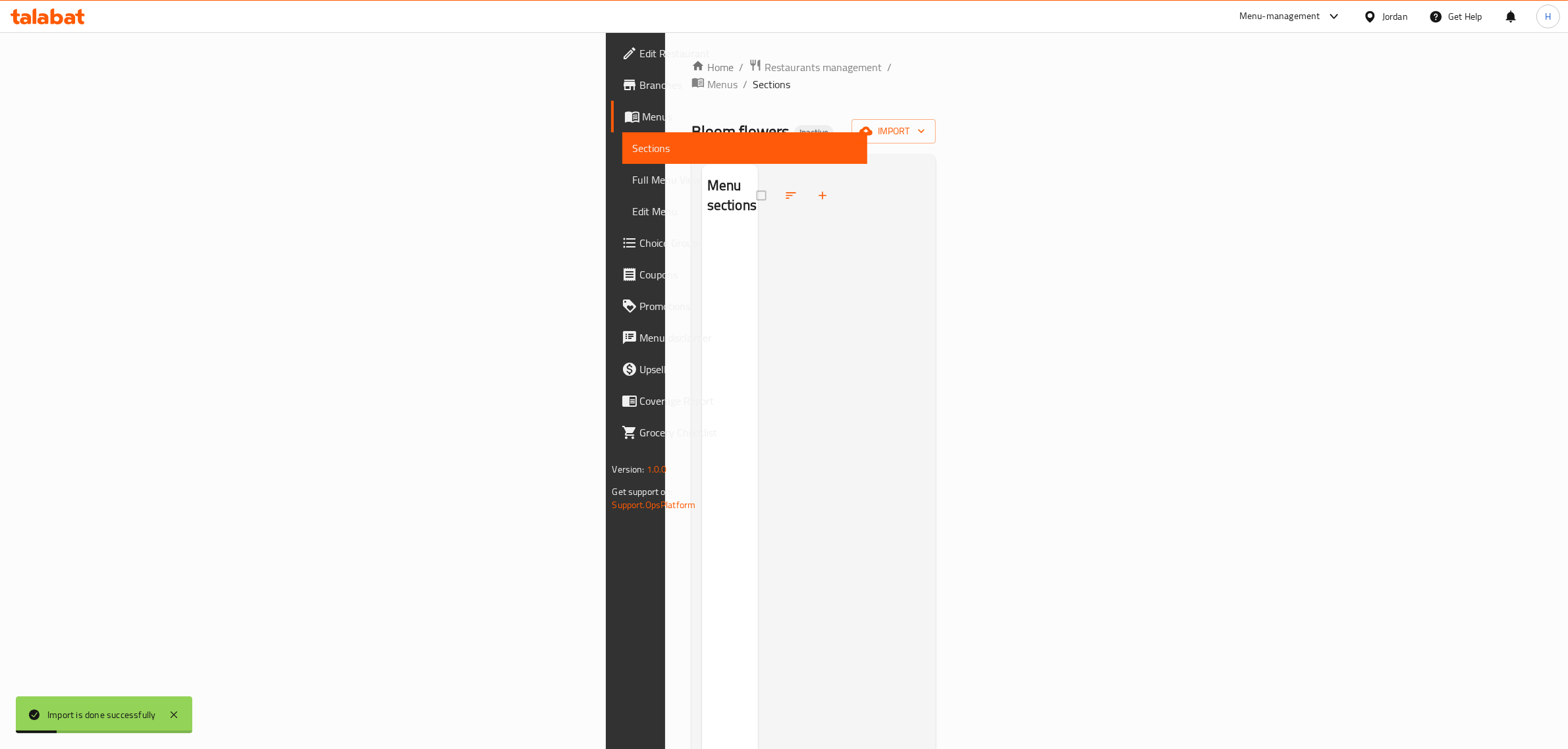
click at [633, 185] on span "Full Menu View" at bounding box center [745, 180] width 224 height 15
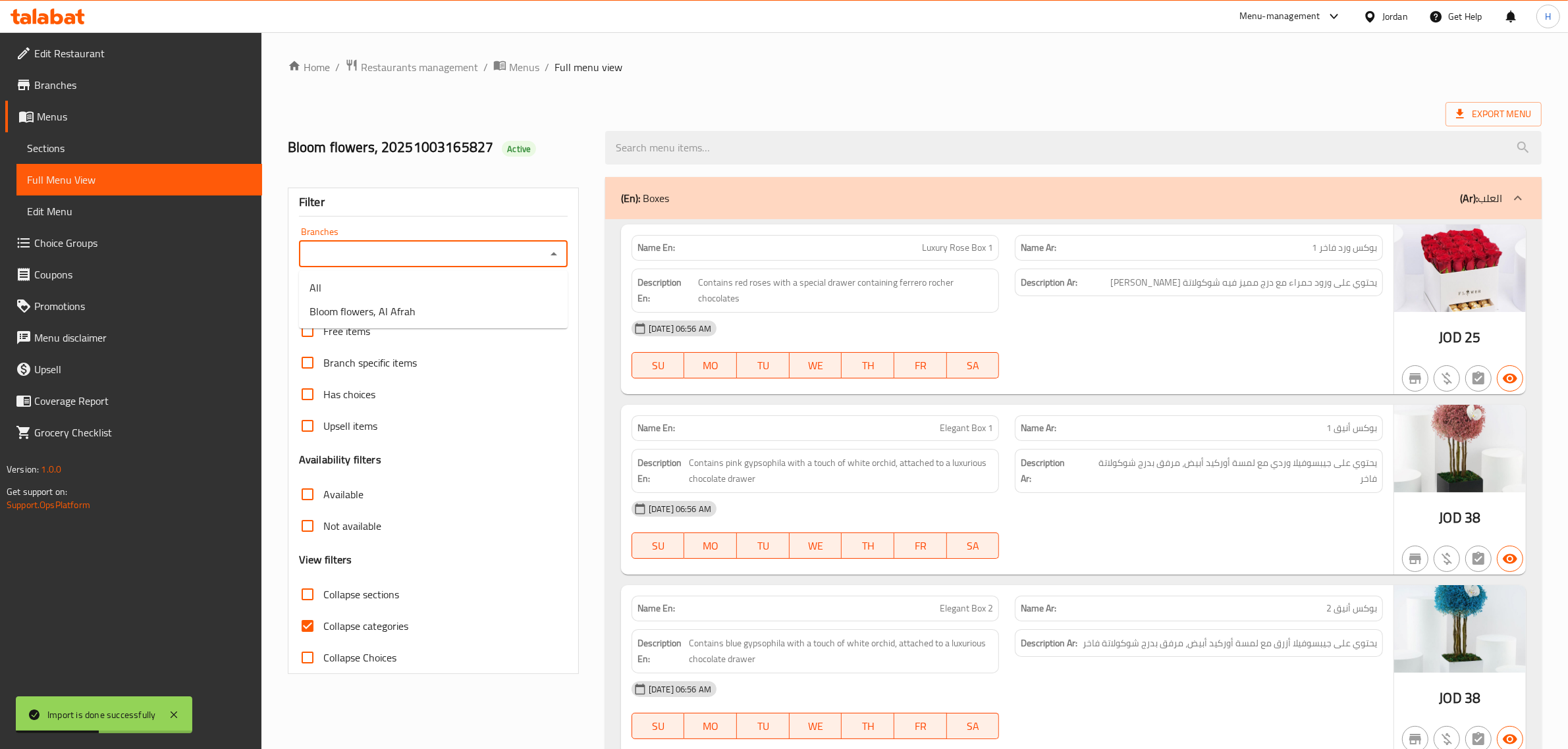
click at [512, 255] on input "Branches" at bounding box center [422, 254] width 239 height 19
click at [534, 313] on li "Bloom flowers, Al Afrah" at bounding box center [433, 312] width 269 height 24
type input "Bloom flowers, Al Afrah"
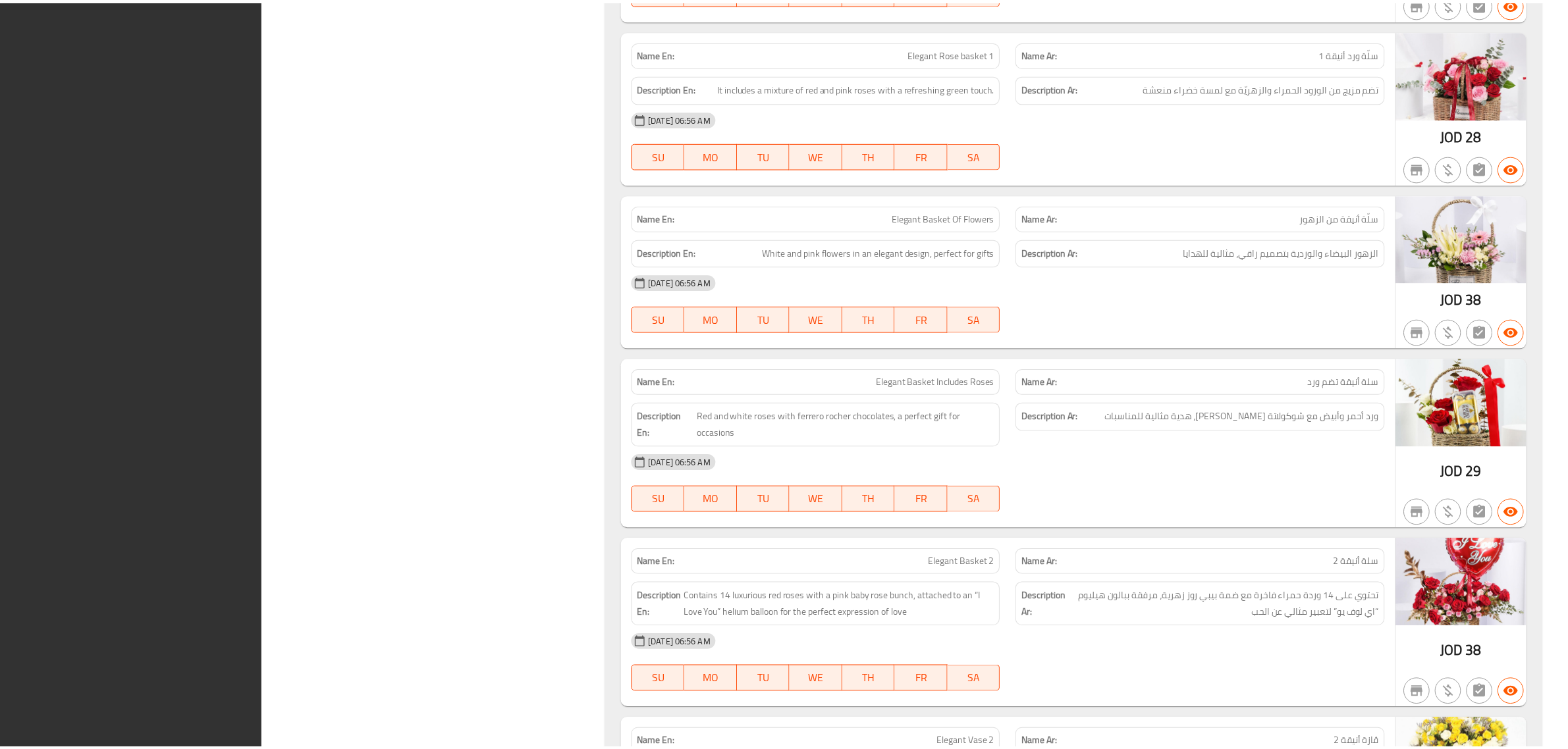
scroll to position [4036, 0]
